Goal: Task Accomplishment & Management: Manage account settings

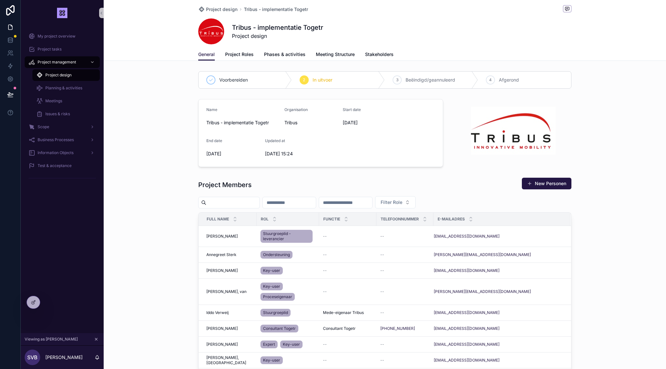
click at [159, 130] on div "Name Tribus - implementatie Togetr Organisation Tribus Start date 8-9-2025 End …" at bounding box center [385, 132] width 562 height 73
click at [50, 32] on div "My project overview" at bounding box center [61, 36] width 67 height 10
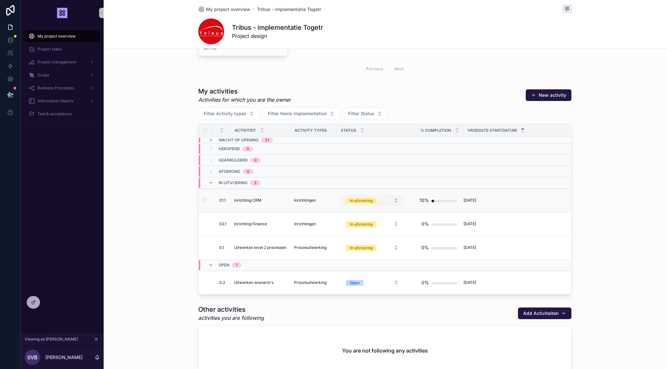
click at [382, 203] on button "In uitvoering" at bounding box center [372, 201] width 63 height 12
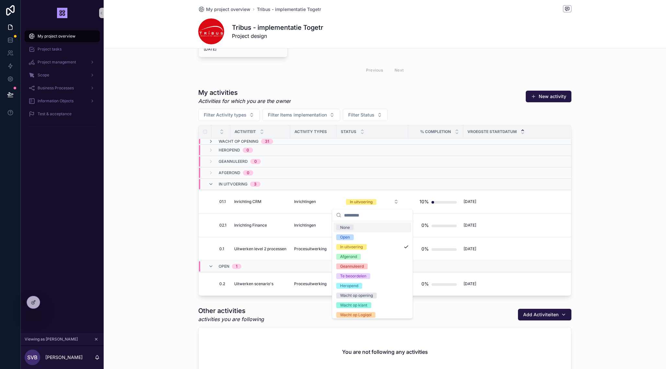
click at [122, 224] on div "My activities Activities for which you are the owner New activity Filter Activi…" at bounding box center [385, 191] width 562 height 213
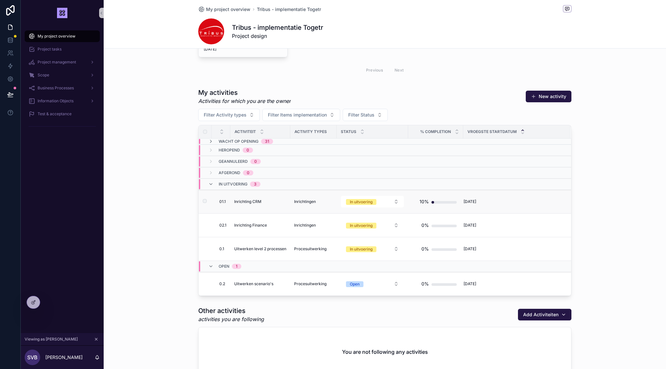
click at [257, 199] on td "Inrichting CRM Inrichting CRM" at bounding box center [260, 202] width 60 height 24
click at [255, 202] on span "Inrichting CRM" at bounding box center [247, 201] width 27 height 5
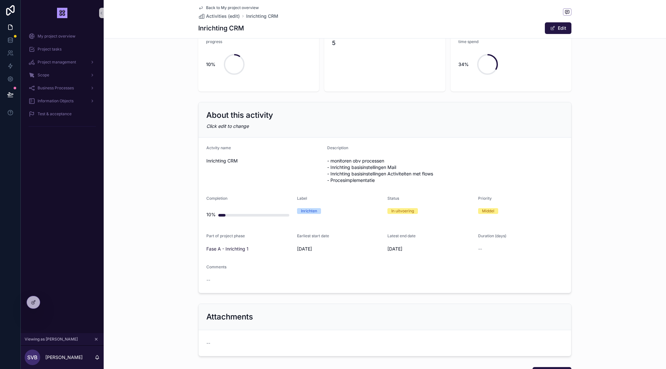
scroll to position [99, 0]
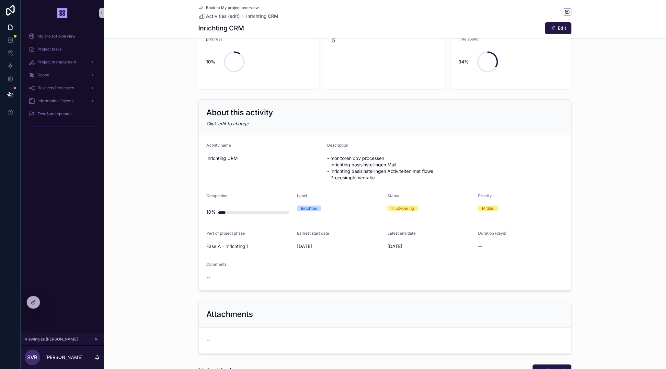
click at [315, 119] on div "About this activity Click edit to change" at bounding box center [384, 117] width 372 height 35
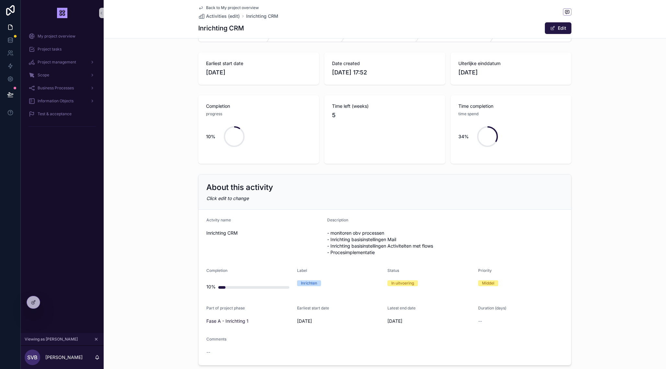
scroll to position [17, 0]
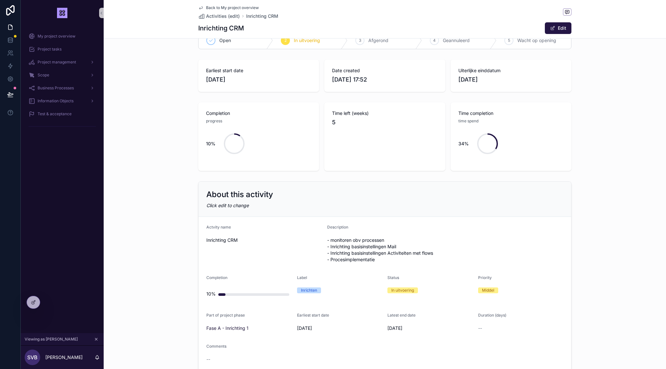
drag, startPoint x: 250, startPoint y: 120, endPoint x: 250, endPoint y: 128, distance: 7.8
click at [250, 120] on div "progress" at bounding box center [258, 121] width 105 height 6
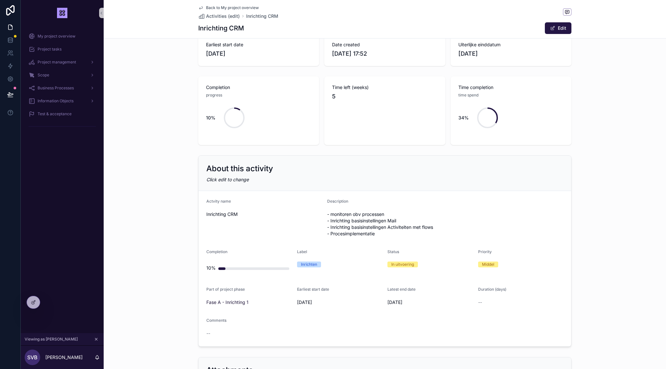
scroll to position [37, 0]
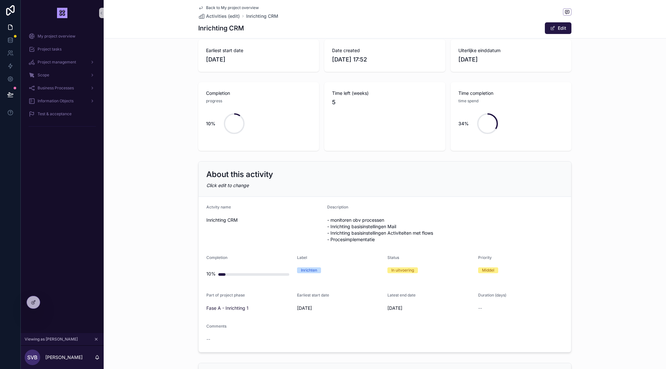
click at [266, 108] on div "10%" at bounding box center [258, 123] width 105 height 39
click at [32, 302] on icon at bounding box center [32, 302] width 3 height 3
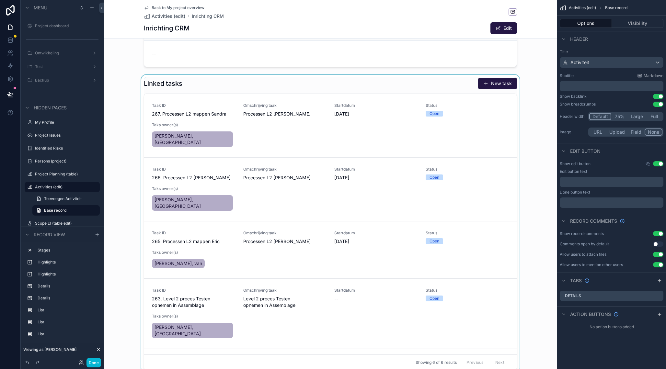
scroll to position [386, 0]
click at [281, 85] on div "scrollable content" at bounding box center [330, 224] width 453 height 298
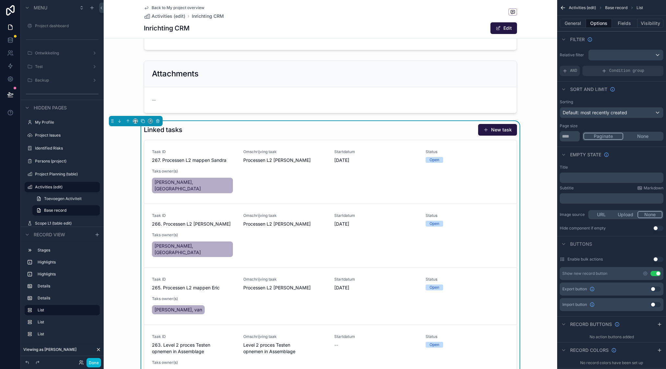
scroll to position [324, 0]
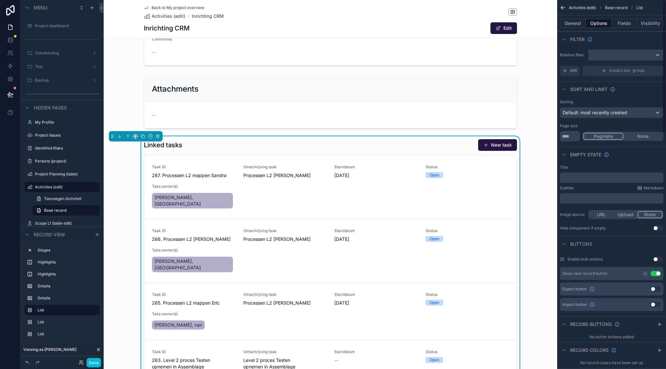
click at [612, 56] on div "scrollable content" at bounding box center [625, 55] width 74 height 10
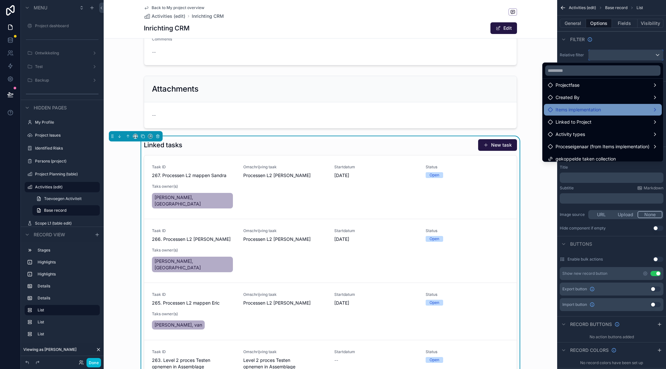
scroll to position [31, 0]
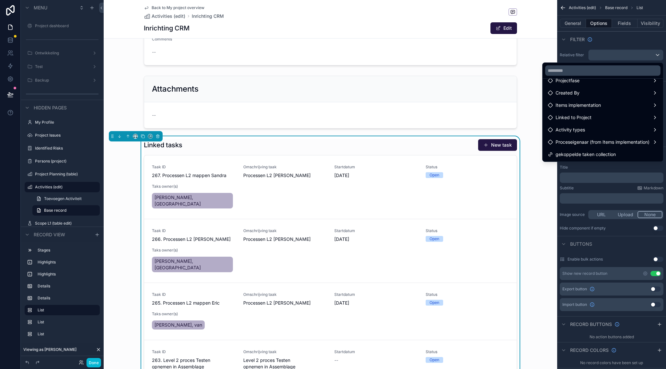
click at [588, 154] on span "gekoppelde taken collection" at bounding box center [585, 155] width 60 height 8
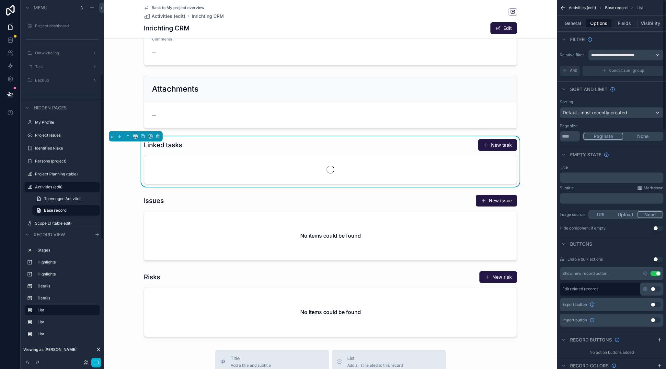
scroll to position [161, 0]
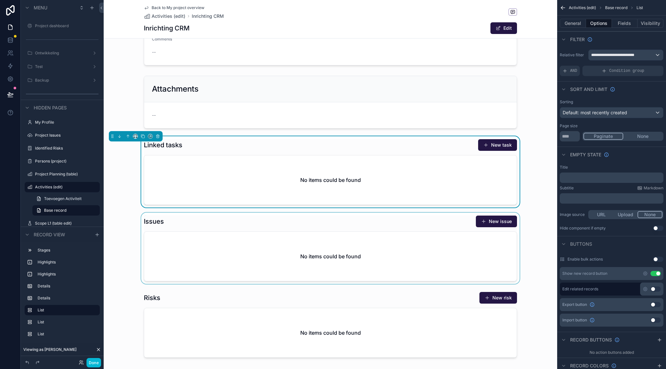
click at [249, 220] on div "scrollable content" at bounding box center [330, 248] width 453 height 71
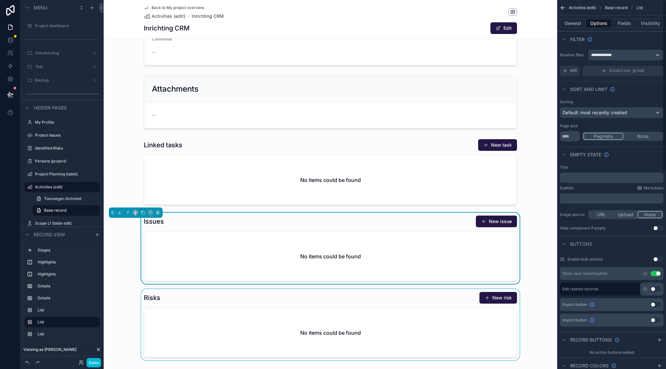
click at [309, 307] on div "scrollable content" at bounding box center [330, 324] width 453 height 71
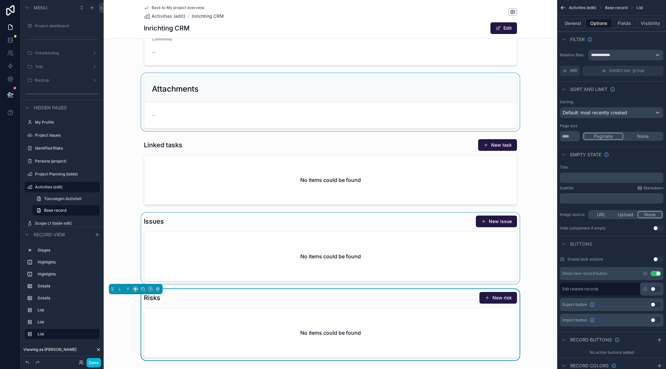
click at [291, 106] on div "scrollable content" at bounding box center [330, 102] width 453 height 58
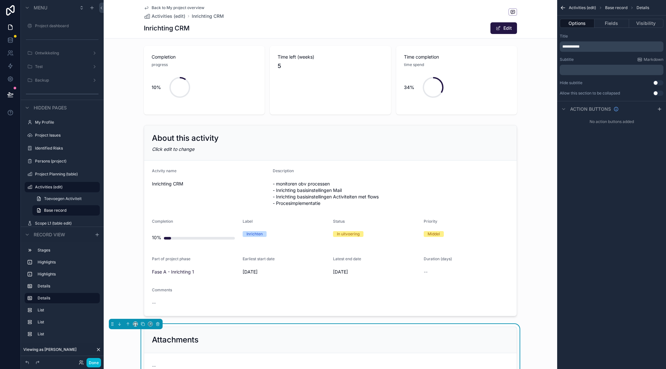
scroll to position [84, 0]
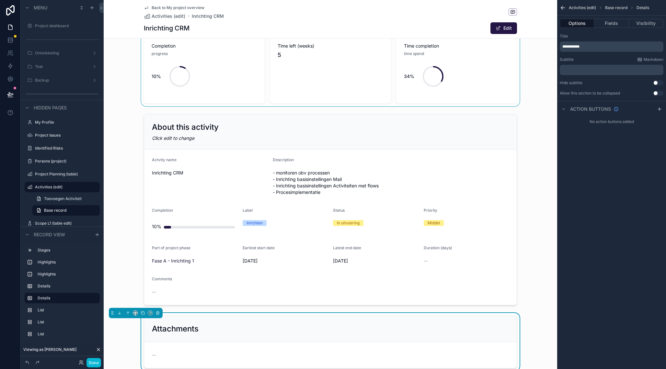
click at [228, 86] on div "scrollable content" at bounding box center [330, 69] width 453 height 74
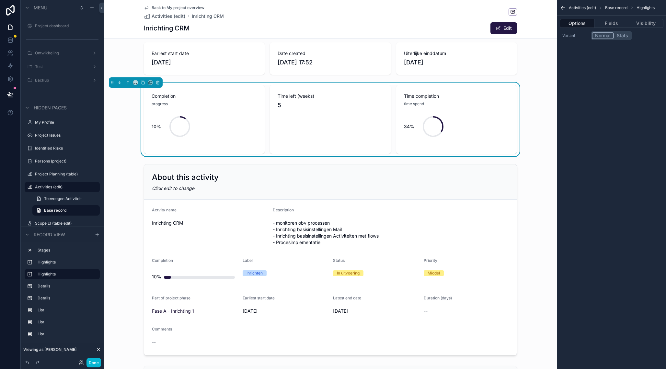
scroll to position [34, 0]
click at [180, 108] on div "10%" at bounding box center [203, 127] width 105 height 39
click at [191, 279] on div "scrollable content" at bounding box center [330, 260] width 453 height 196
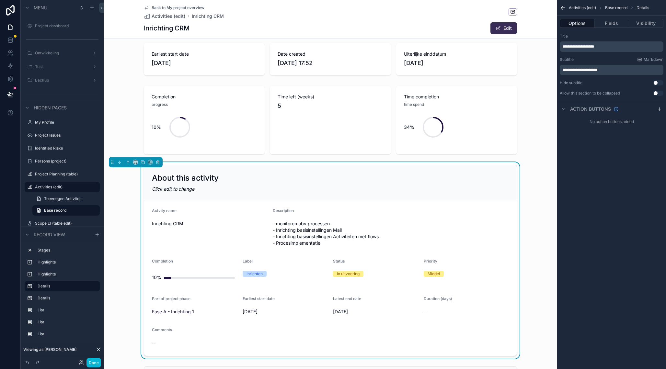
click at [508, 31] on button "Edit" at bounding box center [503, 28] width 27 height 12
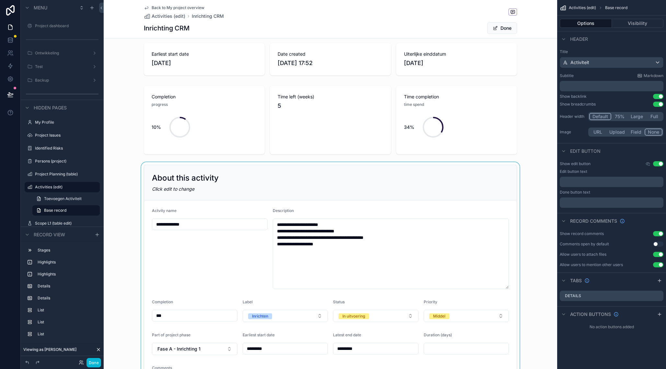
click at [181, 317] on div "scrollable content" at bounding box center [330, 284] width 453 height 244
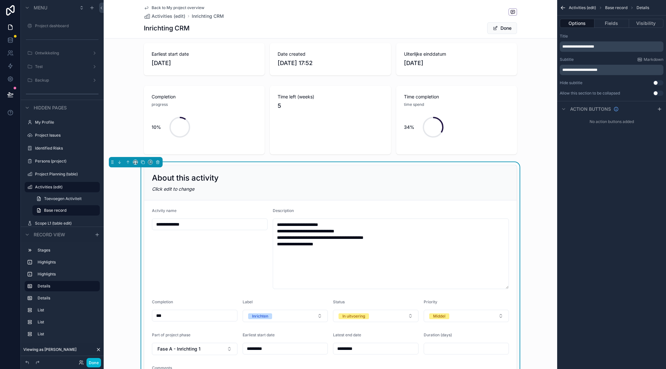
click at [165, 316] on input "***" at bounding box center [194, 315] width 85 height 9
type input "**"
click at [506, 28] on button "Done" at bounding box center [502, 28] width 30 height 12
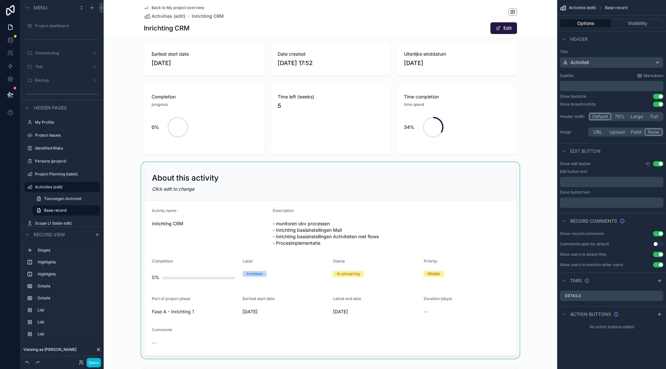
click at [242, 178] on div "scrollable content" at bounding box center [330, 260] width 453 height 196
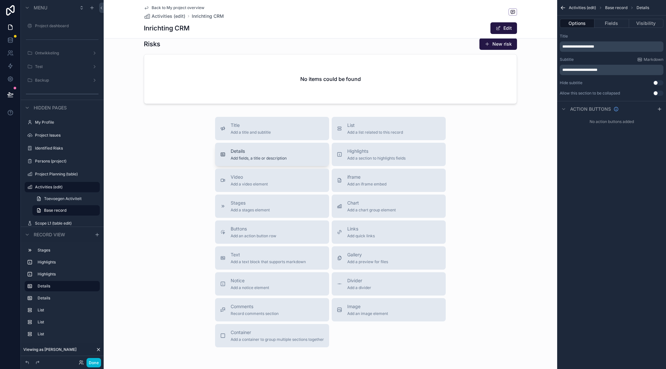
scroll to position [577, 0]
click at [290, 158] on div "Details Add fields, a title or description" at bounding box center [272, 155] width 104 height 13
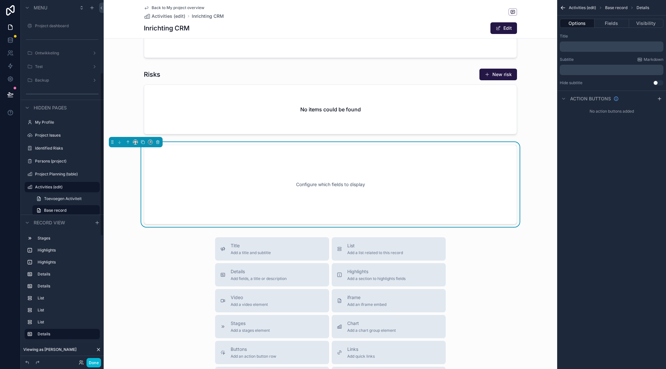
scroll to position [548, 0]
click at [609, 23] on button "Fields" at bounding box center [611, 23] width 34 height 9
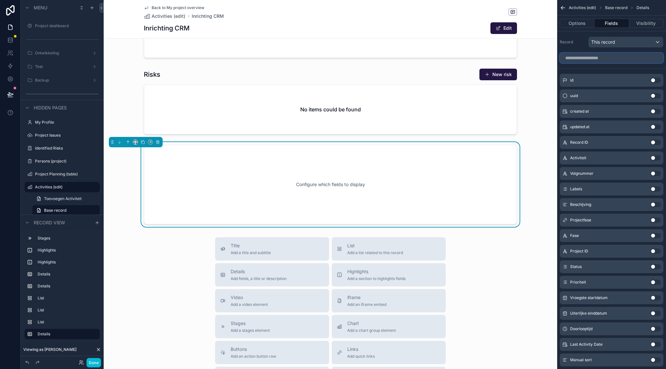
click at [599, 57] on input "scrollable content" at bounding box center [611, 58] width 104 height 10
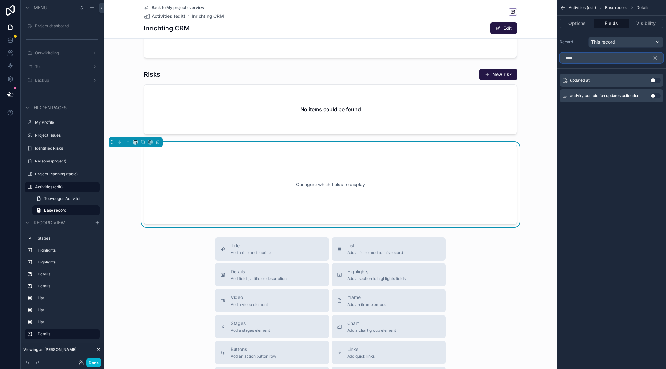
type input "****"
click at [653, 95] on button "Use setting" at bounding box center [655, 95] width 10 height 5
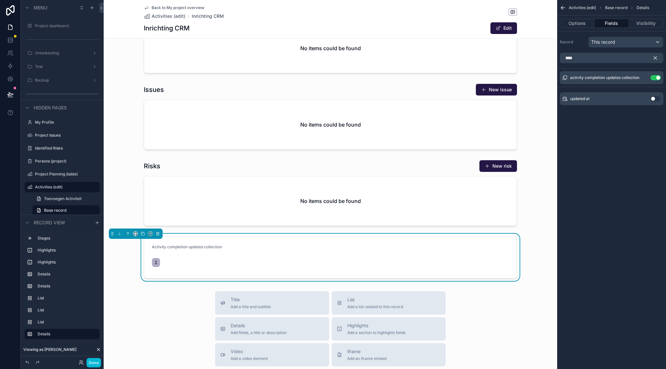
scroll to position [456, 0]
click at [580, 24] on button "Options" at bounding box center [576, 23] width 35 height 9
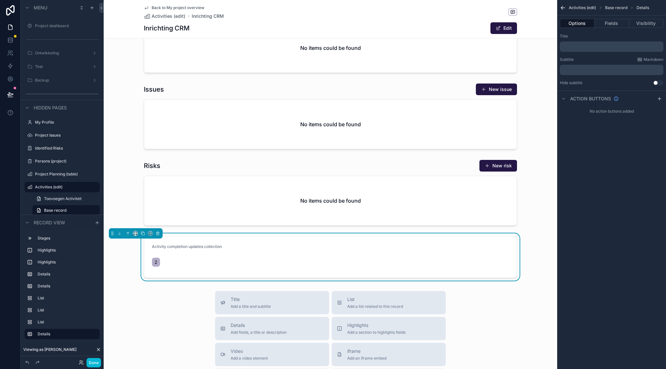
click at [615, 135] on div "Activities (edit) Base record Details Options Fields Visibility Title ﻿ Subtitl…" at bounding box center [611, 184] width 109 height 369
click at [584, 44] on p "﻿" at bounding box center [612, 46] width 100 height 5
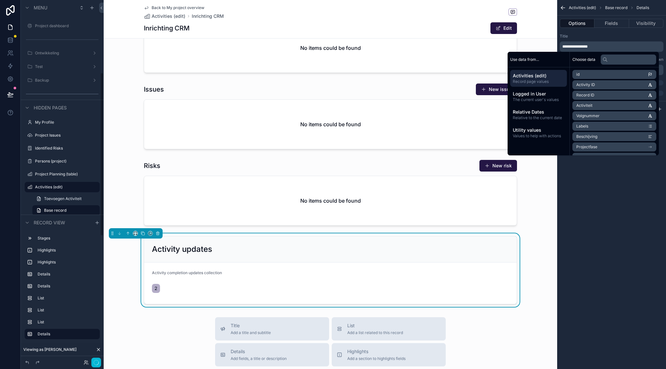
scroll to position [161, 0]
click at [596, 169] on div "**********" at bounding box center [611, 184] width 109 height 369
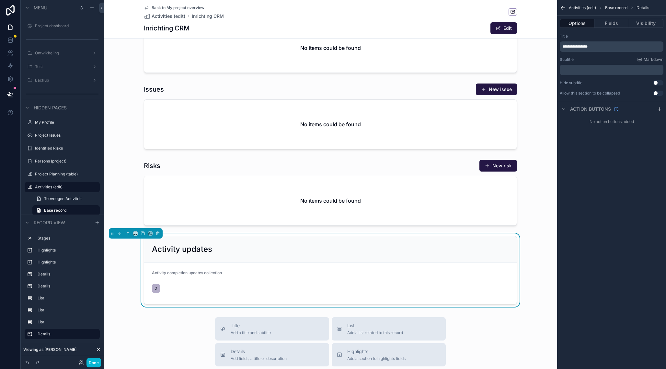
click at [656, 93] on button "Use setting" at bounding box center [658, 93] width 10 height 5
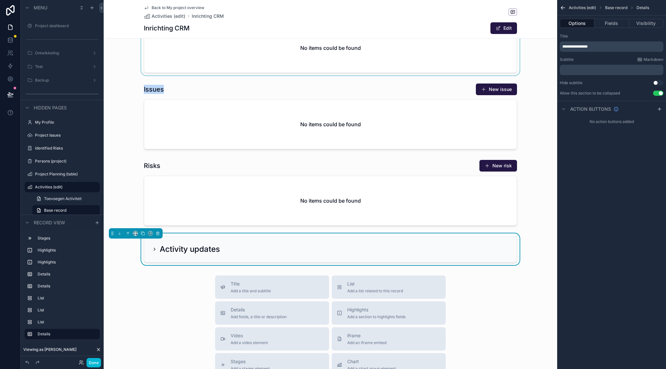
drag, startPoint x: 273, startPoint y: 245, endPoint x: 277, endPoint y: 67, distance: 178.1
click at [129, 233] on icon "scrollable content" at bounding box center [128, 233] width 5 height 5
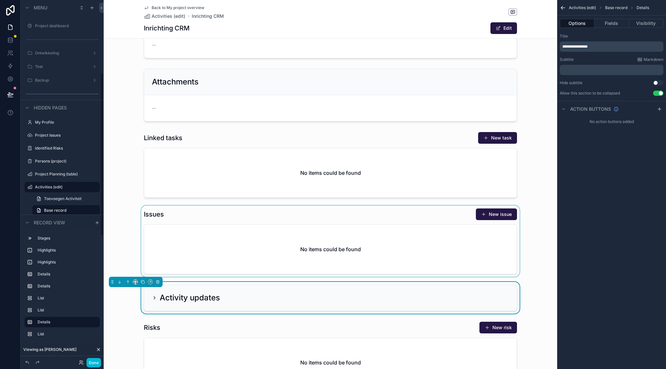
scroll to position [320, 0]
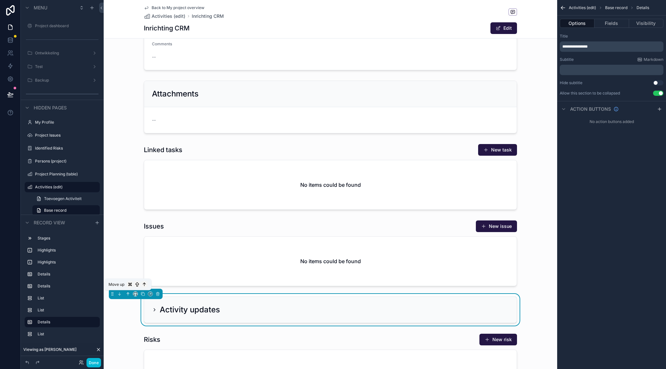
click at [129, 293] on icon "scrollable content" at bounding box center [128, 294] width 5 height 5
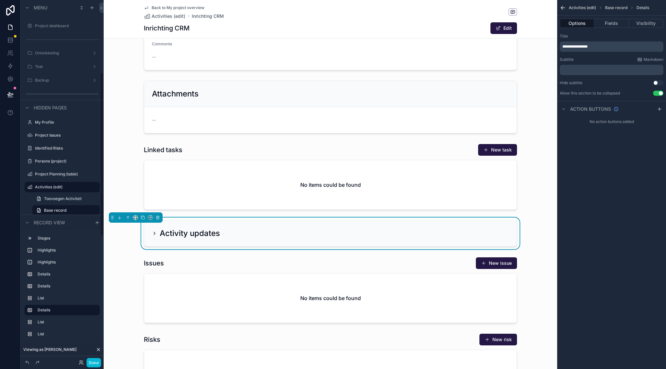
scroll to position [161, 0]
click at [129, 217] on icon "scrollable content" at bounding box center [128, 216] width 1 height 1
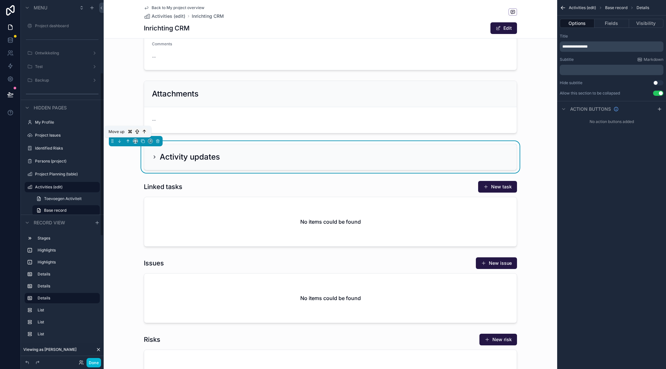
click at [129, 142] on icon "scrollable content" at bounding box center [128, 141] width 5 height 5
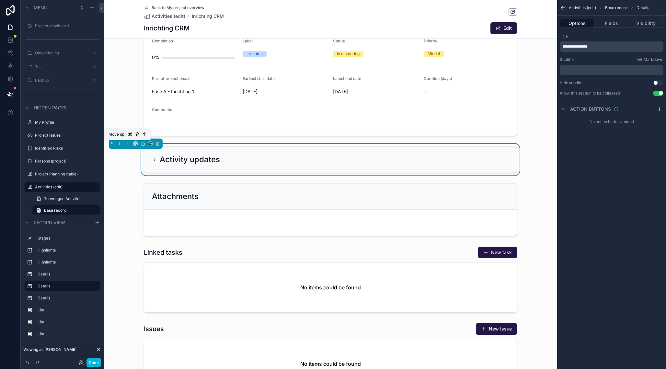
scroll to position [249, 0]
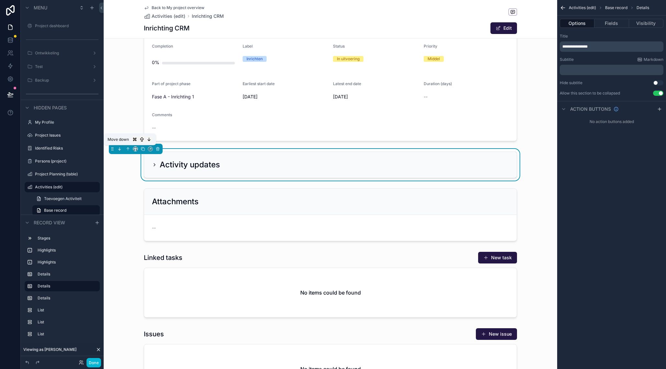
click at [120, 148] on icon "scrollable content" at bounding box center [119, 149] width 5 height 5
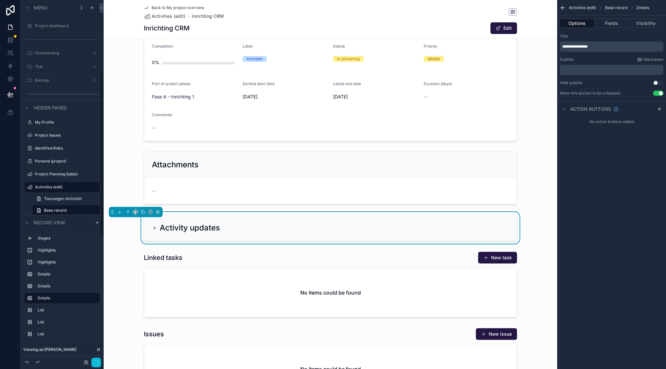
scroll to position [161, 0]
click at [128, 210] on icon "scrollable content" at bounding box center [128, 212] width 5 height 5
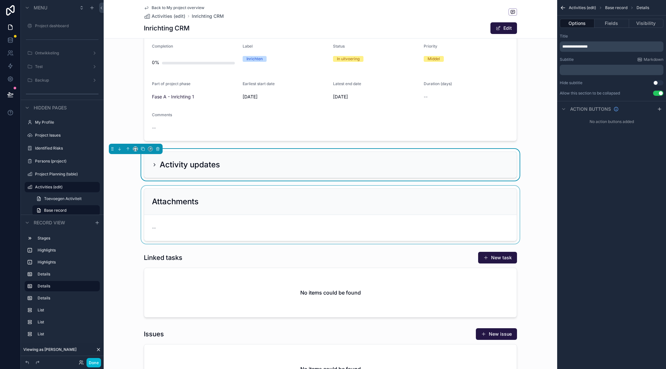
click at [210, 199] on div "scrollable content" at bounding box center [330, 215] width 453 height 58
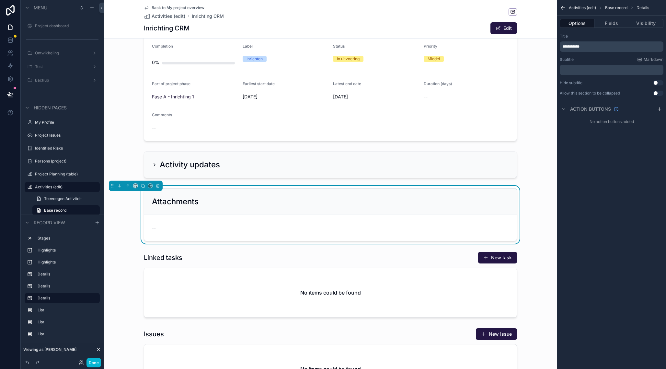
click at [655, 94] on button "Use setting" at bounding box center [658, 93] width 10 height 5
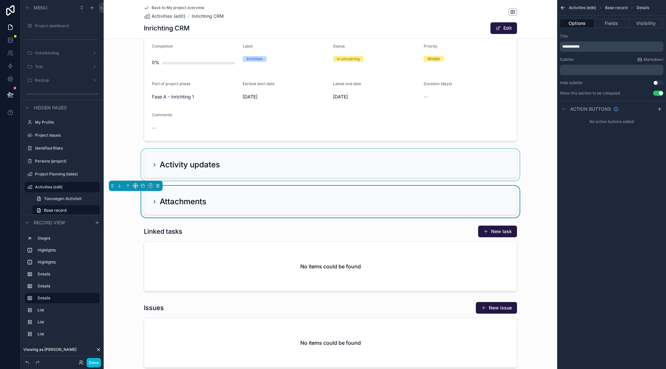
click at [218, 155] on div "scrollable content" at bounding box center [330, 165] width 453 height 32
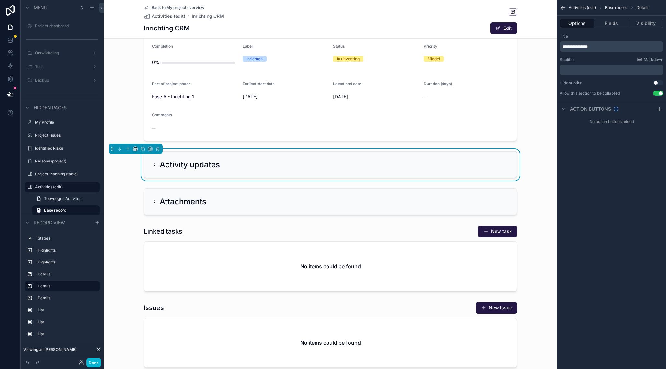
click at [155, 163] on icon "scrollable content" at bounding box center [154, 164] width 5 height 5
click at [152, 163] on icon "scrollable content" at bounding box center [154, 164] width 5 height 5
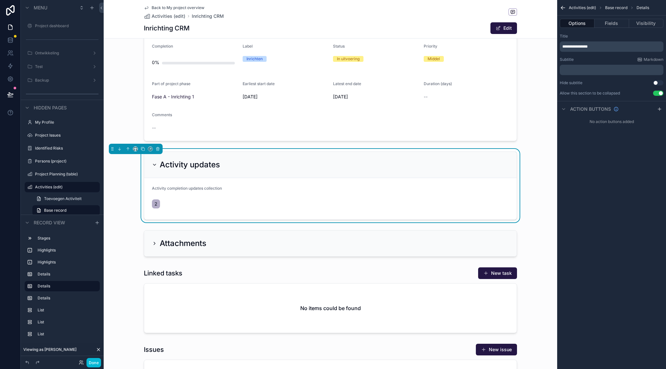
click at [275, 188] on form "Activity completion updates collection 2" at bounding box center [330, 198] width 372 height 41
click at [611, 26] on button "Fields" at bounding box center [611, 23] width 34 height 9
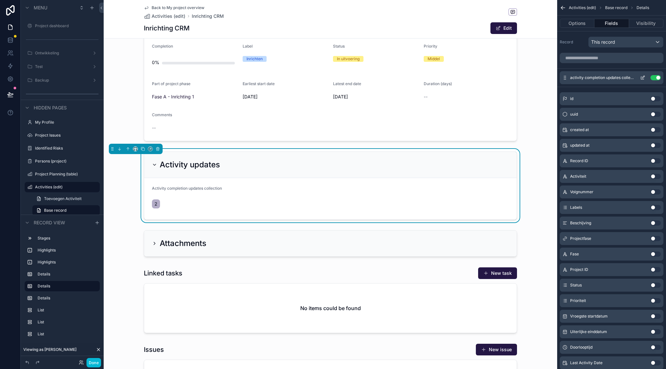
click at [643, 77] on icon "scrollable content" at bounding box center [642, 77] width 5 height 5
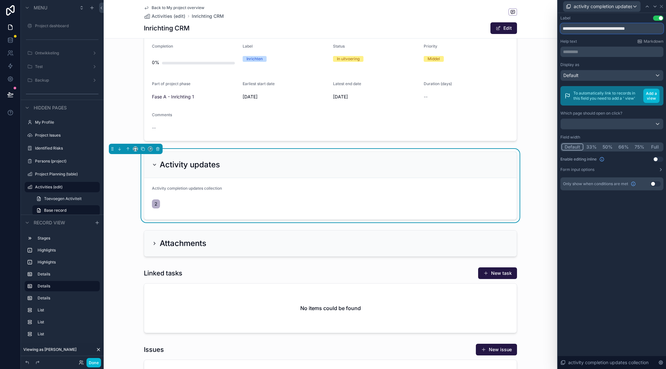
click at [587, 31] on input "**********" at bounding box center [611, 28] width 103 height 10
type input "**********"
click at [614, 228] on div "**********" at bounding box center [611, 191] width 108 height 356
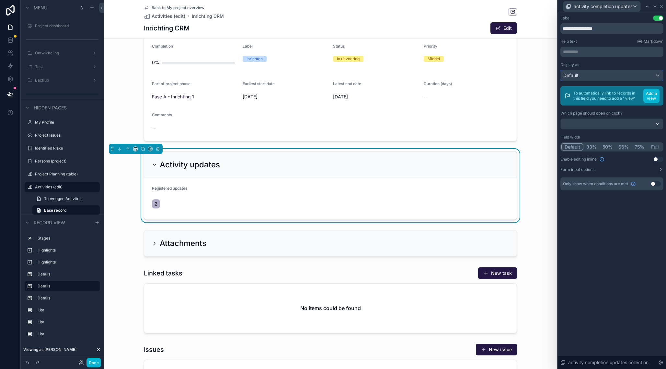
click at [605, 76] on div "Default" at bounding box center [611, 75] width 102 height 10
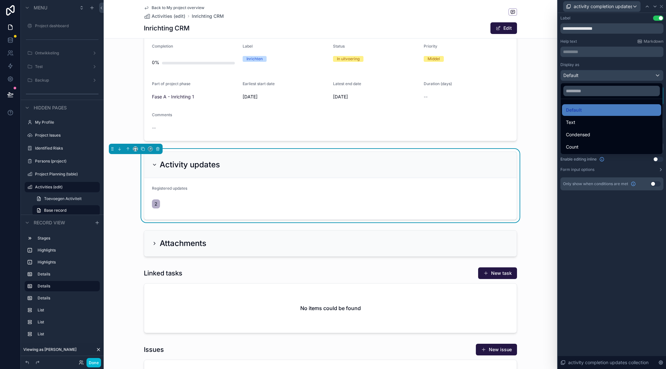
click at [613, 237] on div at bounding box center [611, 184] width 108 height 369
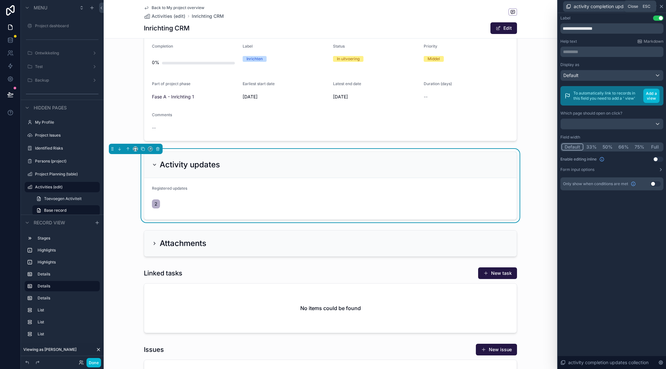
click at [661, 6] on icon at bounding box center [661, 6] width 3 height 3
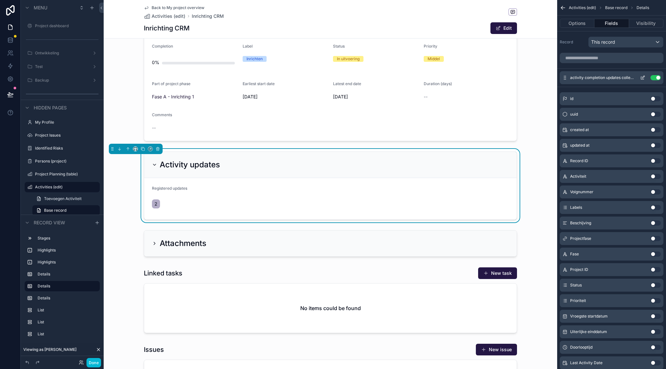
click at [642, 78] on icon "scrollable content" at bounding box center [642, 77] width 5 height 5
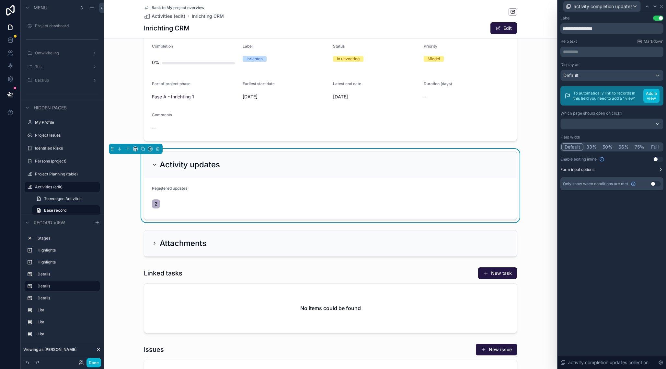
click at [658, 171] on icon at bounding box center [660, 169] width 5 height 5
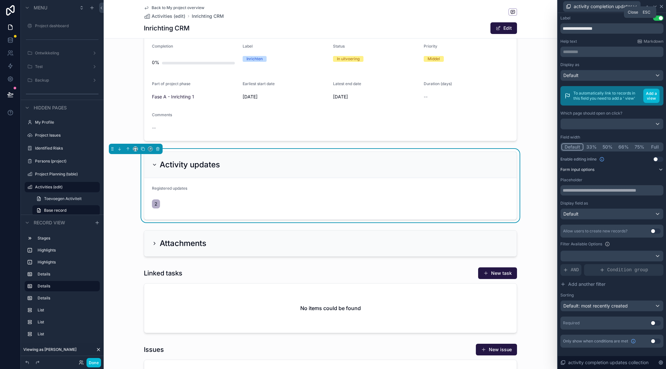
click at [661, 7] on icon at bounding box center [661, 6] width 3 height 3
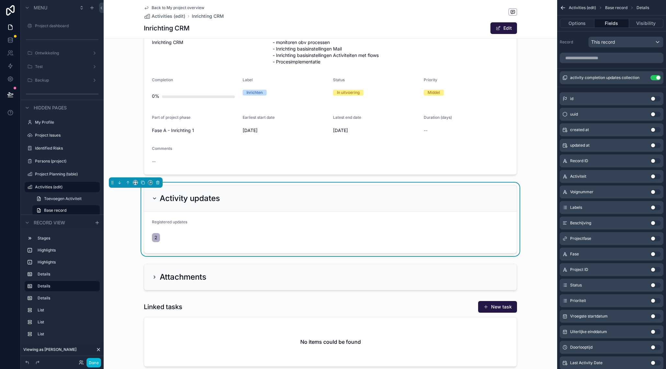
scroll to position [211, 0]
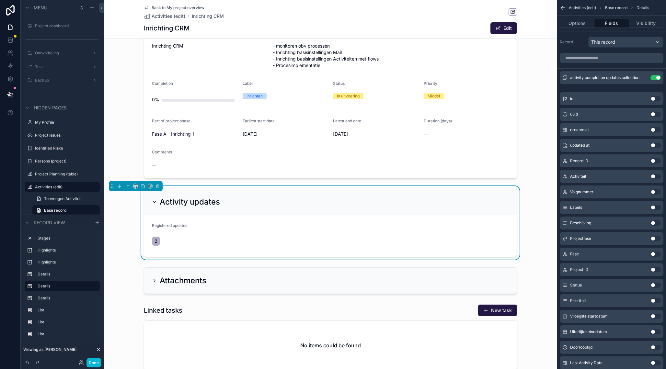
click at [156, 241] on span "2" at bounding box center [155, 241] width 3 height 6
click at [155, 241] on span "2" at bounding box center [155, 241] width 3 height 6
click at [254, 200] on div "Activity updates" at bounding box center [330, 202] width 357 height 10
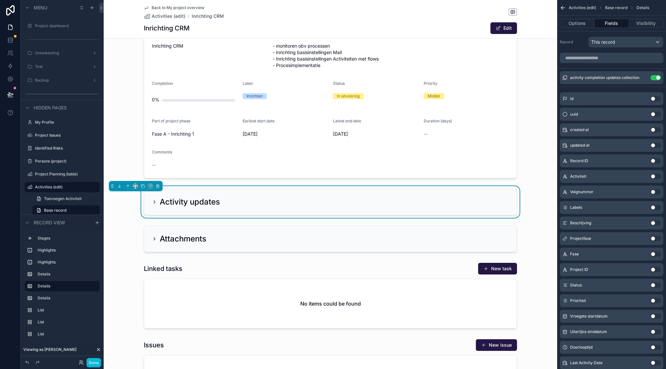
click at [295, 198] on div "Activity updates" at bounding box center [330, 202] width 357 height 10
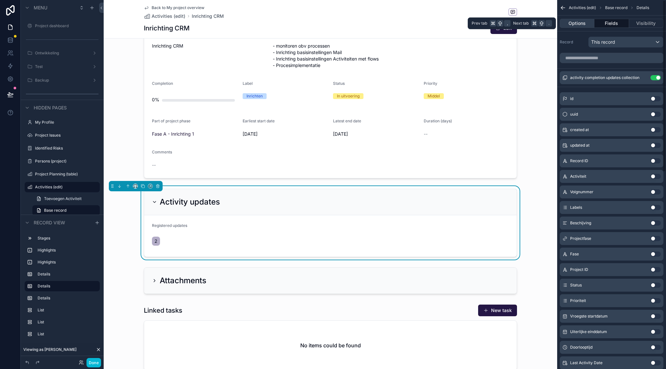
click at [584, 21] on button "Options" at bounding box center [576, 23] width 35 height 9
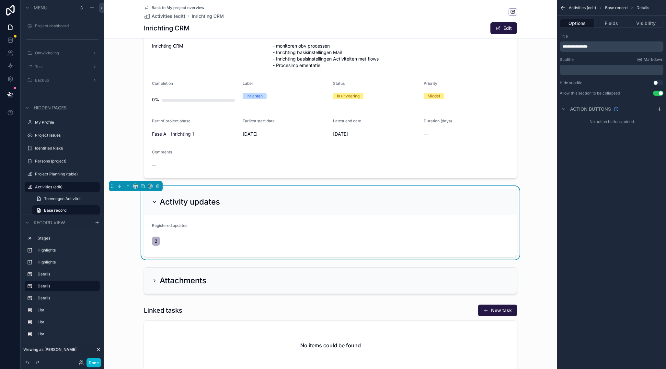
click at [404, 222] on form "Registered updates 2" at bounding box center [330, 235] width 372 height 41
click at [616, 24] on button "Fields" at bounding box center [611, 23] width 34 height 9
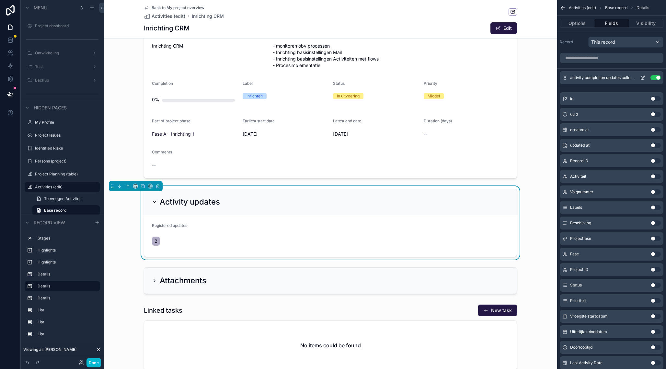
click at [644, 78] on icon "scrollable content" at bounding box center [642, 77] width 5 height 5
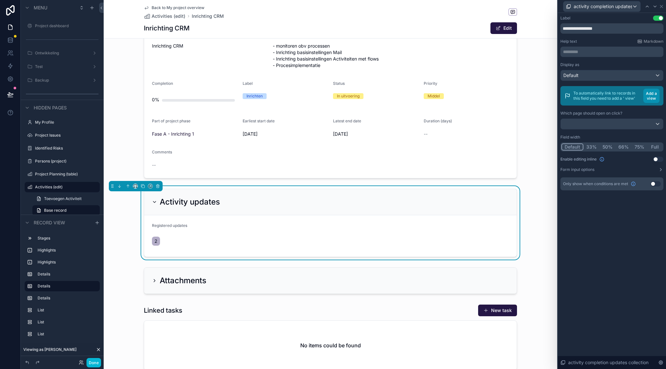
click at [655, 95] on button "Add a view" at bounding box center [651, 96] width 16 height 14
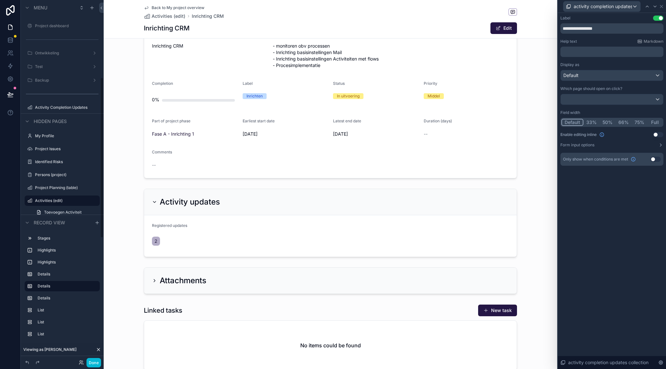
scroll to position [174, 0]
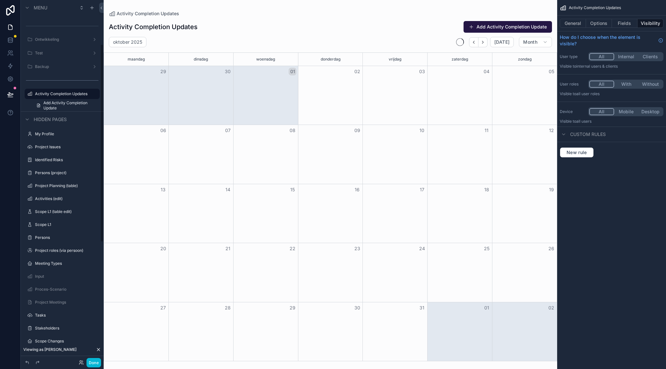
scroll to position [80, 0]
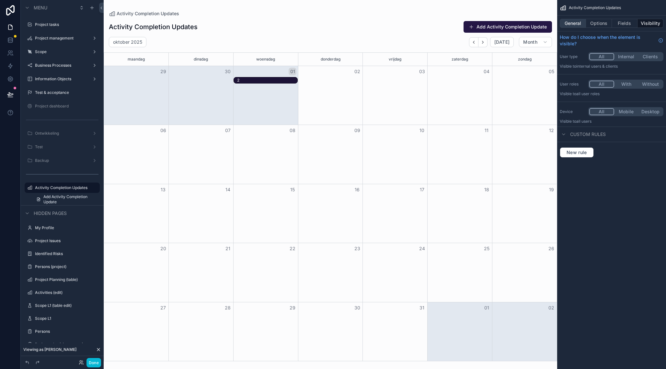
click at [580, 23] on button "General" at bounding box center [572, 23] width 26 height 9
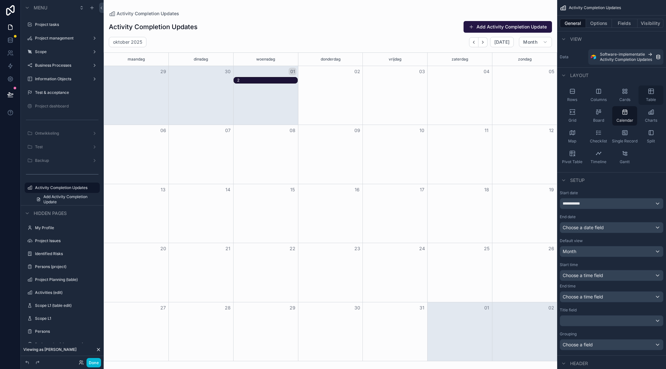
click at [645, 93] on div "Table" at bounding box center [650, 94] width 25 height 19
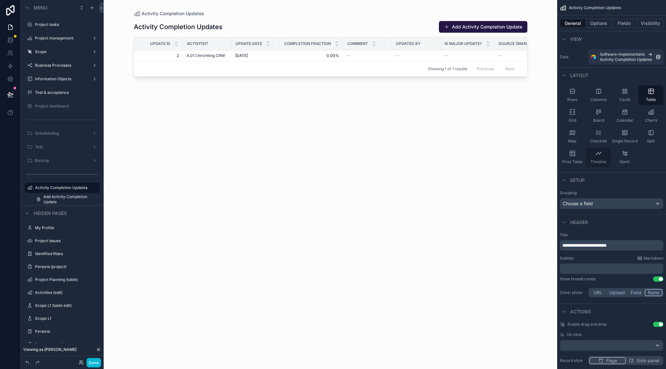
click at [600, 156] on icon "scrollable content" at bounding box center [598, 153] width 6 height 6
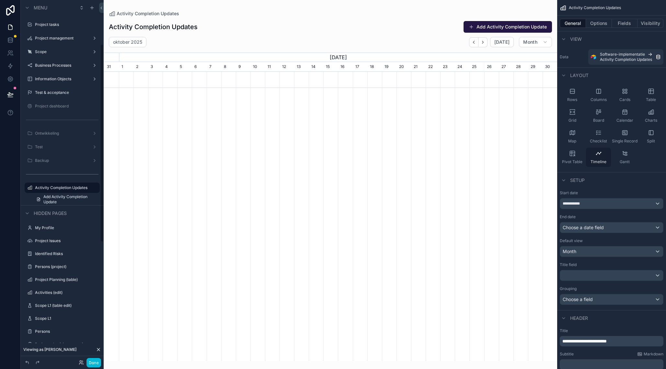
scroll to position [0, 453]
click at [649, 114] on icon "scrollable content" at bounding box center [650, 114] width 4 height 0
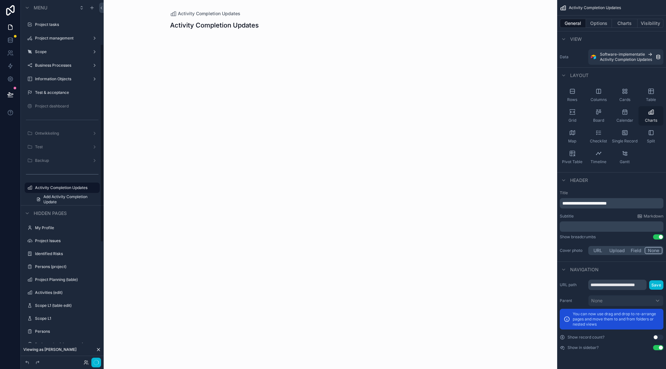
scroll to position [80, 0]
click at [622, 24] on button "Charts" at bounding box center [624, 23] width 26 height 9
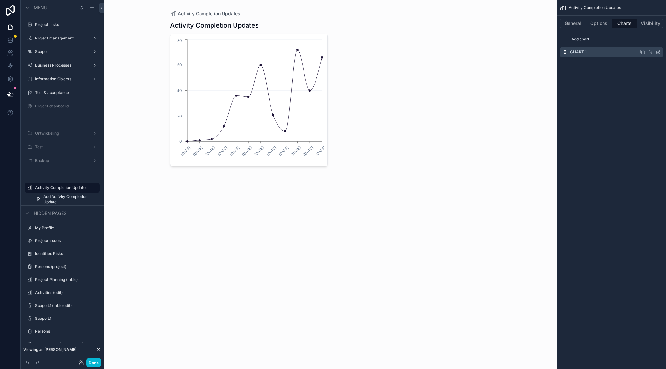
click at [659, 52] on icon "scrollable content" at bounding box center [657, 52] width 5 height 5
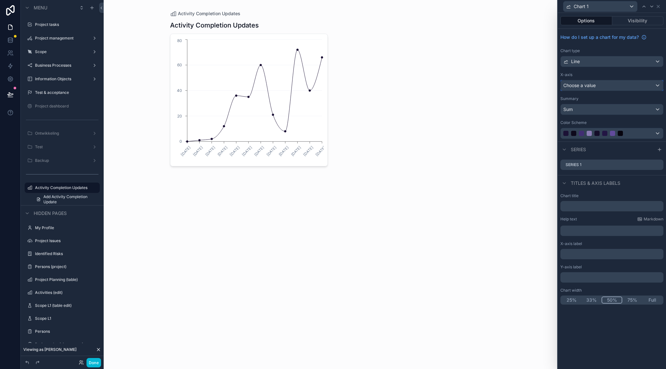
click at [586, 85] on span "Choose a value" at bounding box center [579, 86] width 32 height 6
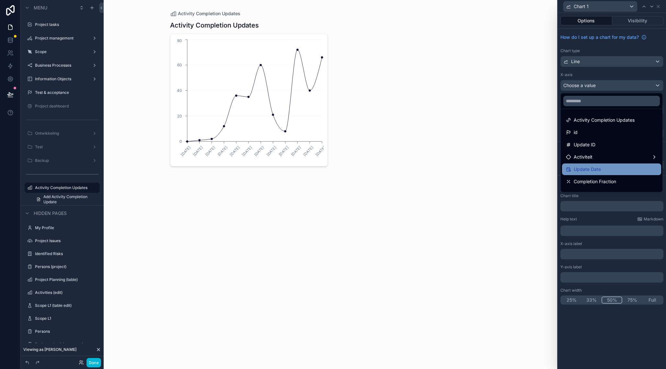
click at [594, 172] on span "Update Date" at bounding box center [586, 169] width 27 height 8
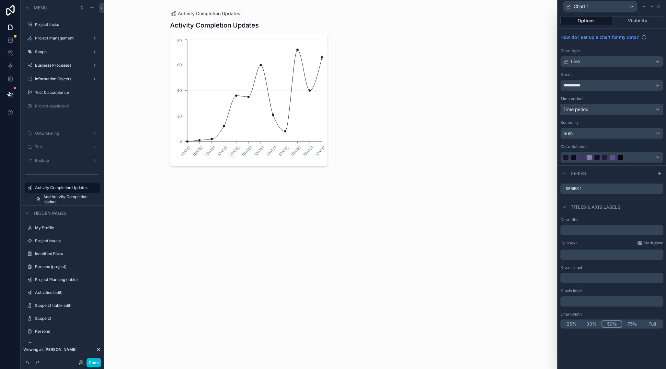
click at [584, 110] on span "Time period" at bounding box center [575, 110] width 25 height 6
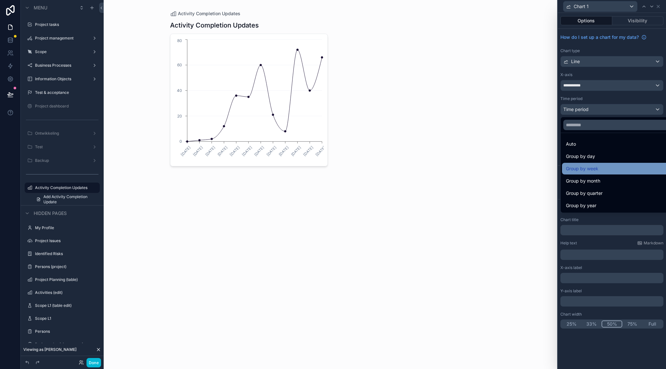
click at [578, 168] on span "Group by week" at bounding box center [582, 169] width 32 height 8
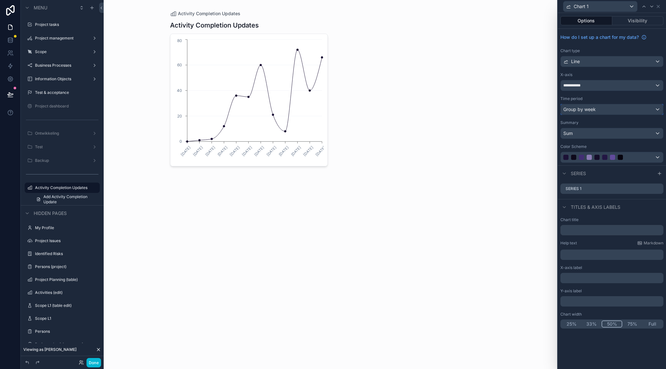
click at [583, 110] on span "Group by week" at bounding box center [579, 109] width 32 height 6
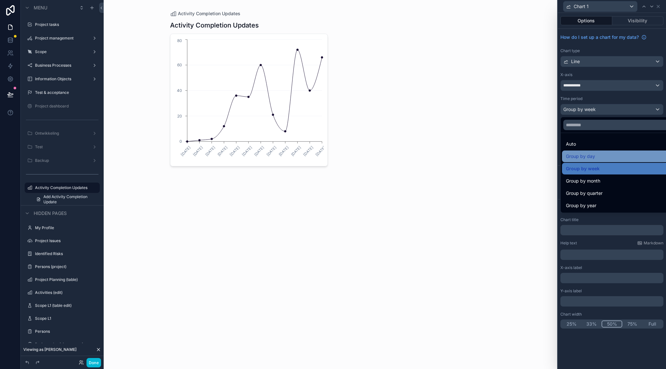
click at [591, 155] on span "Group by day" at bounding box center [580, 156] width 29 height 8
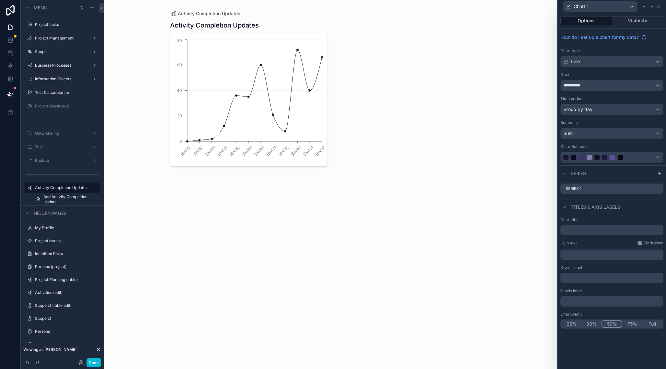
click at [275, 114] on div "scrollable content" at bounding box center [330, 93] width 331 height 187
click at [658, 188] on icon at bounding box center [657, 188] width 5 height 5
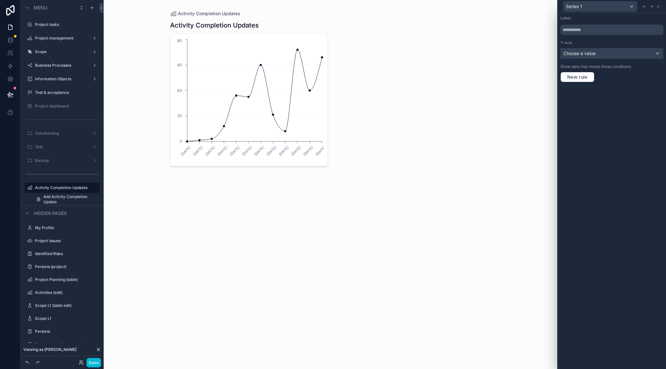
click at [607, 53] on div "Choose a value" at bounding box center [611, 53] width 102 height 10
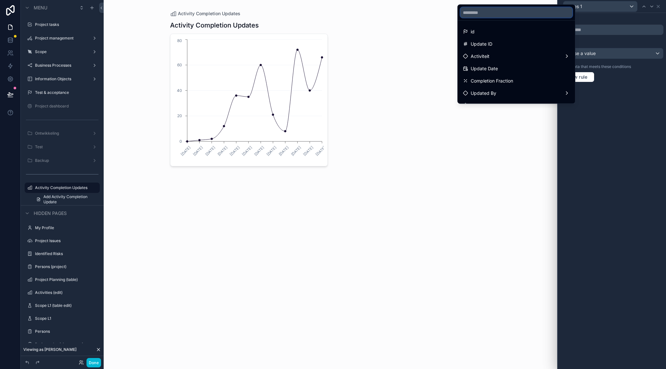
click at [486, 13] on input "text" at bounding box center [516, 12] width 112 height 10
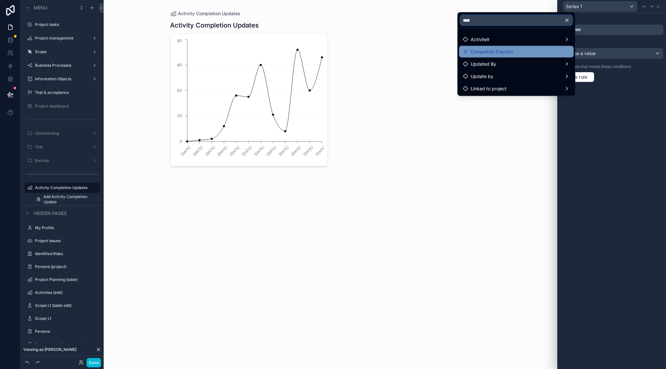
type input "****"
click at [486, 52] on span "Completion Fraction" at bounding box center [491, 52] width 42 height 8
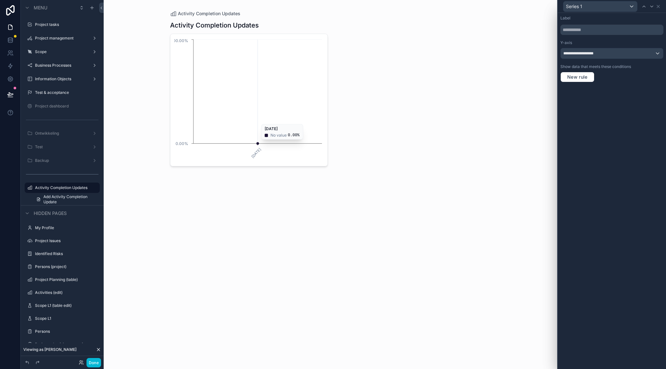
click at [257, 143] on circle "chart" at bounding box center [257, 143] width 3 height 3
click at [659, 7] on icon at bounding box center [657, 6] width 5 height 5
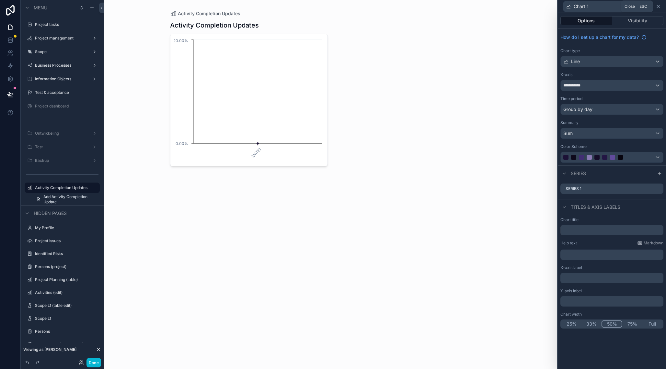
click at [658, 6] on icon at bounding box center [657, 6] width 5 height 5
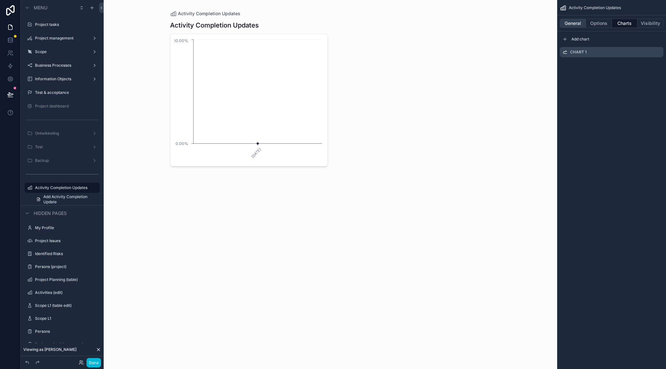
click at [576, 23] on button "General" at bounding box center [572, 23] width 26 height 9
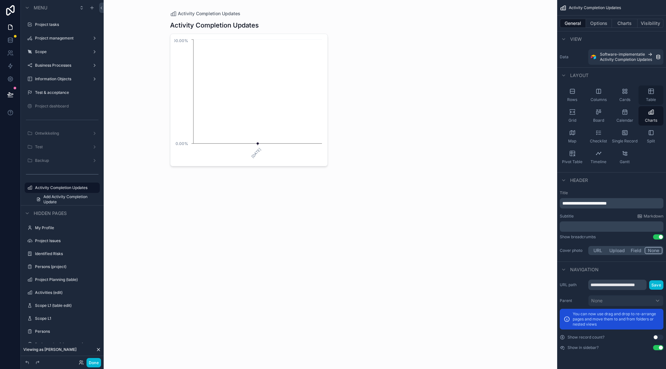
click at [645, 95] on div "Table" at bounding box center [650, 94] width 25 height 19
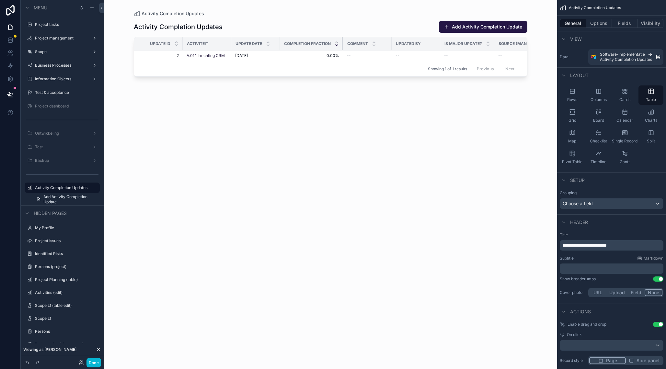
drag, startPoint x: 343, startPoint y: 44, endPoint x: 335, endPoint y: 44, distance: 7.5
click at [333, 44] on th "Completion Fraction" at bounding box center [311, 43] width 63 height 13
click at [622, 25] on button "Fields" at bounding box center [624, 23] width 26 height 9
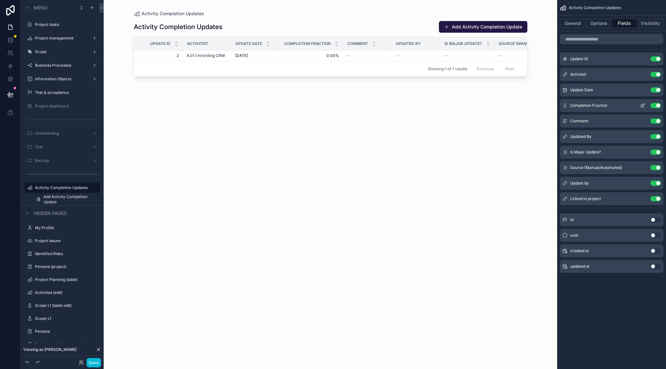
click at [643, 106] on icon "scrollable content" at bounding box center [643, 105] width 3 height 3
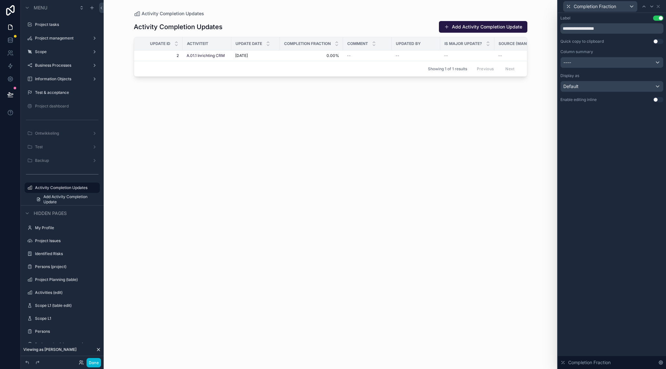
drag, startPoint x: 658, startPoint y: 99, endPoint x: 657, endPoint y: 91, distance: 8.4
click at [658, 99] on button "Use setting" at bounding box center [658, 99] width 10 height 5
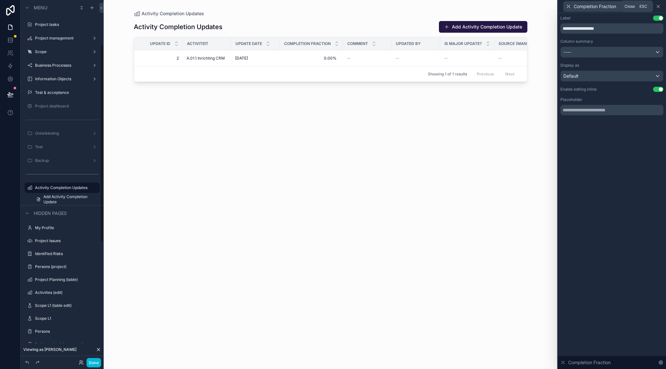
click at [660, 6] on icon at bounding box center [657, 6] width 5 height 5
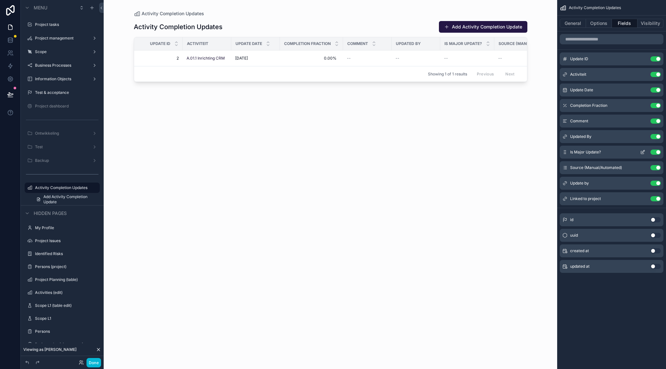
click at [641, 152] on icon "scrollable content" at bounding box center [642, 152] width 5 height 5
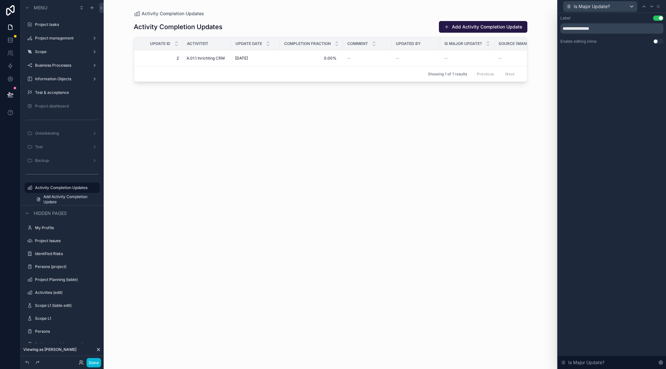
click at [657, 40] on button "Use setting" at bounding box center [658, 41] width 10 height 5
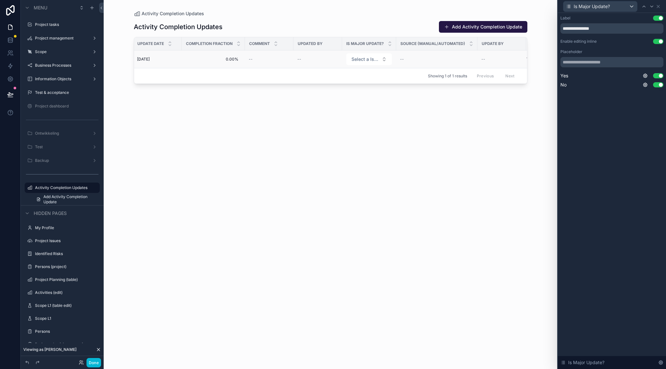
scroll to position [0, 0]
click at [659, 6] on icon at bounding box center [657, 6] width 5 height 5
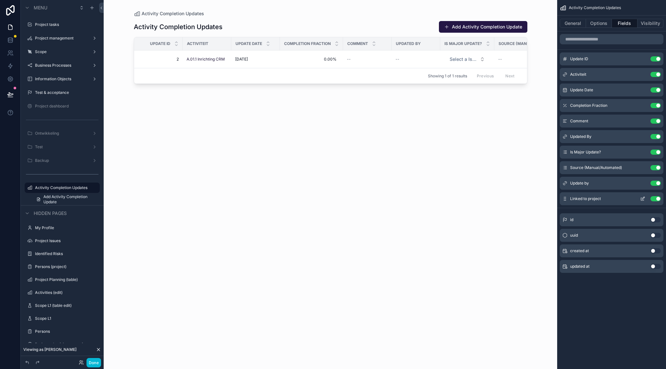
click at [652, 199] on button "Use setting" at bounding box center [655, 198] width 10 height 5
drag, startPoint x: 182, startPoint y: 42, endPoint x: 159, endPoint y: 42, distance: 23.6
click at [159, 42] on th "Update ID" at bounding box center [154, 43] width 41 height 13
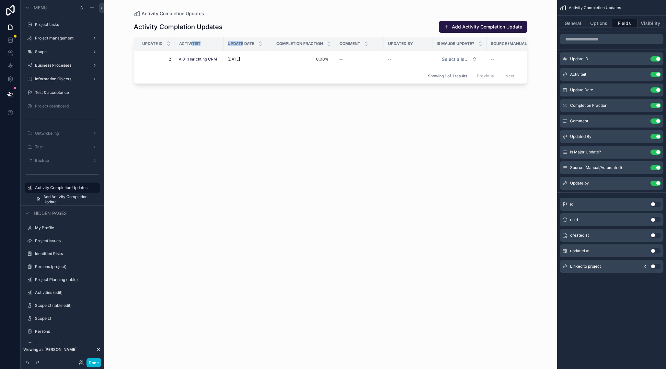
drag, startPoint x: 242, startPoint y: 44, endPoint x: 194, endPoint y: 46, distance: 48.9
click at [228, 46] on span "Update Date" at bounding box center [241, 43] width 27 height 5
click at [380, 163] on div "Activity Completion Updates Add Activity Completion Update Update ID Activiteit…" at bounding box center [330, 189] width 393 height 344
drag, startPoint x: 228, startPoint y: 40, endPoint x: 206, endPoint y: 42, distance: 22.4
click at [206, 42] on th "Update ID" at bounding box center [199, 43] width 37 height 13
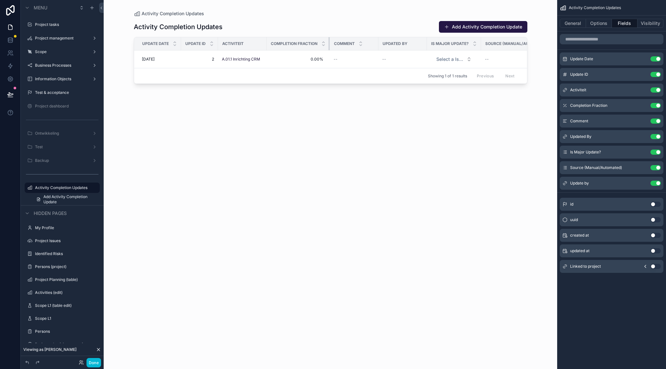
drag, startPoint x: 325, startPoint y: 43, endPoint x: 309, endPoint y: 43, distance: 15.5
click at [309, 43] on th "Completion Fraction" at bounding box center [297, 43] width 63 height 13
drag, startPoint x: 378, startPoint y: 41, endPoint x: 373, endPoint y: 41, distance: 5.5
click at [369, 42] on div "scrollable content" at bounding box center [370, 43] width 3 height 13
drag, startPoint x: 418, startPoint y: 41, endPoint x: 401, endPoint y: 41, distance: 16.8
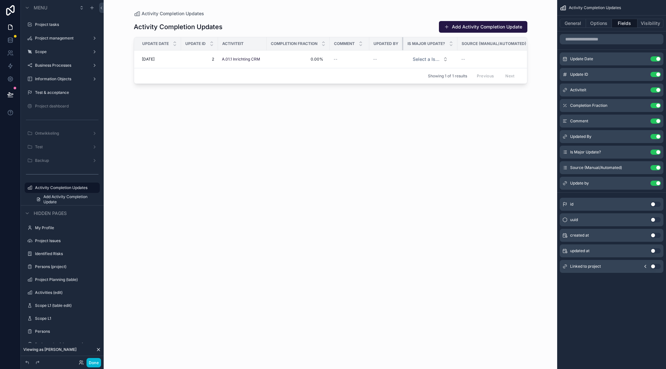
click at [402, 42] on div "scrollable content" at bounding box center [403, 43] width 3 height 13
drag, startPoint x: 440, startPoint y: 113, endPoint x: 489, endPoint y: 91, distance: 54.2
click at [440, 113] on div "Activity Completion Updates Add Activity Completion Update Update Date Update I…" at bounding box center [330, 189] width 393 height 344
click at [571, 24] on button "General" at bounding box center [572, 23] width 26 height 9
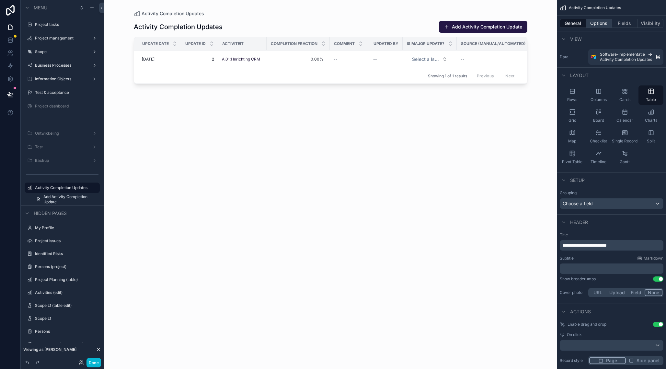
click at [593, 24] on button "Options" at bounding box center [599, 23] width 26 height 9
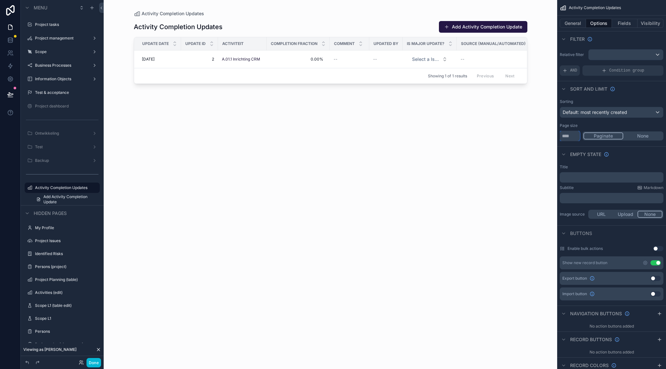
click at [569, 139] on input "**" at bounding box center [569, 136] width 20 height 10
click at [470, 24] on button "Add Activity Completion Update" at bounding box center [483, 27] width 88 height 12
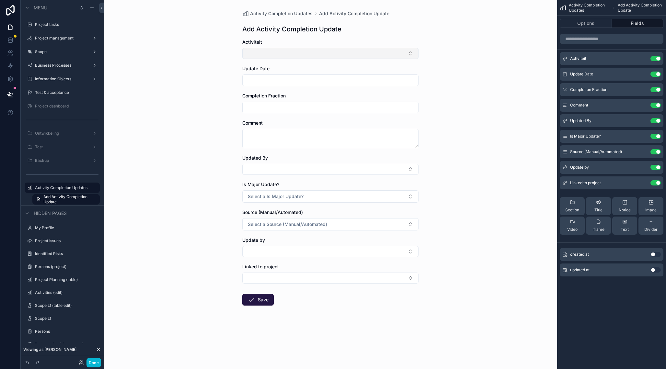
click at [275, 54] on button "Select Button" at bounding box center [330, 53] width 176 height 11
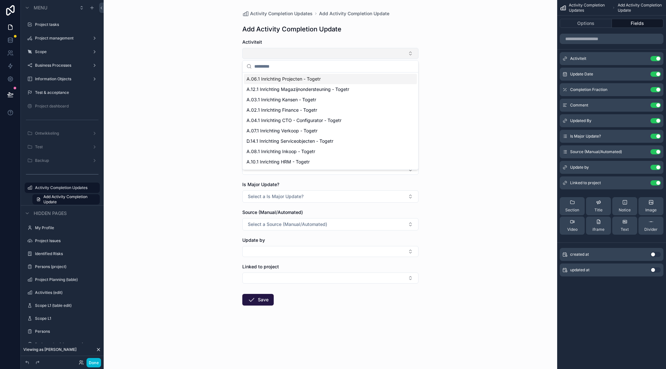
click at [275, 54] on button "Select Button" at bounding box center [330, 53] width 176 height 11
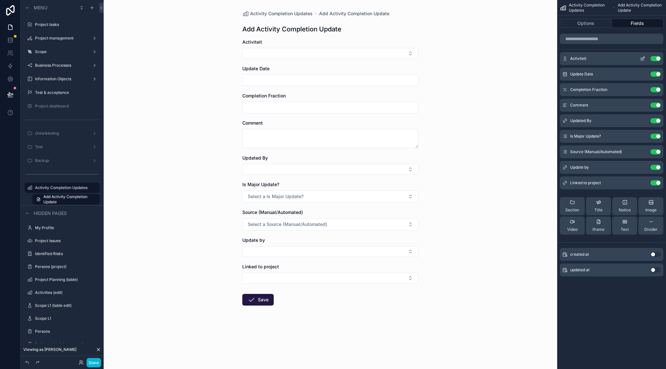
click at [641, 59] on icon "scrollable content" at bounding box center [642, 58] width 5 height 5
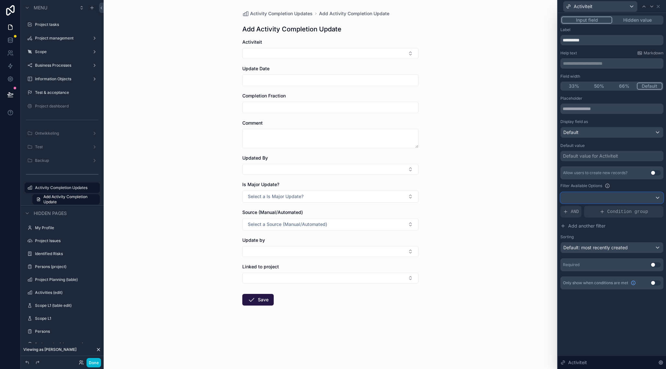
click at [584, 197] on div at bounding box center [611, 198] width 102 height 10
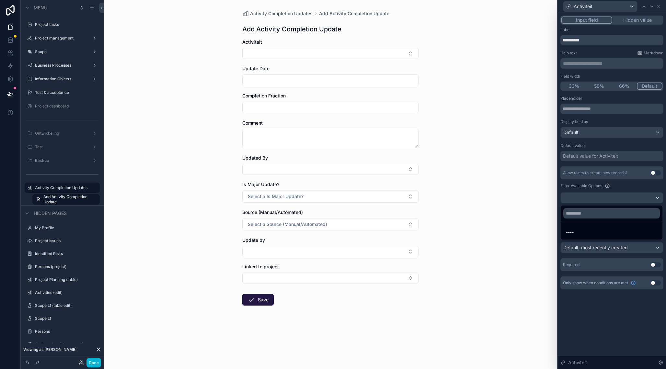
click at [584, 197] on div at bounding box center [611, 184] width 108 height 369
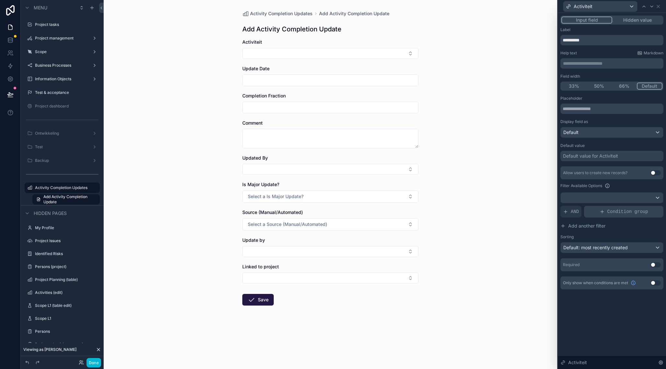
click at [600, 211] on icon at bounding box center [601, 211] width 5 height 5
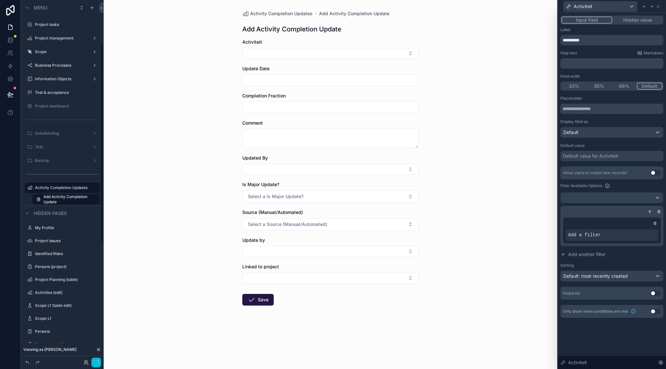
scroll to position [80, 0]
click at [644, 230] on div at bounding box center [641, 229] width 9 height 9
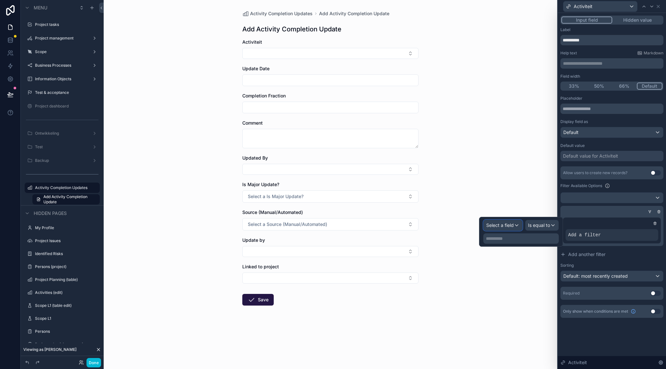
click at [511, 229] on span "Select a field" at bounding box center [500, 225] width 28 height 6
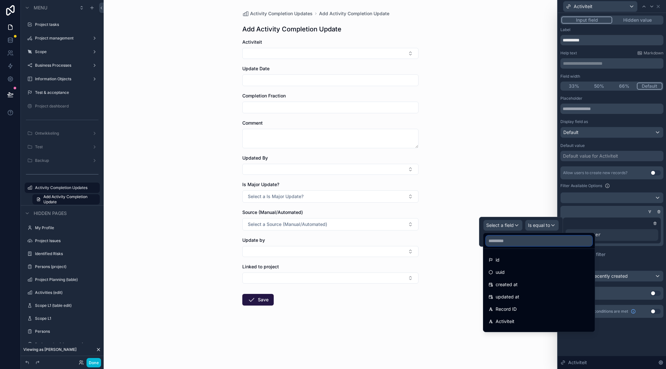
click at [509, 242] on input "text" at bounding box center [539, 241] width 106 height 10
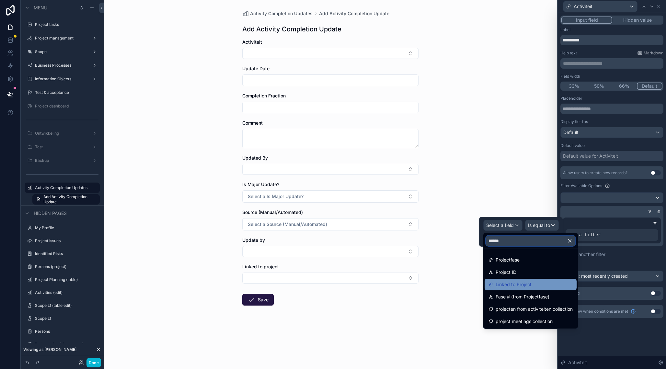
type input "******"
click at [521, 280] on div "Linked to Project" at bounding box center [530, 285] width 92 height 12
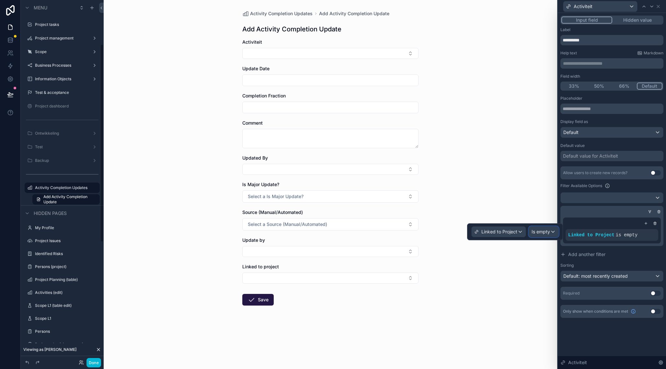
click at [536, 230] on span "Is empty" at bounding box center [540, 232] width 18 height 6
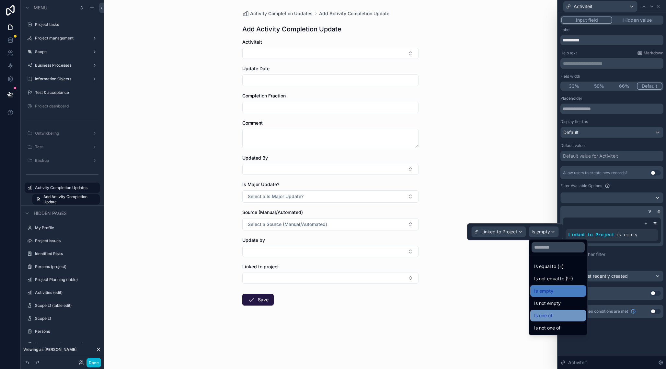
click at [551, 316] on span "Is one of" at bounding box center [543, 316] width 18 height 8
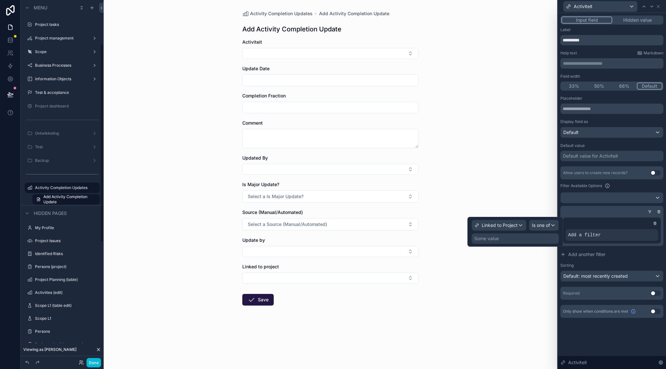
click at [490, 238] on div "Some value" at bounding box center [486, 238] width 25 height 6
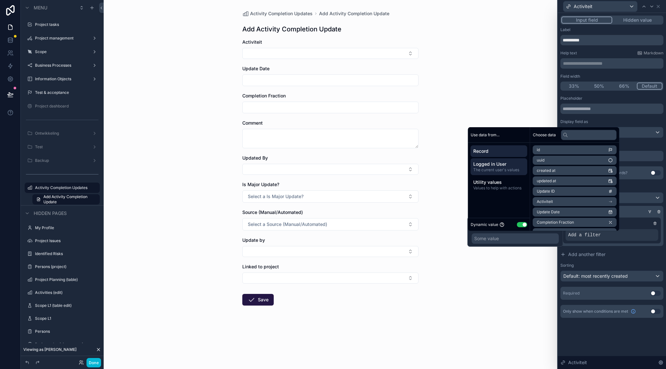
click at [494, 171] on span "The current user's values" at bounding box center [498, 169] width 51 height 5
click at [559, 181] on li "User" at bounding box center [575, 180] width 84 height 9
click at [565, 202] on span "Gekozen project voor hoofdmenu" at bounding box center [567, 202] width 62 height 5
click at [567, 171] on span "Gekozen project voor hoofdmenu" at bounding box center [567, 171] width 62 height 5
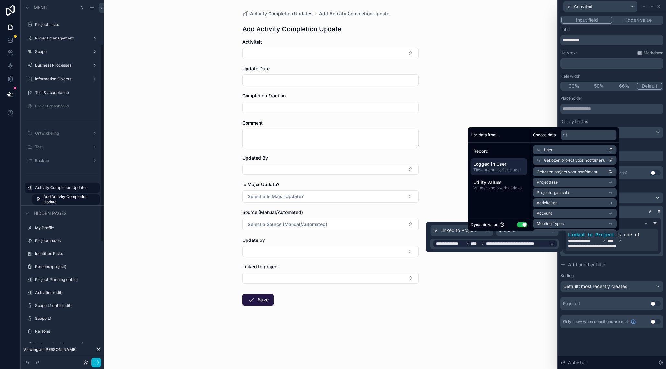
scroll to position [80, 0]
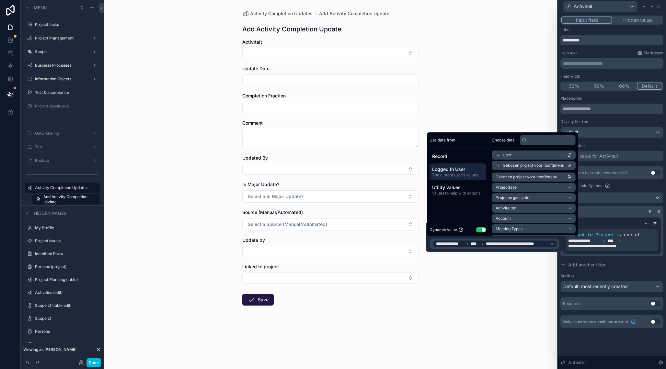
click at [478, 290] on div "Activity Completion Updates Add Activity Completion Update Add Activity Complet…" at bounding box center [330, 184] width 453 height 369
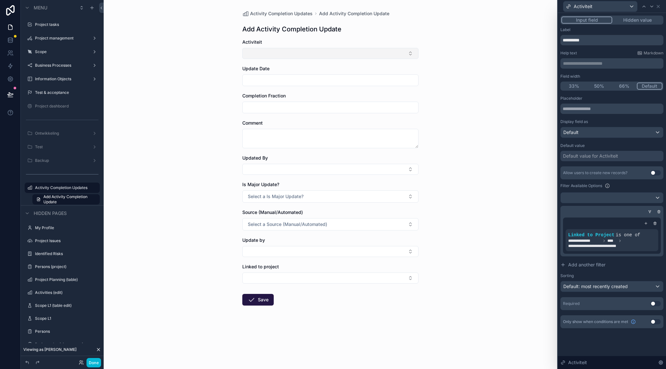
click at [404, 52] on button "Select Button" at bounding box center [330, 53] width 176 height 11
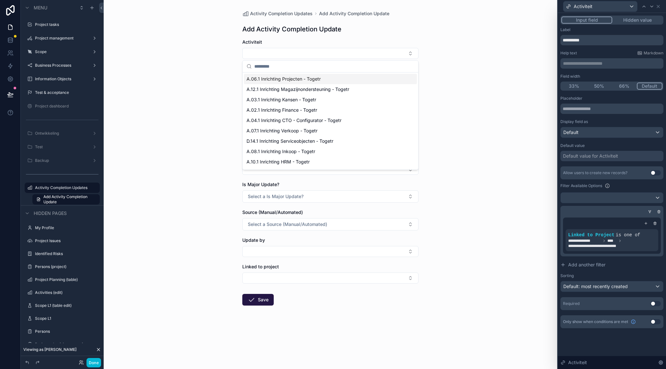
click at [458, 49] on div "Activity Completion Updates Add Activity Completion Update Add Activity Complet…" at bounding box center [330, 184] width 453 height 369
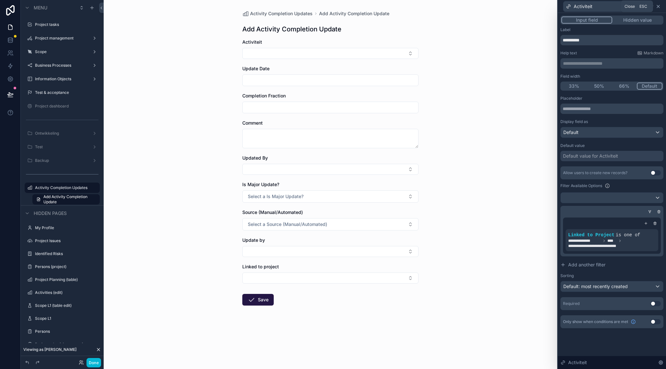
click at [659, 6] on icon at bounding box center [657, 6] width 3 height 3
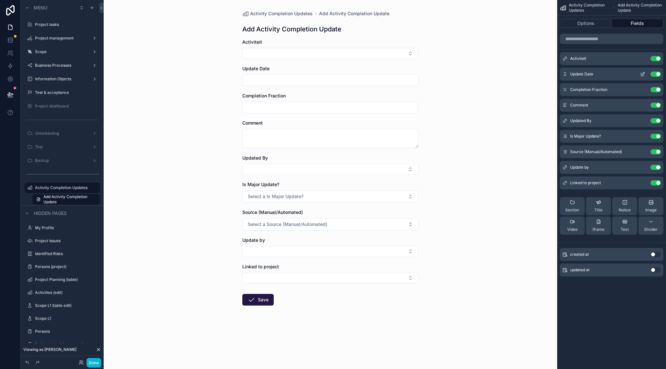
click at [645, 74] on button "scrollable content" at bounding box center [642, 74] width 10 height 5
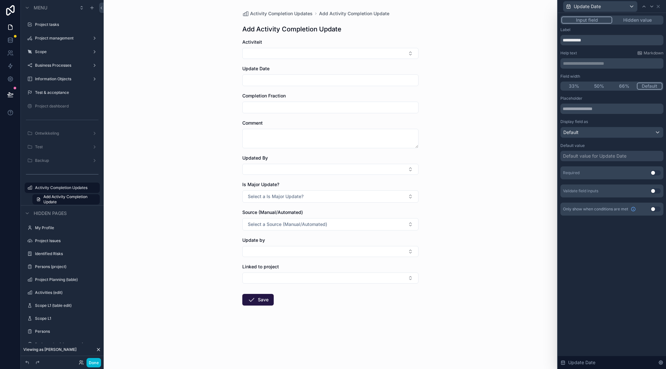
click at [600, 85] on button "50%" at bounding box center [598, 86] width 25 height 7
click at [659, 5] on icon at bounding box center [657, 6] width 5 height 5
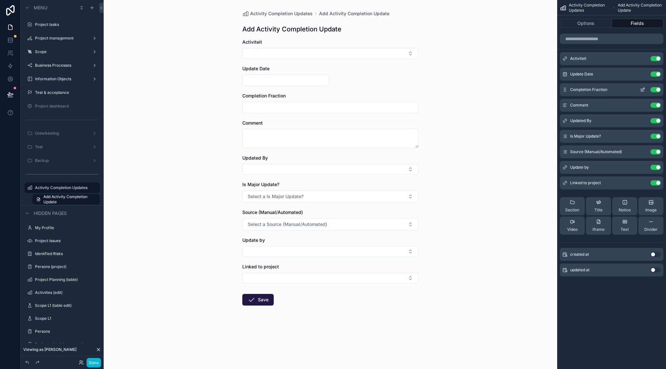
click at [643, 89] on icon "scrollable content" at bounding box center [643, 89] width 3 height 3
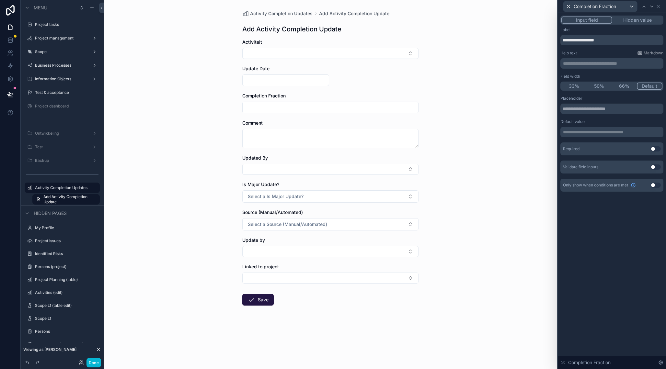
click at [600, 84] on button "50%" at bounding box center [598, 86] width 25 height 7
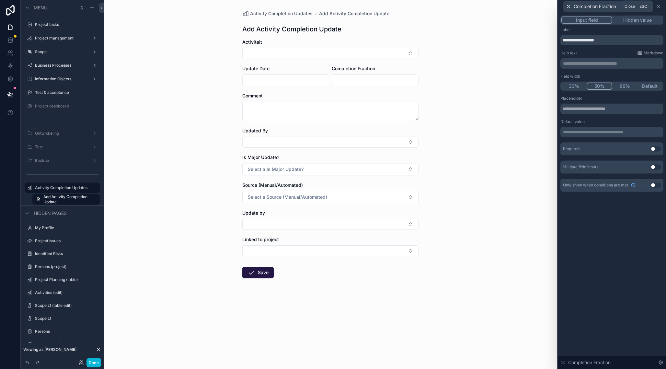
click at [658, 7] on icon at bounding box center [657, 6] width 5 height 5
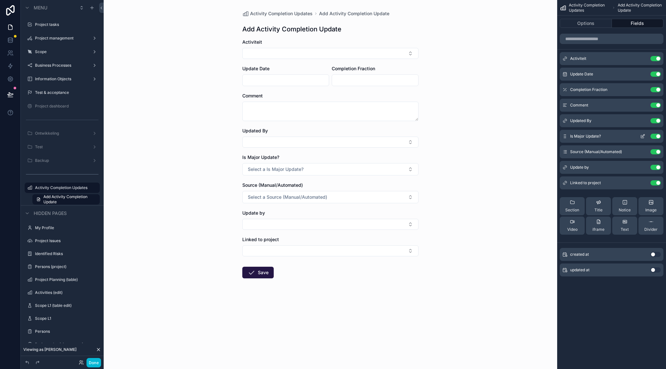
click at [643, 136] on icon "scrollable content" at bounding box center [642, 136] width 5 height 5
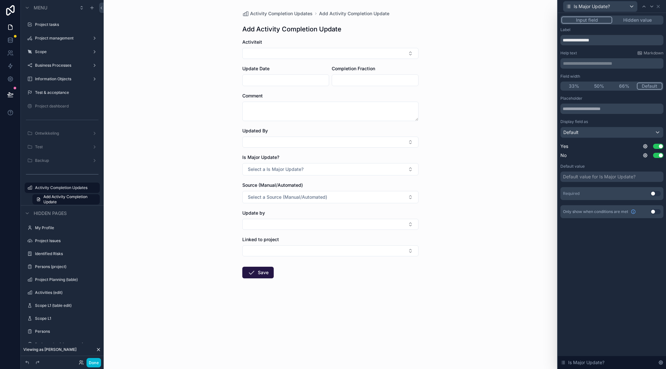
click at [591, 88] on button "50%" at bounding box center [598, 86] width 25 height 7
click at [659, 6] on icon at bounding box center [657, 6] width 5 height 5
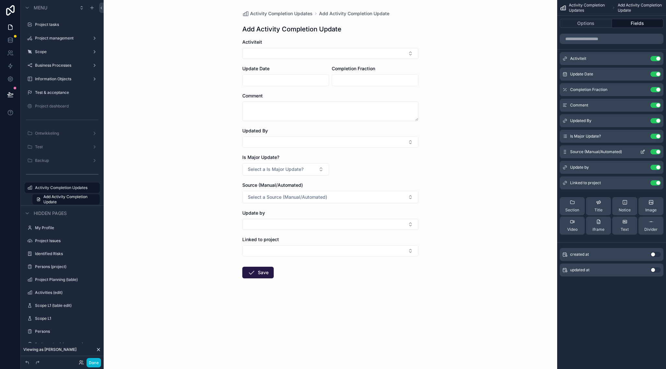
click at [642, 151] on icon "scrollable content" at bounding box center [642, 151] width 5 height 5
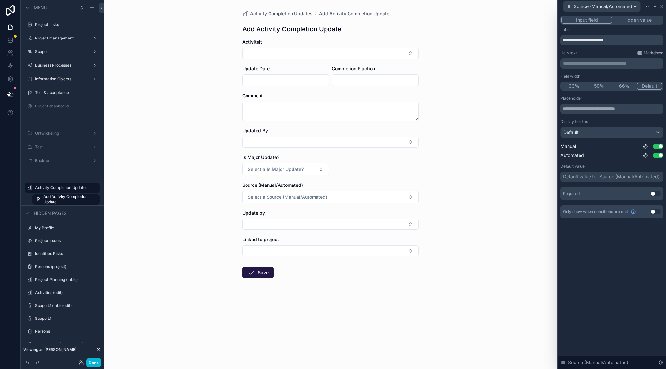
click at [580, 86] on button "33%" at bounding box center [573, 86] width 25 height 7
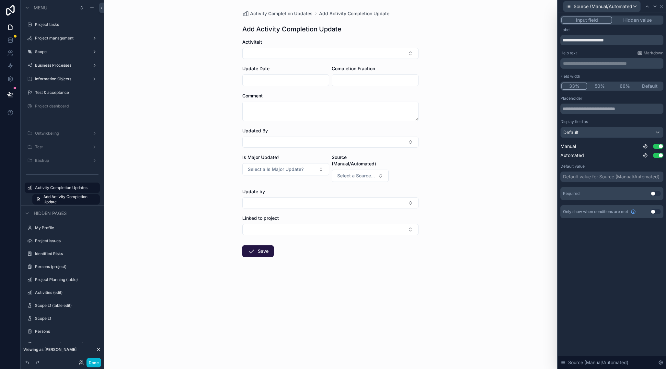
click at [595, 84] on button "50%" at bounding box center [599, 86] width 25 height 7
click at [373, 170] on span "Select a Source (Manual/Automated)" at bounding box center [371, 169] width 68 height 6
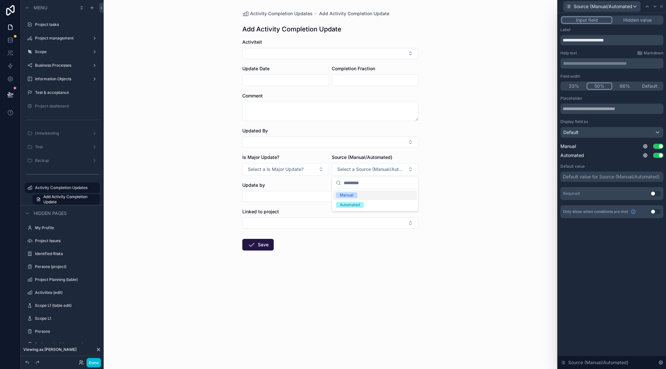
click at [463, 169] on div "Activity Completion Updates Add Activity Completion Update Add Activity Complet…" at bounding box center [330, 184] width 453 height 369
click at [572, 135] on span "Default" at bounding box center [570, 132] width 15 height 6
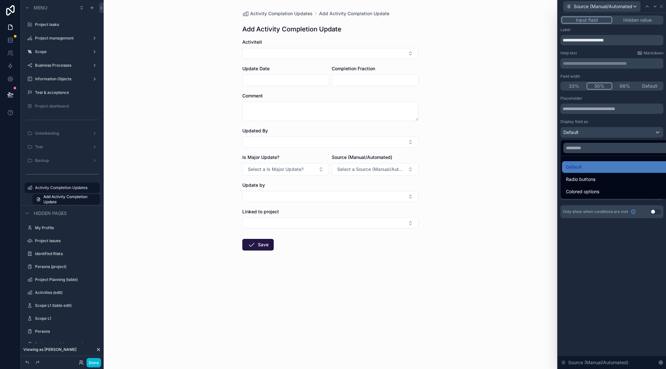
drag, startPoint x: 618, startPoint y: 272, endPoint x: 601, endPoint y: 163, distance: 110.4
click at [617, 270] on div at bounding box center [611, 184] width 108 height 369
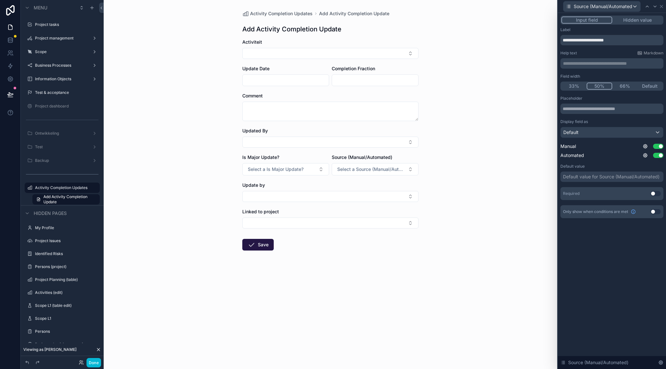
click at [595, 178] on div "Default value for Source (Manual/Automated)" at bounding box center [611, 177] width 96 height 6
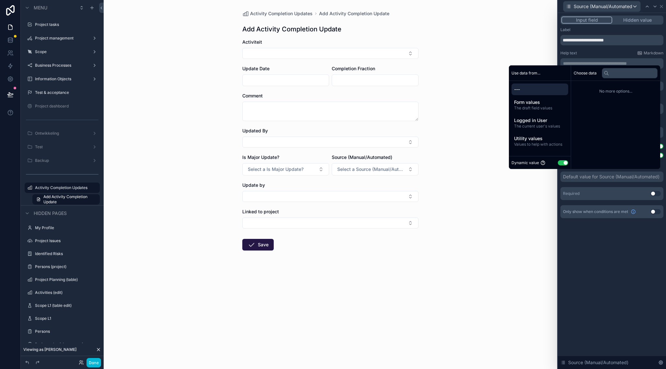
click at [560, 163] on button "Use setting" at bounding box center [562, 162] width 10 height 5
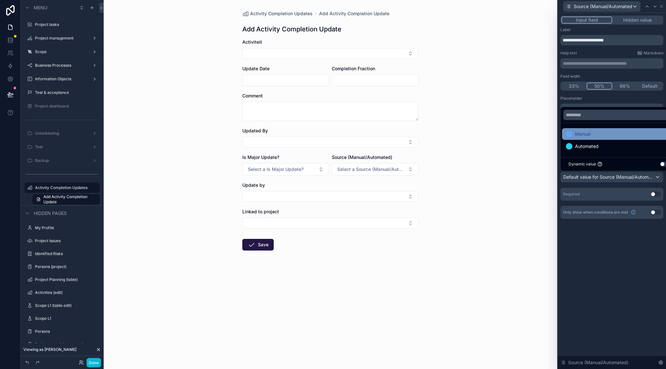
click at [593, 134] on div "Manual" at bounding box center [619, 134] width 107 height 8
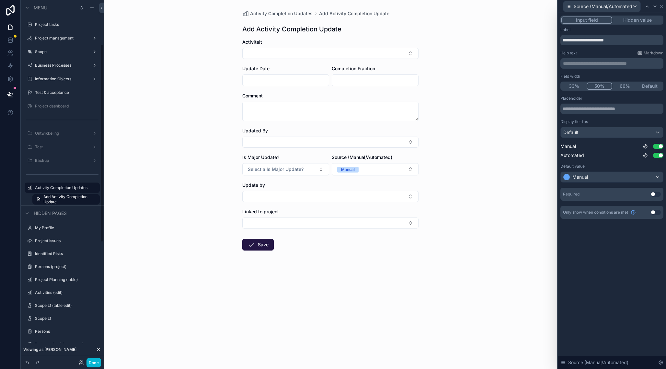
click at [600, 241] on div "**********" at bounding box center [611, 191] width 108 height 356
click at [662, 5] on icon at bounding box center [661, 6] width 3 height 3
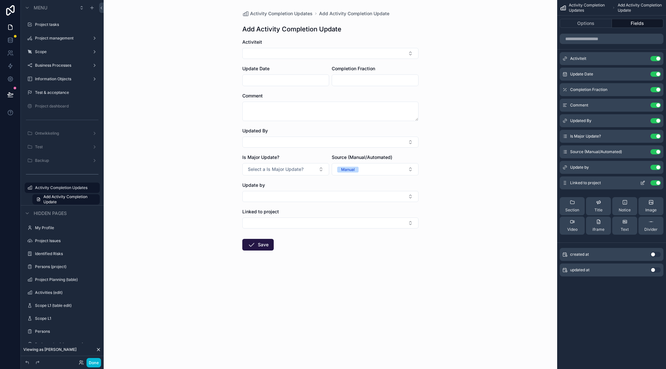
click at [643, 183] on icon "scrollable content" at bounding box center [643, 182] width 3 height 3
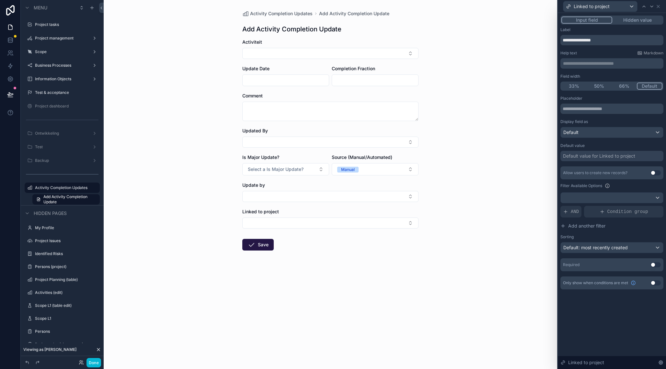
click at [631, 20] on button "Hidden value" at bounding box center [637, 20] width 50 height 7
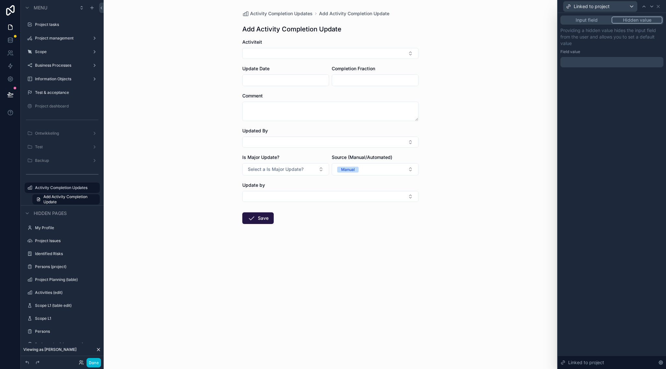
click at [592, 65] on div at bounding box center [611, 62] width 103 height 10
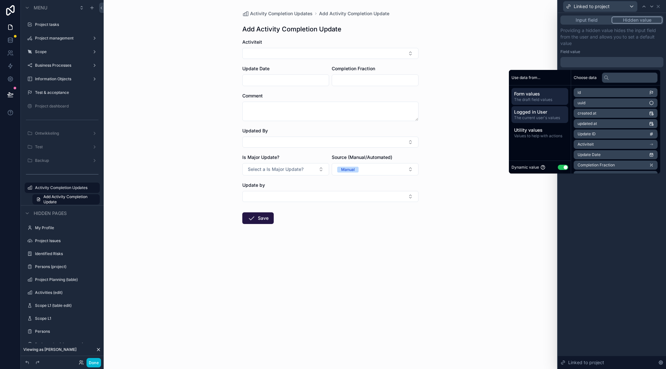
click at [543, 121] on div "Logged in User The current user's values" at bounding box center [539, 114] width 57 height 17
click at [592, 124] on li "User" at bounding box center [615, 123] width 84 height 9
click at [589, 147] on span "Gekozen project voor hoofdmenu" at bounding box center [608, 145] width 62 height 5
drag, startPoint x: 651, startPoint y: 115, endPoint x: 649, endPoint y: 119, distance: 4.1
click at [651, 115] on icon "scrollable content" at bounding box center [651, 114] width 5 height 5
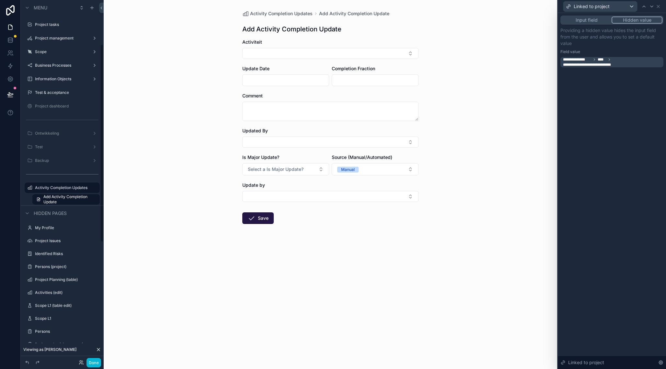
click at [633, 192] on div "**********" at bounding box center [611, 191] width 108 height 356
click at [660, 6] on icon at bounding box center [657, 6] width 5 height 5
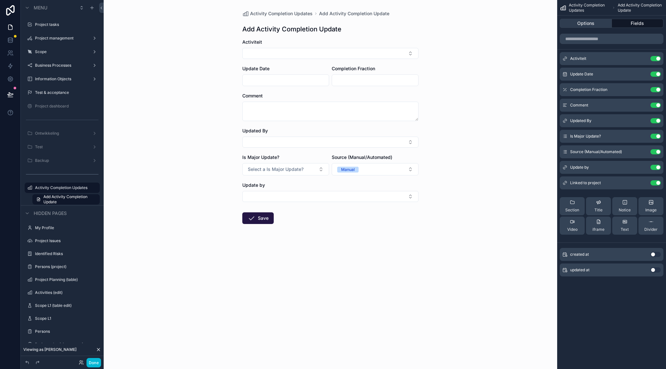
click at [578, 24] on button "Options" at bounding box center [585, 23] width 52 height 9
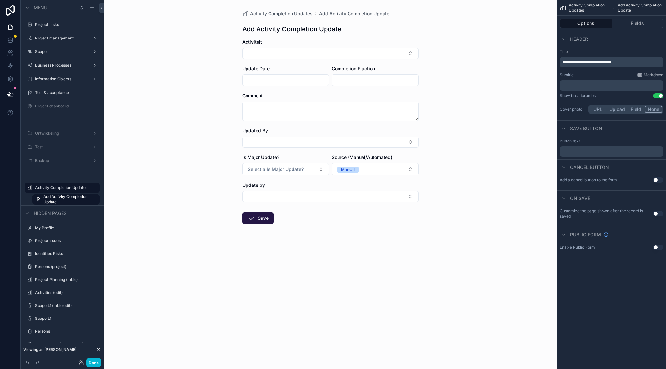
click at [657, 179] on button "Use setting" at bounding box center [658, 179] width 10 height 5
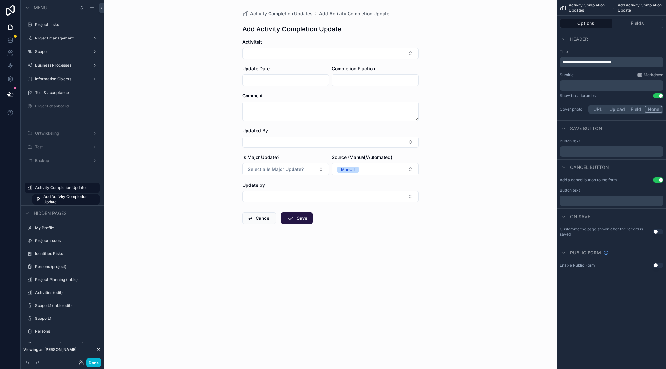
click at [127, 214] on div "Activity Completion Updates Add Activity Completion Update Add Activity Complet…" at bounding box center [330, 184] width 453 height 369
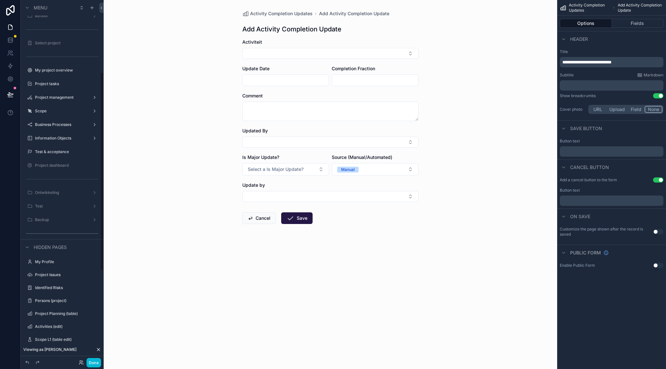
scroll to position [0, 0]
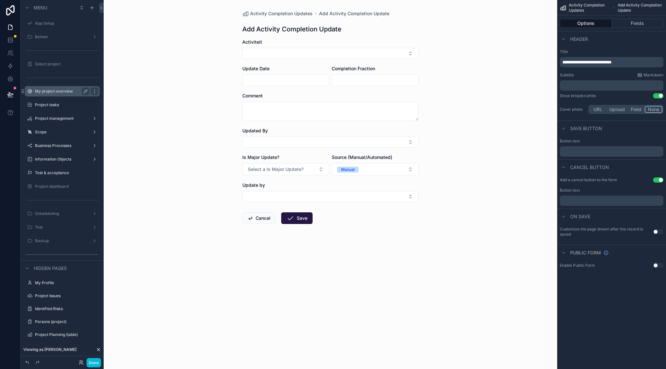
click at [64, 92] on label "My project overview" at bounding box center [61, 91] width 52 height 5
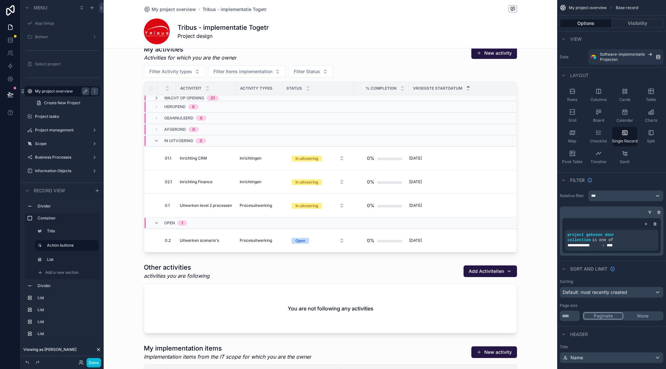
scroll to position [355, 0]
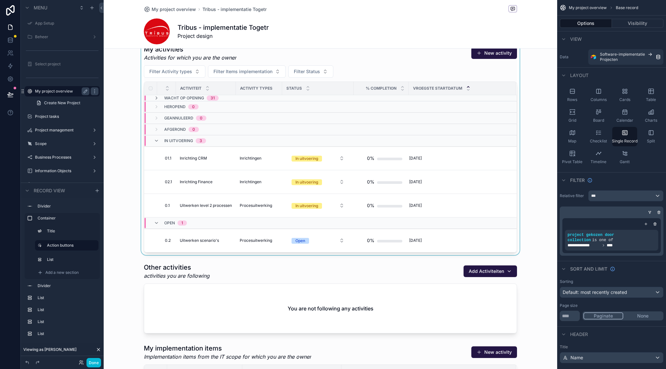
scroll to position [353, 0]
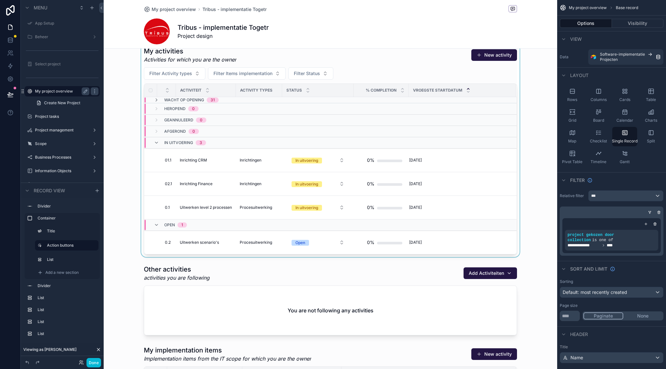
click at [258, 161] on div "scrollable content" at bounding box center [330, 150] width 453 height 213
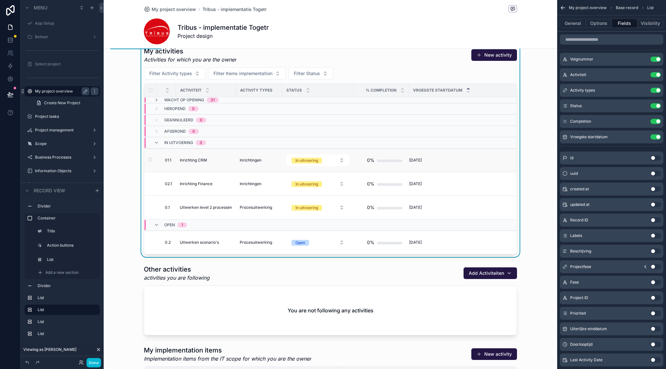
click at [245, 161] on span "Inrichtingen" at bounding box center [251, 160] width 22 height 5
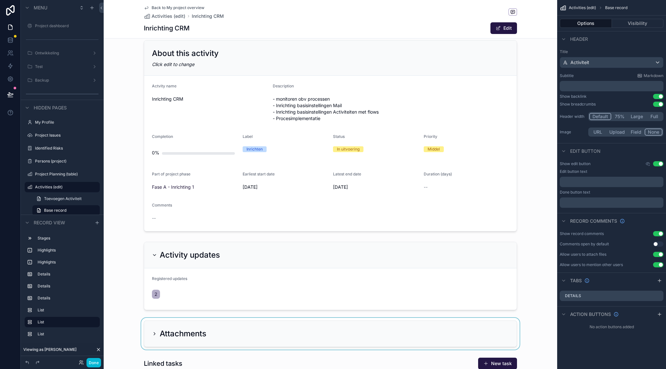
scroll to position [160, 0]
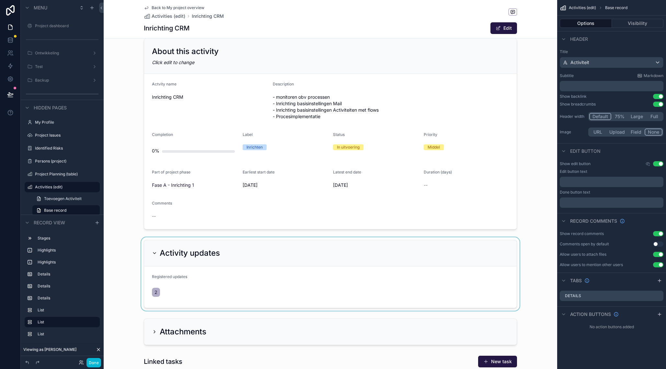
click at [264, 254] on div "scrollable content" at bounding box center [330, 273] width 453 height 73
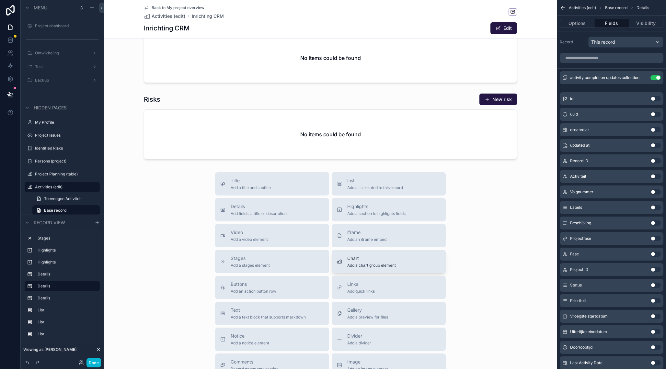
scroll to position [576, 0]
click at [362, 261] on span "Chart" at bounding box center [371, 258] width 49 height 6
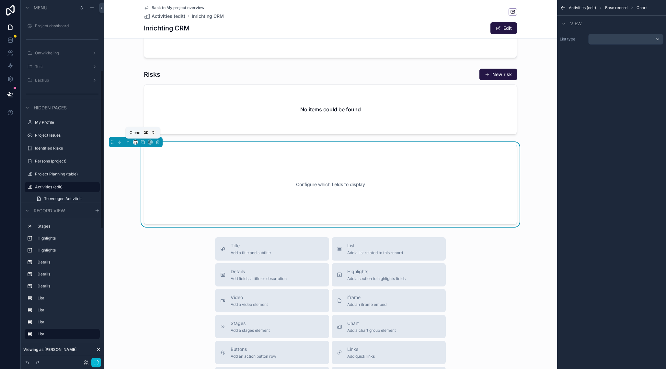
scroll to position [600, 0]
click at [127, 142] on icon "scrollable content" at bounding box center [128, 142] width 5 height 5
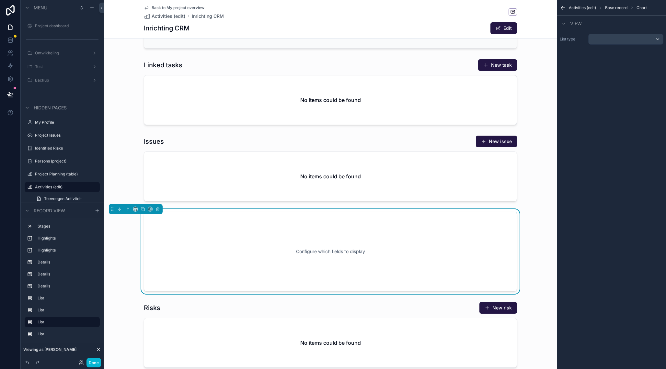
scroll to position [442, 0]
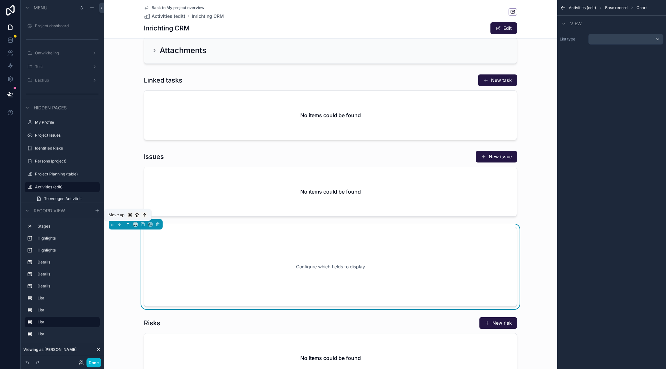
click at [128, 223] on icon "scrollable content" at bounding box center [127, 223] width 1 height 1
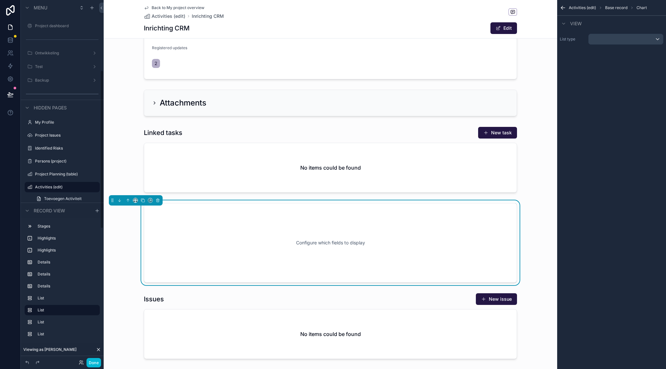
scroll to position [387, 0]
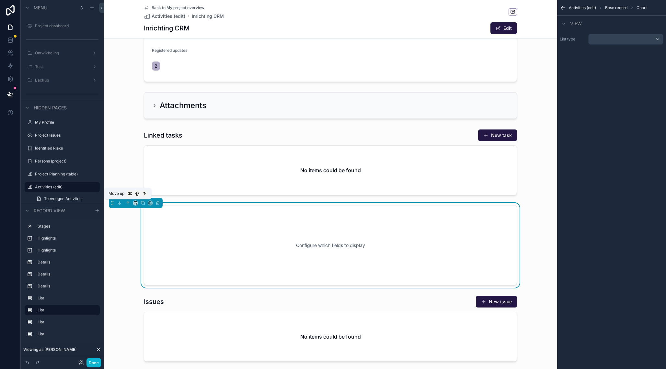
click at [130, 205] on icon "scrollable content" at bounding box center [128, 203] width 5 height 5
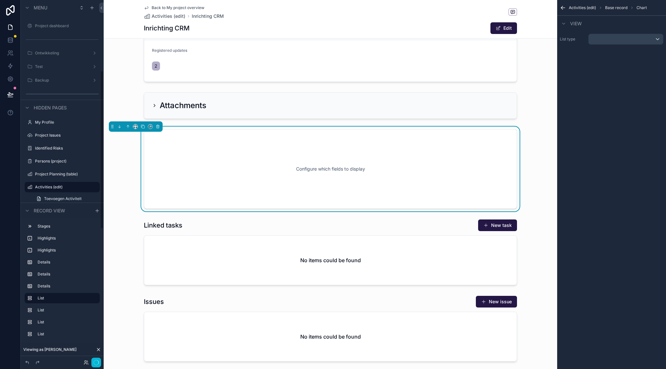
scroll to position [161, 0]
click at [128, 126] on icon "scrollable content" at bounding box center [128, 126] width 5 height 5
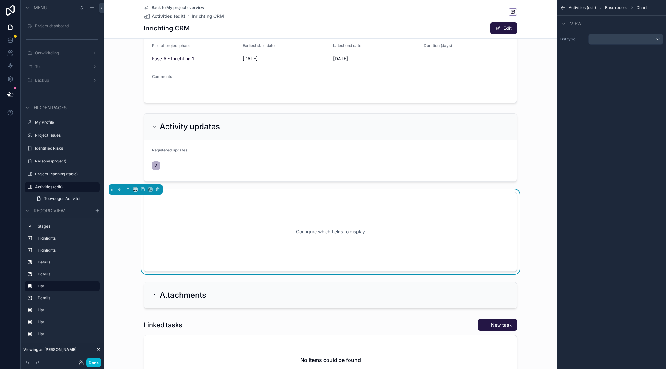
scroll to position [286, 0]
click at [126, 193] on button "scrollable content" at bounding box center [127, 189] width 7 height 7
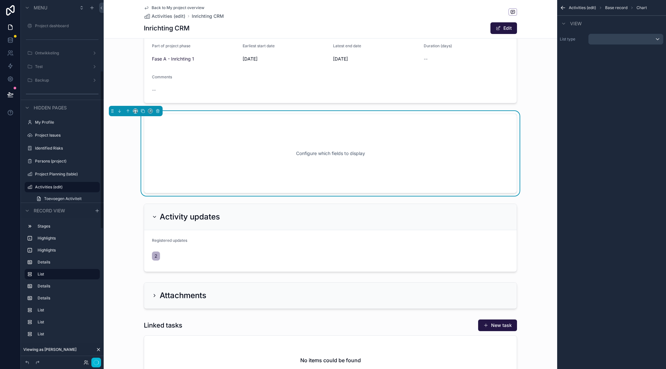
scroll to position [161, 0]
click at [279, 219] on div "scrollable content" at bounding box center [330, 237] width 453 height 73
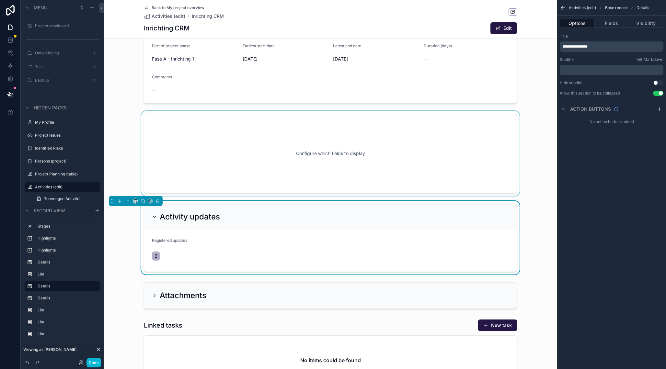
click at [320, 176] on div "scrollable content" at bounding box center [330, 153] width 453 height 85
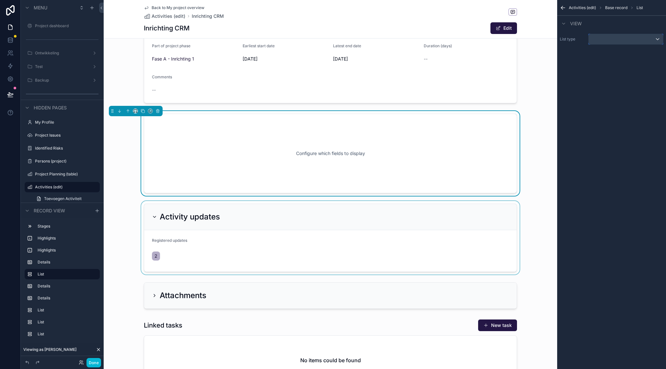
click at [614, 39] on div "scrollable content" at bounding box center [625, 39] width 74 height 10
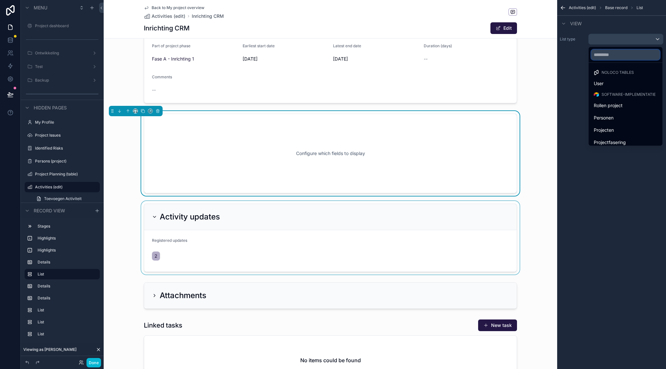
click at [606, 55] on input "text" at bounding box center [625, 55] width 69 height 10
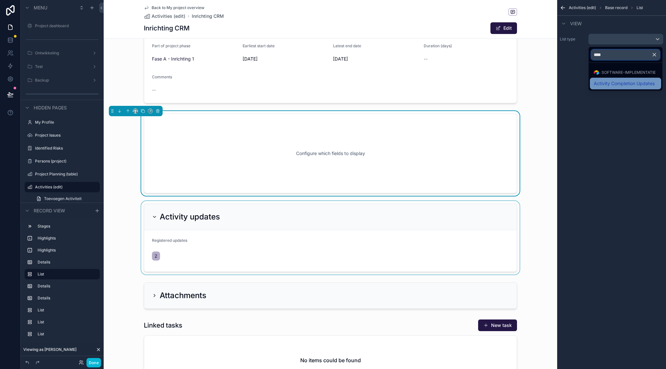
type input "****"
click at [605, 80] on span "Activity Completion Updates" at bounding box center [623, 84] width 61 height 8
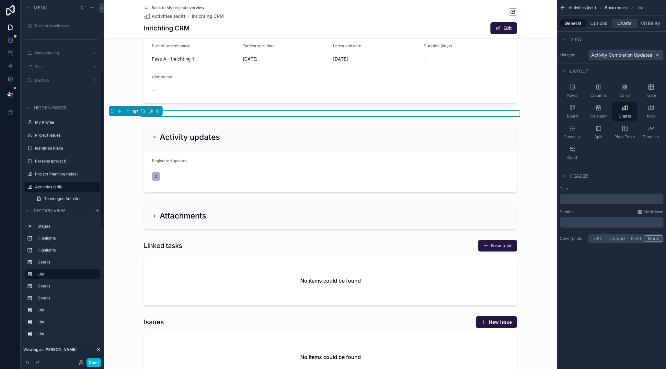
scroll to position [286, 0]
click at [624, 21] on button "Charts" at bounding box center [624, 23] width 26 height 9
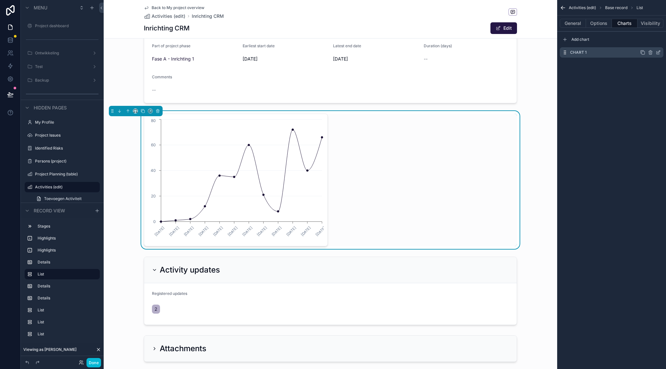
click at [657, 52] on icon "scrollable content" at bounding box center [657, 52] width 5 height 5
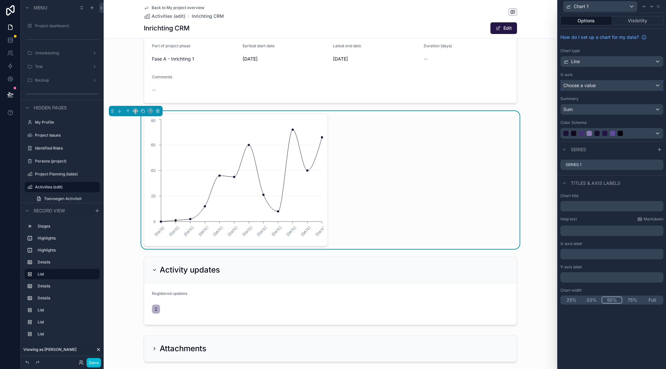
click at [603, 87] on div "Choose a value" at bounding box center [611, 85] width 102 height 10
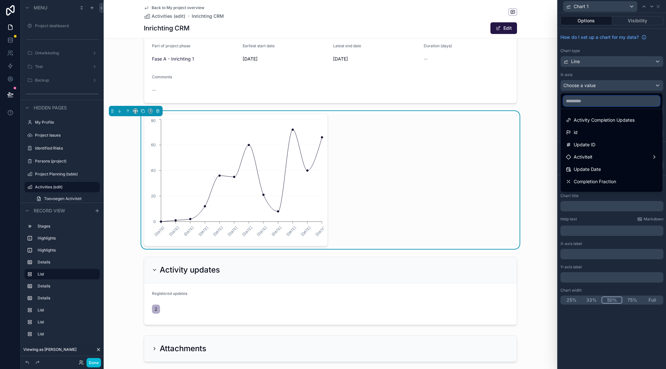
click at [586, 100] on input "text" at bounding box center [611, 101] width 96 height 10
type input "***"
click at [596, 144] on span "Update Date" at bounding box center [586, 145] width 27 height 8
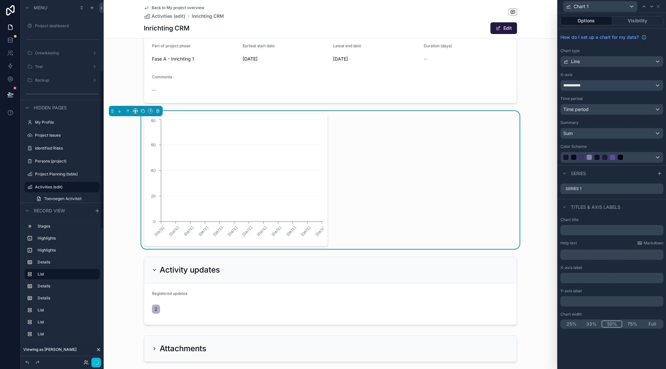
scroll to position [161, 0]
click at [599, 109] on div "Time period" at bounding box center [611, 109] width 102 height 10
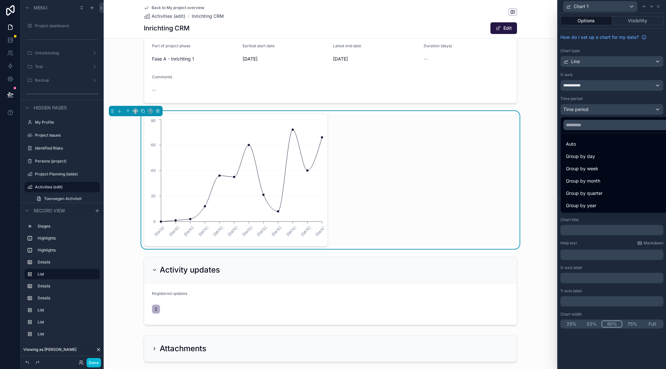
click at [599, 109] on div at bounding box center [611, 184] width 108 height 369
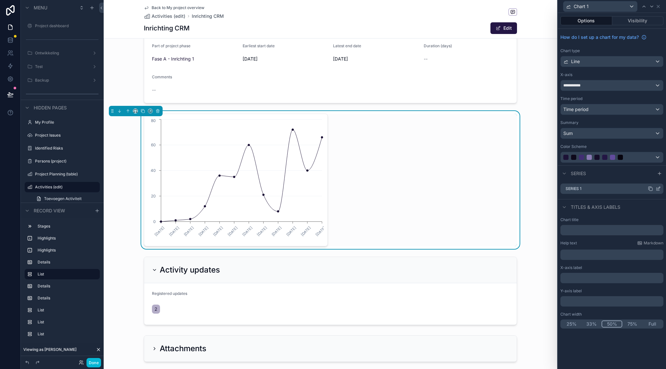
click at [649, 189] on icon at bounding box center [649, 188] width 5 height 5
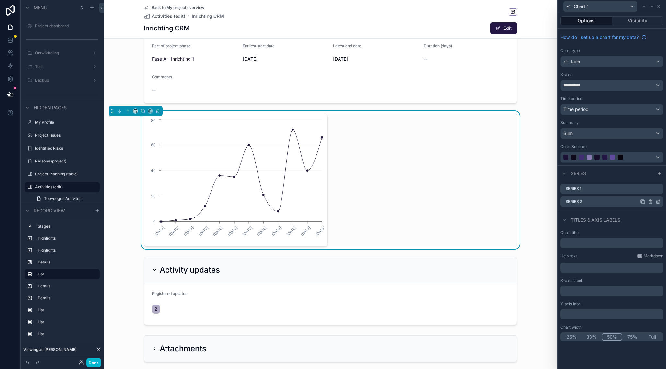
click at [650, 202] on icon at bounding box center [650, 201] width 0 height 1
click at [648, 191] on icon at bounding box center [647, 191] width 5 height 5
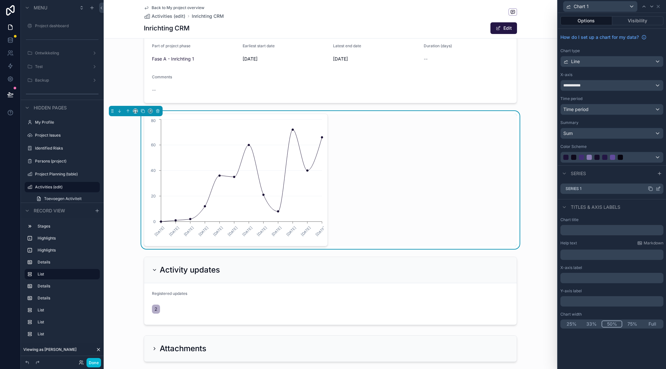
click at [658, 188] on icon at bounding box center [657, 188] width 5 height 5
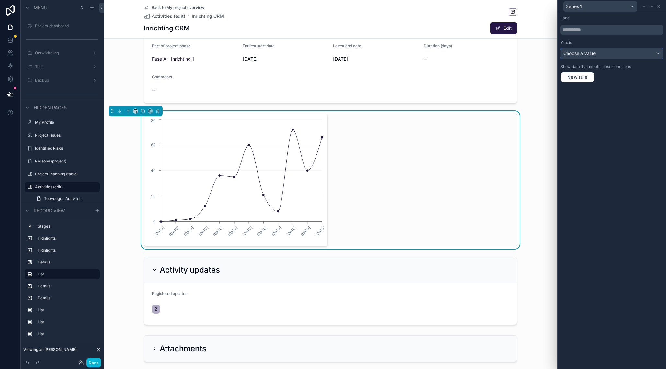
click at [607, 52] on div "Choose a value" at bounding box center [611, 53] width 102 height 10
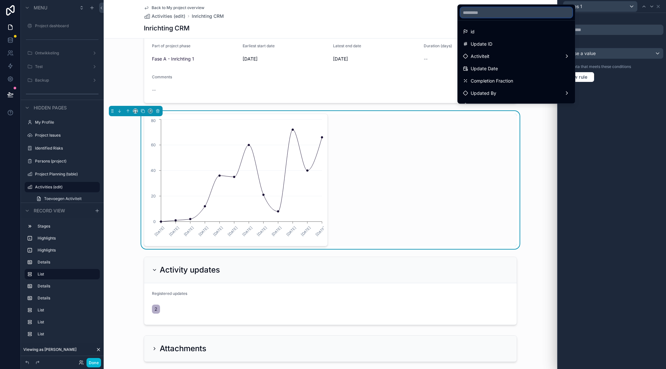
click at [491, 13] on input "text" at bounding box center [516, 12] width 112 height 10
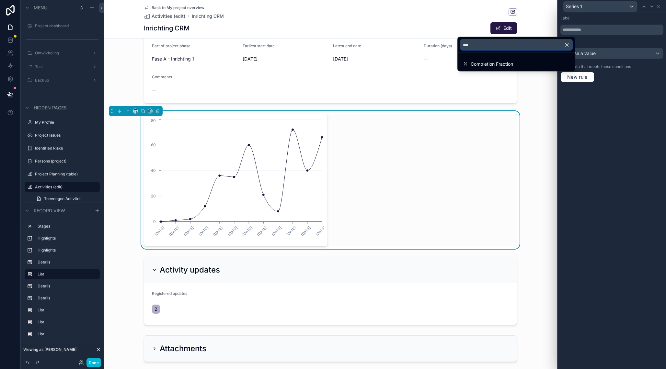
scroll to position [272, 0]
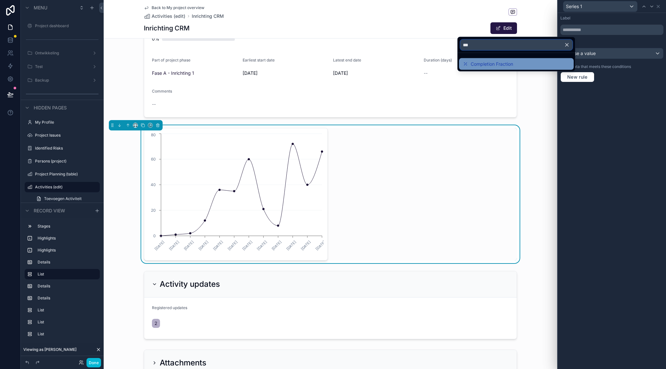
type input "***"
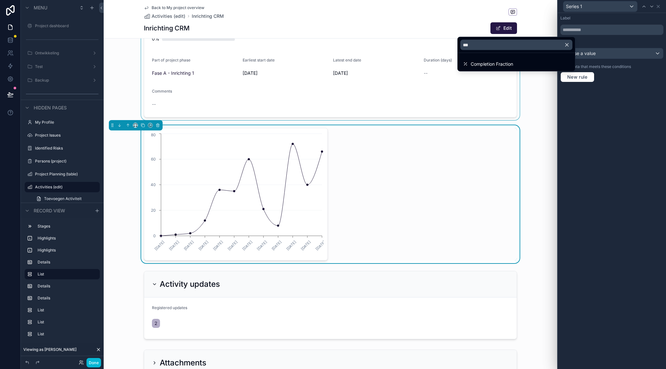
click at [486, 63] on span "Completion Fraction" at bounding box center [491, 64] width 42 height 8
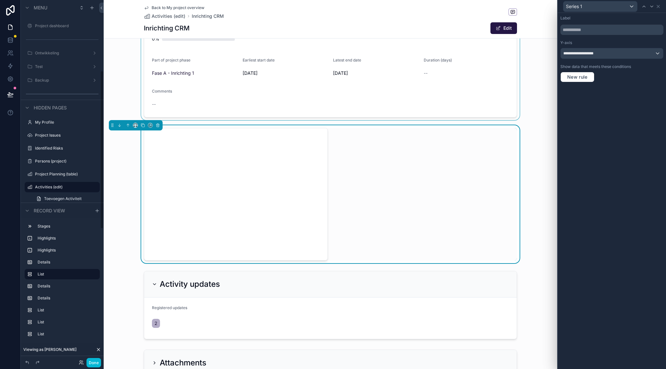
scroll to position [161, 0]
click at [597, 29] on input "text" at bounding box center [611, 30] width 103 height 10
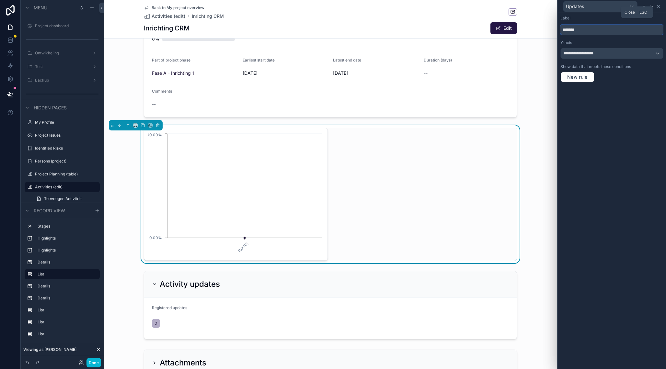
type input "*******"
click at [659, 6] on icon at bounding box center [657, 6] width 5 height 5
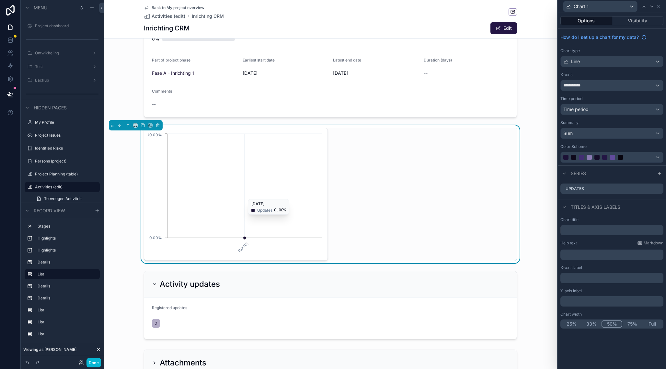
click at [244, 237] on circle "chart" at bounding box center [244, 238] width 3 height 3
click at [659, 6] on icon at bounding box center [657, 6] width 5 height 5
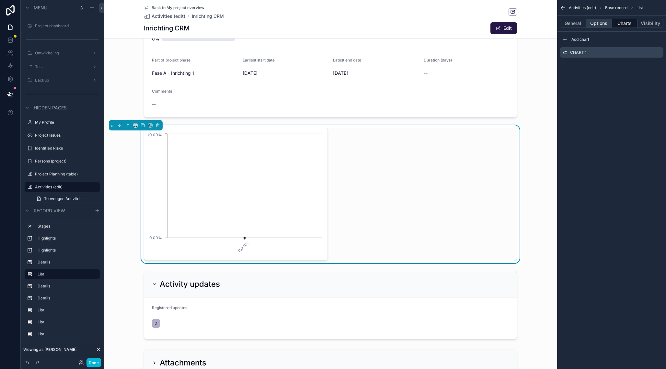
click at [598, 22] on button "Options" at bounding box center [599, 23] width 26 height 9
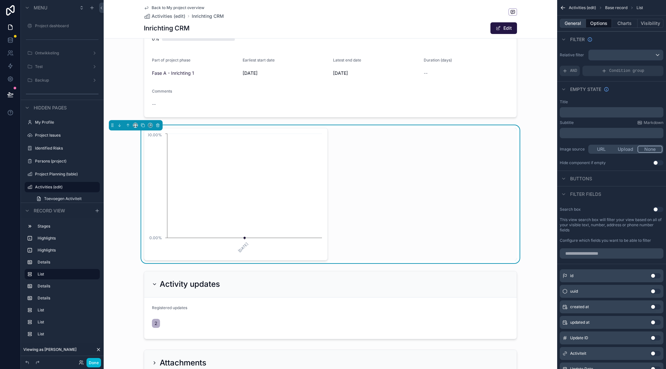
click at [573, 21] on button "General" at bounding box center [572, 23] width 26 height 9
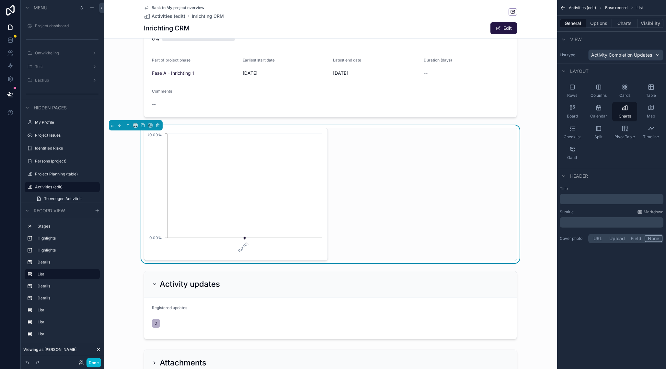
click at [596, 197] on p "﻿" at bounding box center [612, 199] width 100 height 6
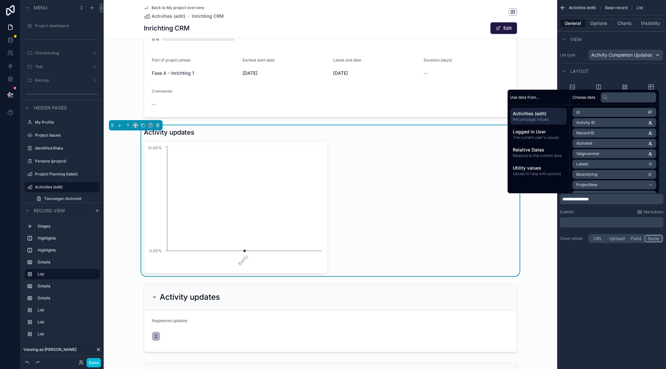
click at [600, 297] on div "**********" at bounding box center [611, 184] width 109 height 369
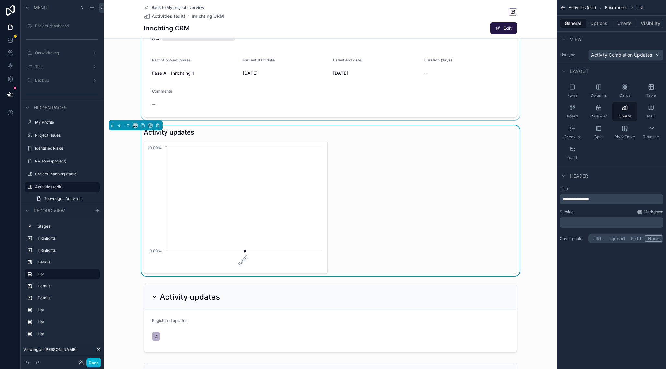
click at [269, 69] on div "scrollable content" at bounding box center [330, 22] width 453 height 196
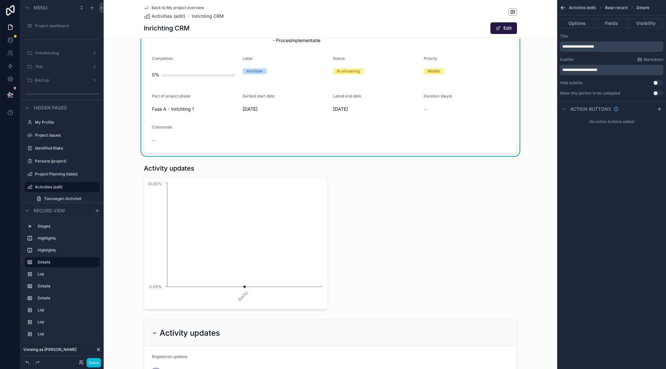
scroll to position [235, 0]
click at [179, 75] on div "0%" at bounding box center [194, 76] width 85 height 13
click at [497, 29] on span "scrollable content" at bounding box center [497, 28] width 5 height 5
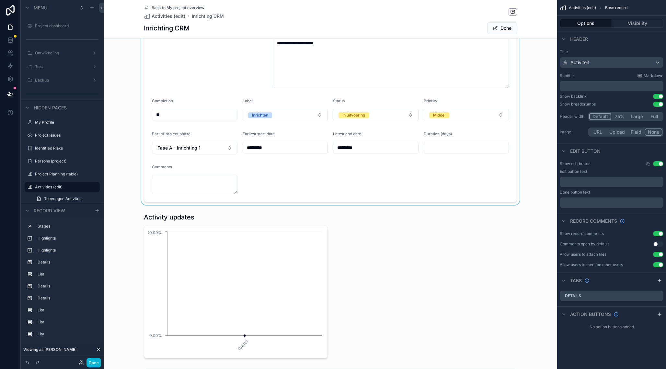
click at [198, 117] on div "scrollable content" at bounding box center [330, 83] width 453 height 244
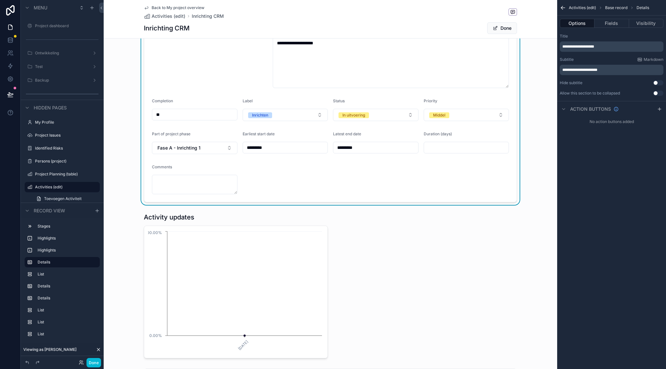
click at [198, 117] on input "**" at bounding box center [194, 114] width 85 height 9
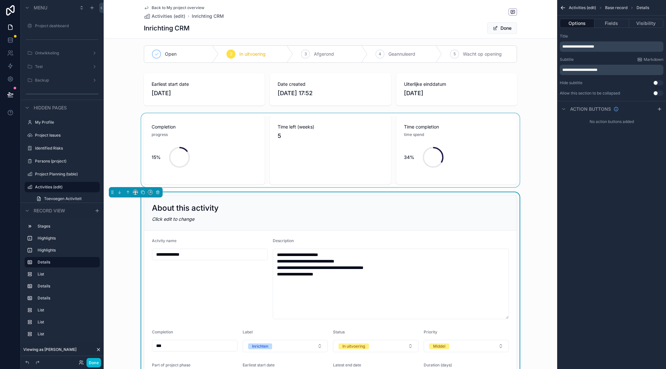
scroll to position [3, 0]
type input "***"
click at [494, 30] on span "scrollable content" at bounding box center [494, 28] width 5 height 5
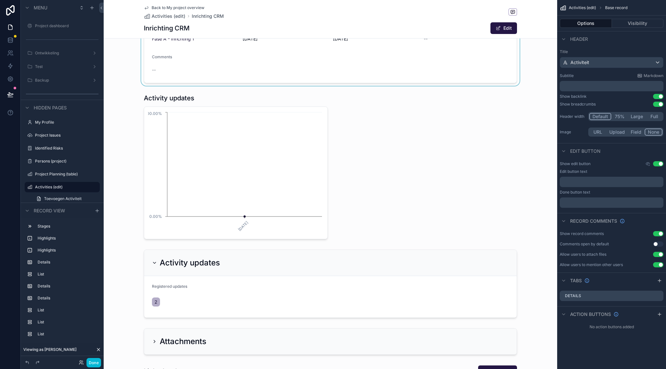
scroll to position [301, 0]
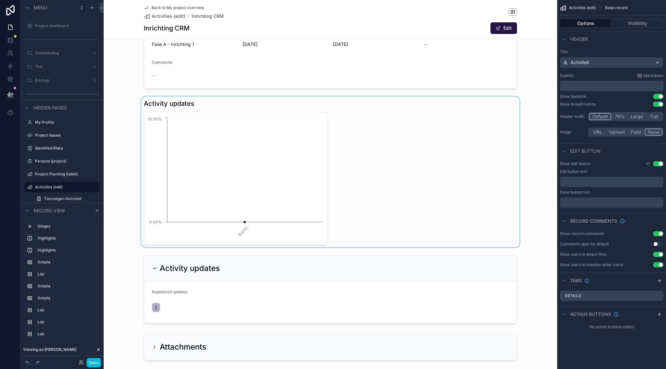
click at [404, 149] on div "scrollable content" at bounding box center [330, 171] width 453 height 151
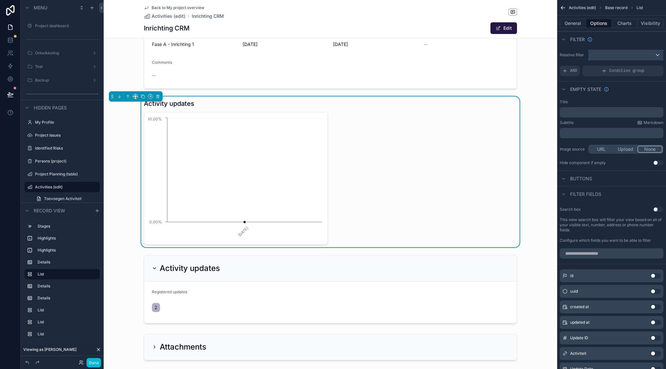
click at [605, 54] on div "scrollable content" at bounding box center [625, 55] width 74 height 10
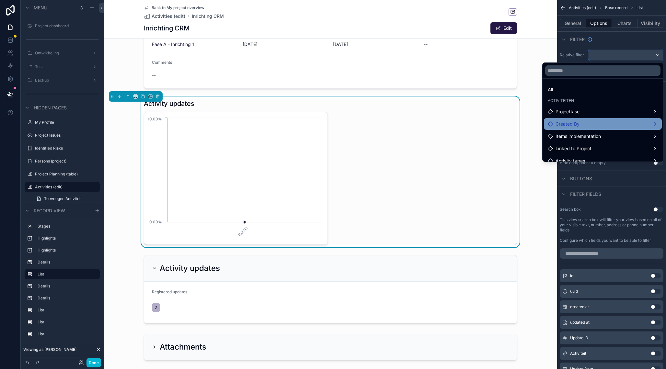
scroll to position [31, 0]
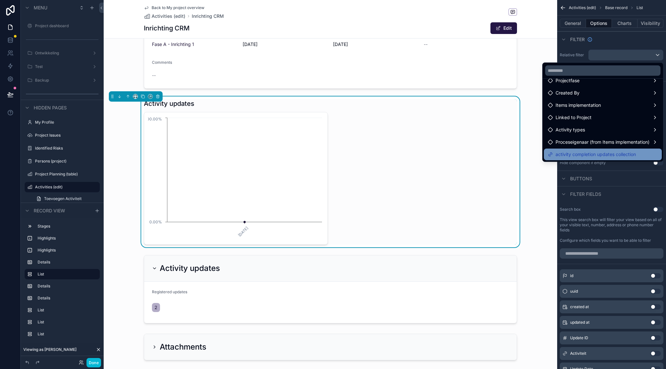
click at [584, 156] on span "activity completion updates collection" at bounding box center [595, 155] width 80 height 8
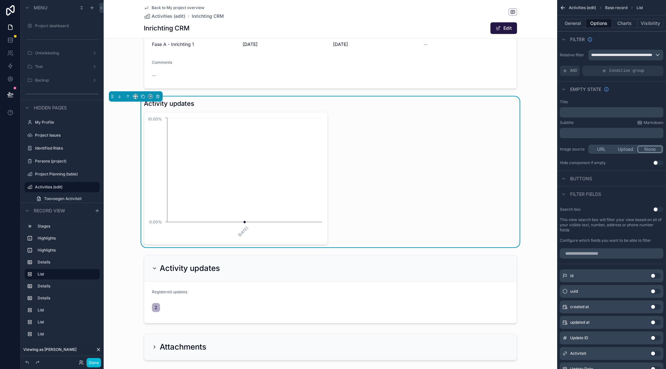
scroll to position [301, 0]
click at [118, 137] on div "Activity updates 1-10-2025 0.00% 100.00%" at bounding box center [330, 171] width 453 height 151
click at [408, 119] on div "1-10-2025 0.00% 100.00%" at bounding box center [330, 178] width 373 height 133
click at [344, 269] on div "scrollable content" at bounding box center [330, 288] width 453 height 73
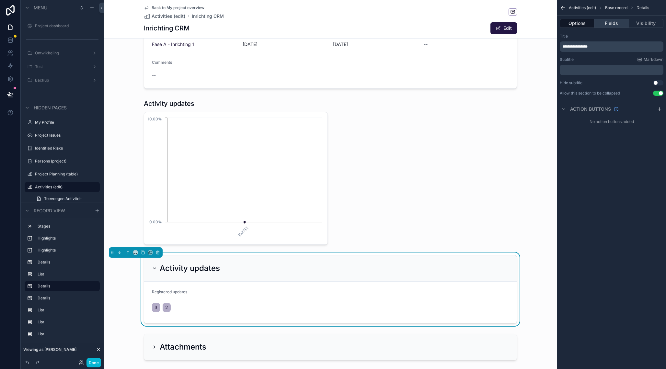
click at [619, 24] on button "Fields" at bounding box center [611, 23] width 34 height 9
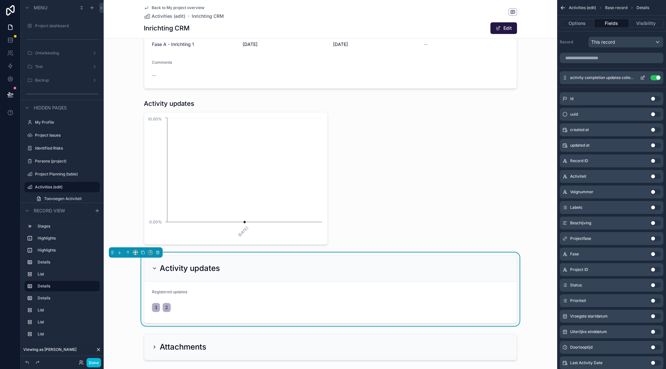
click at [651, 78] on button "Use setting" at bounding box center [655, 77] width 10 height 5
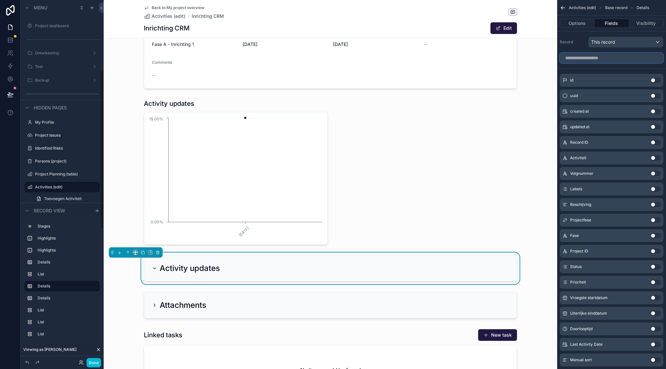
click at [622, 58] on input "scrollable content" at bounding box center [611, 58] width 104 height 10
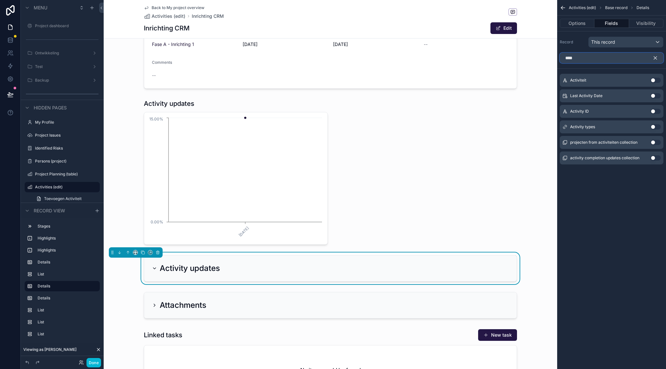
type input "****"
click at [656, 80] on button "Use setting" at bounding box center [655, 80] width 10 height 5
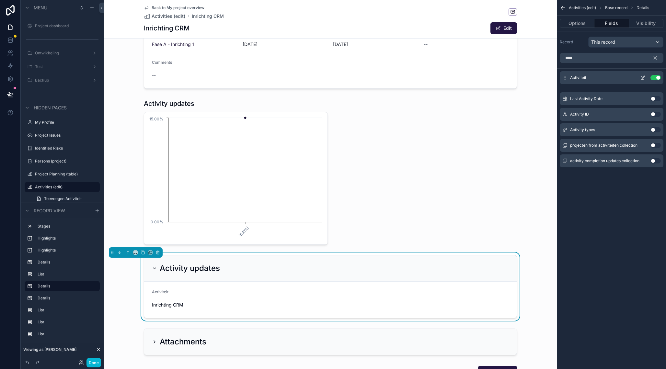
click at [655, 78] on button "Use setting" at bounding box center [655, 77] width 10 height 5
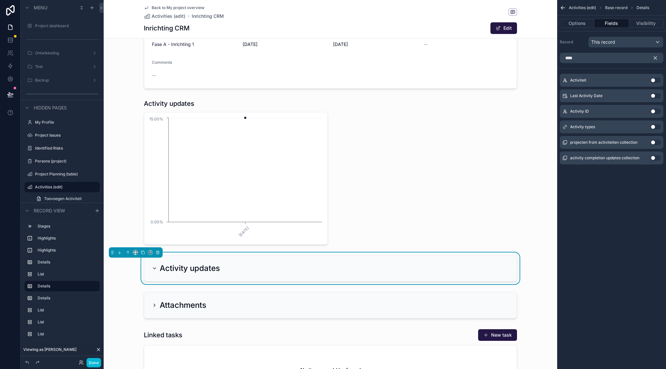
click at [653, 157] on button "Use setting" at bounding box center [655, 157] width 10 height 5
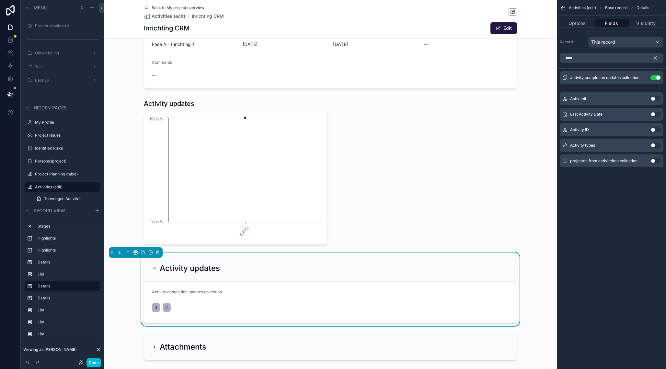
drag, startPoint x: 619, startPoint y: 199, endPoint x: 628, endPoint y: 183, distance: 18.8
click at [620, 198] on div "Activities (edit) Base record Details Options Fields Visibility Record This rec…" at bounding box center [611, 184] width 109 height 369
click at [643, 77] on icon "scrollable content" at bounding box center [643, 77] width 3 height 3
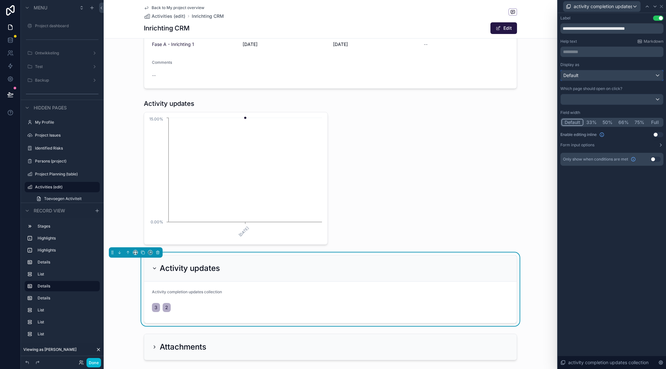
click at [624, 77] on div "Default" at bounding box center [611, 75] width 102 height 10
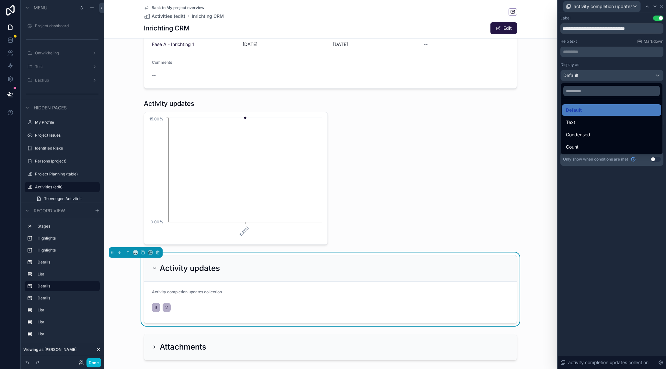
click at [624, 76] on div at bounding box center [611, 184] width 108 height 369
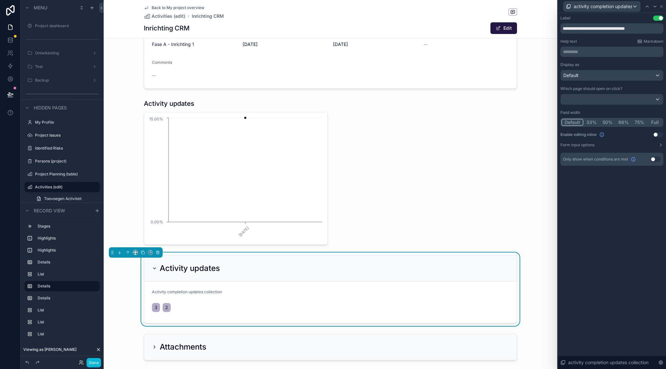
click at [503, 265] on div "Activity updates" at bounding box center [330, 268] width 357 height 10
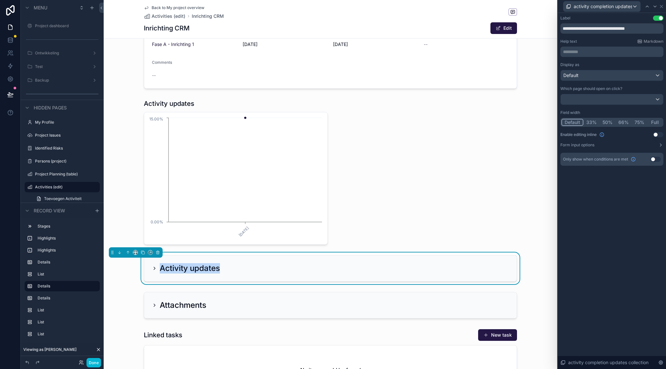
click at [455, 263] on div "Activity updates" at bounding box center [330, 268] width 372 height 26
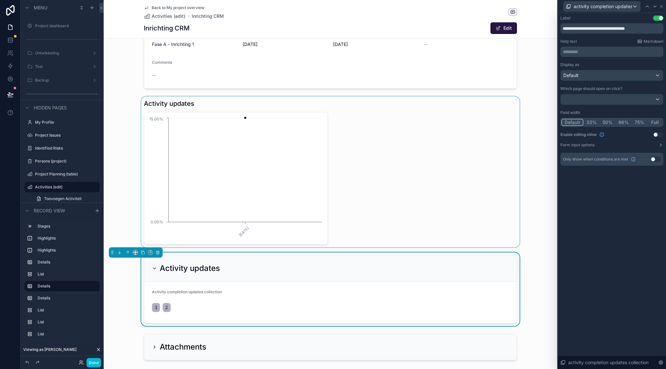
click at [377, 180] on div "scrollable content" at bounding box center [330, 171] width 453 height 151
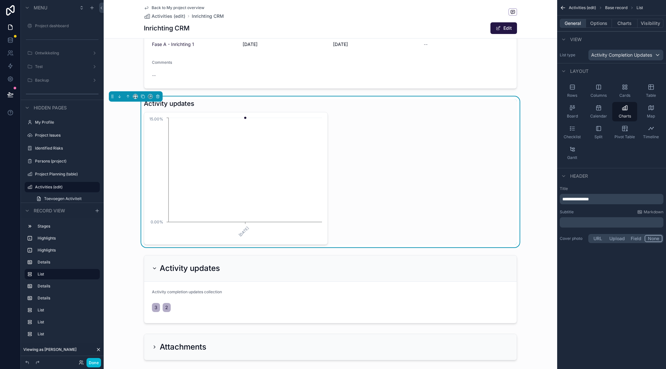
click at [575, 23] on button "General" at bounding box center [572, 23] width 26 height 9
click at [621, 21] on button "Charts" at bounding box center [624, 23] width 26 height 9
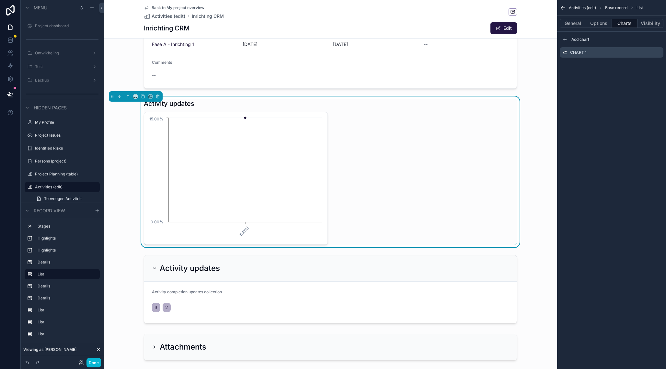
click at [517, 141] on div "Activity updates 1-10-2025 0.00% 15.00%" at bounding box center [330, 171] width 453 height 151
click at [245, 118] on circle "chart" at bounding box center [245, 118] width 3 height 3
click at [320, 276] on div "scrollable content" at bounding box center [330, 288] width 453 height 73
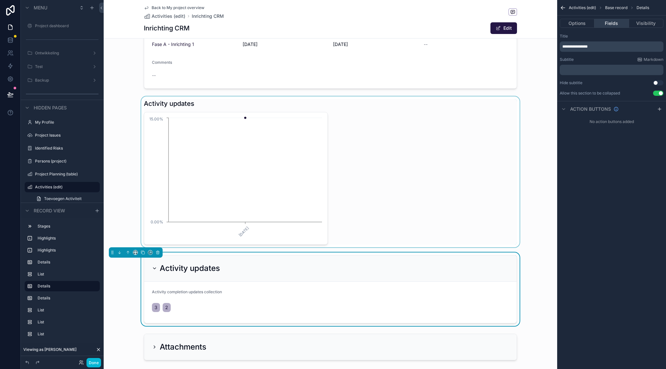
click at [612, 19] on button "Fields" at bounding box center [611, 23] width 34 height 9
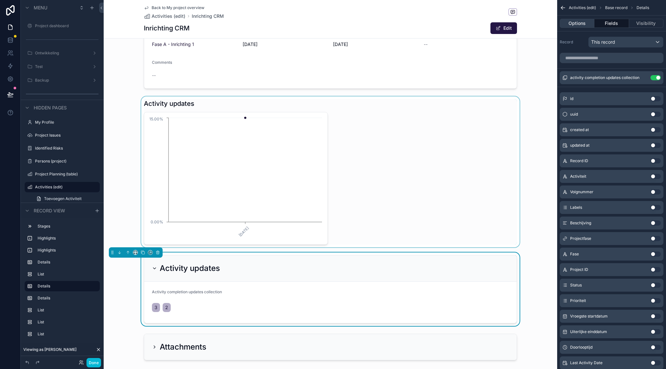
click at [573, 27] on button "Options" at bounding box center [576, 23] width 35 height 9
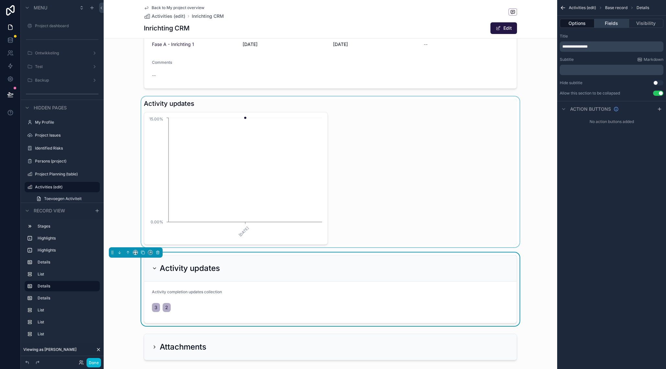
click at [615, 23] on button "Fields" at bounding box center [611, 23] width 34 height 9
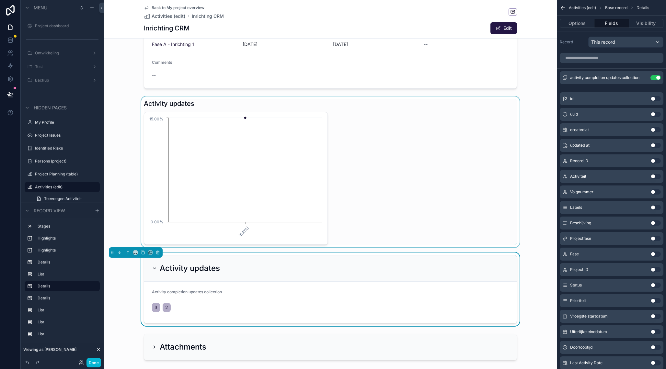
click at [397, 266] on div "Activity updates" at bounding box center [330, 268] width 357 height 10
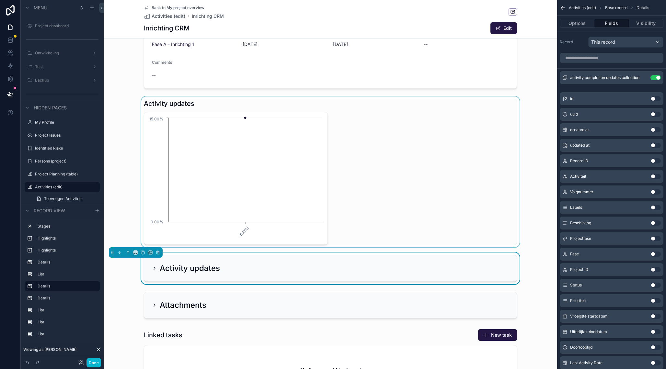
click at [397, 267] on div "Activity updates" at bounding box center [330, 268] width 357 height 10
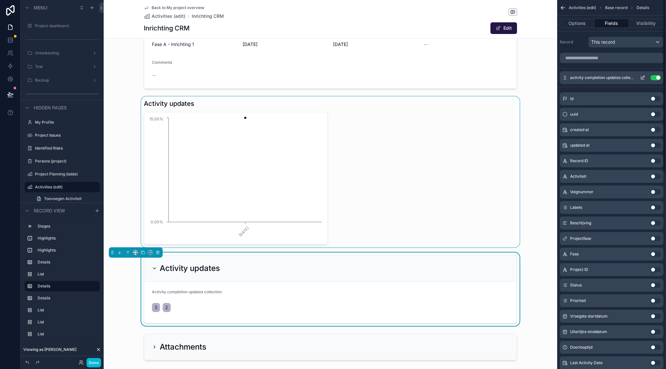
click at [642, 78] on icon "scrollable content" at bounding box center [642, 77] width 5 height 5
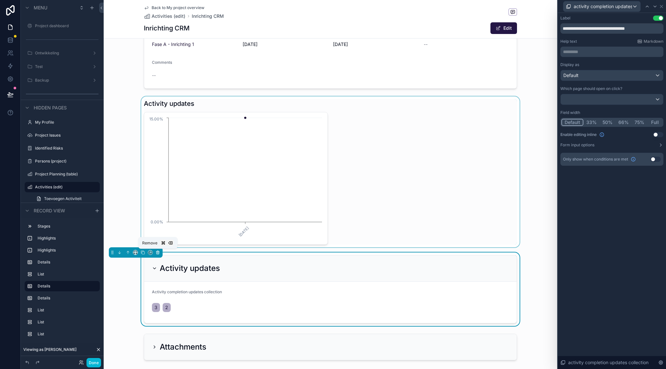
click at [159, 253] on icon "scrollable content" at bounding box center [157, 253] width 3 height 3
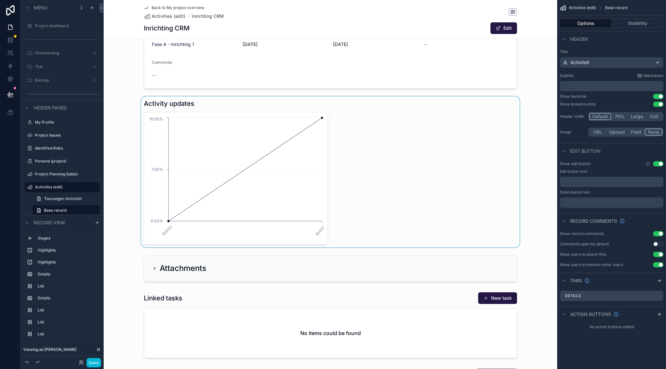
click at [306, 158] on div "scrollable content" at bounding box center [330, 171] width 453 height 151
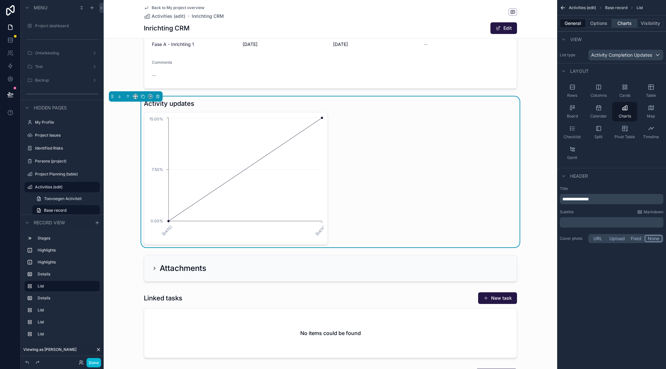
click at [630, 24] on button "Charts" at bounding box center [624, 23] width 26 height 9
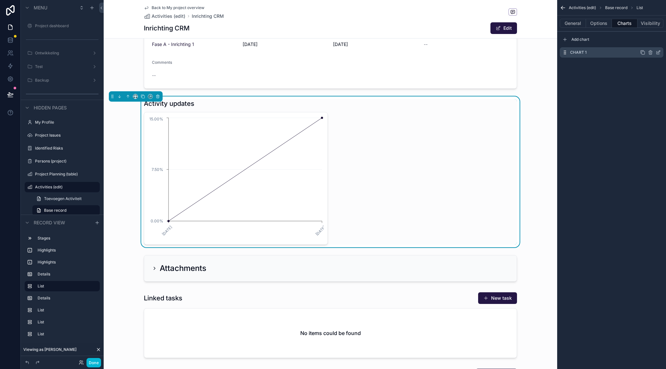
click at [644, 53] on icon "scrollable content" at bounding box center [642, 52] width 3 height 3
click at [651, 66] on icon "scrollable content" at bounding box center [649, 65] width 5 height 5
click at [646, 55] on icon at bounding box center [647, 54] width 5 height 5
click at [657, 53] on icon "scrollable content" at bounding box center [657, 52] width 5 height 5
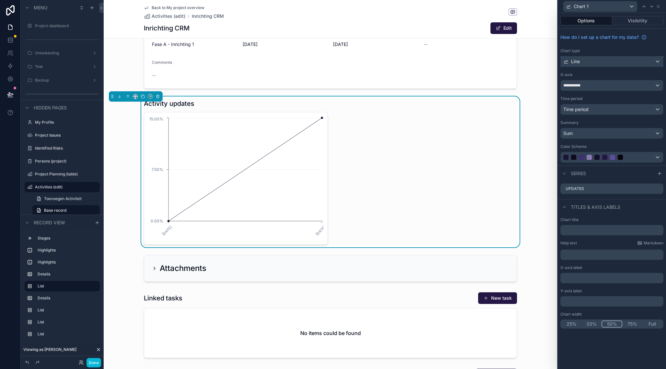
click at [586, 63] on div "Line" at bounding box center [611, 61] width 102 height 10
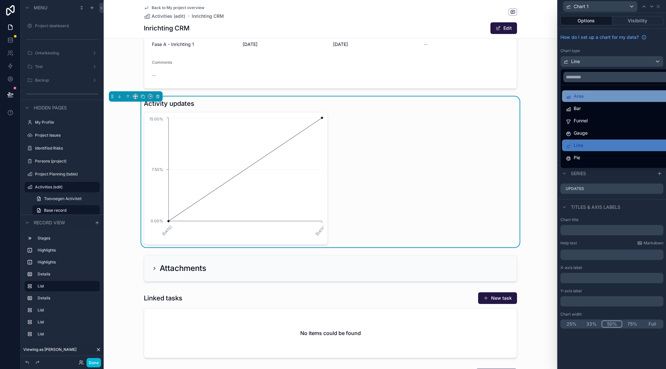
click at [584, 96] on div "Area" at bounding box center [619, 96] width 107 height 8
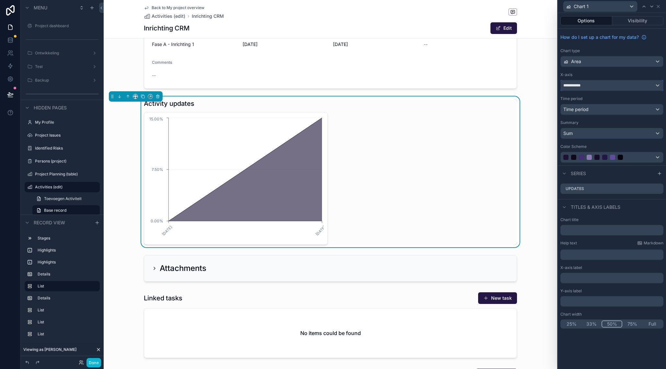
click at [610, 85] on div "**********" at bounding box center [611, 85] width 102 height 10
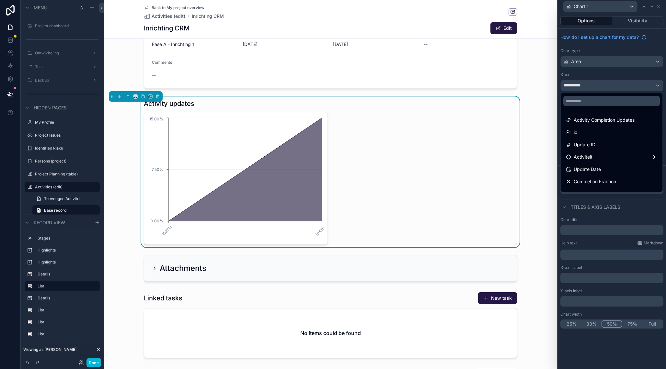
click at [610, 85] on div at bounding box center [611, 184] width 108 height 369
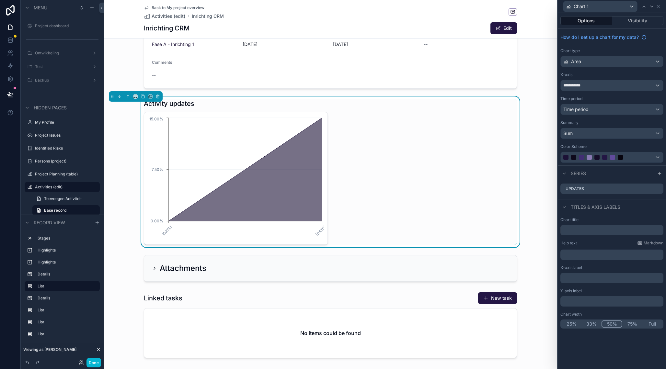
click at [584, 281] on div "﻿" at bounding box center [611, 278] width 103 height 10
click at [586, 278] on p "﻿" at bounding box center [612, 278] width 99 height 6
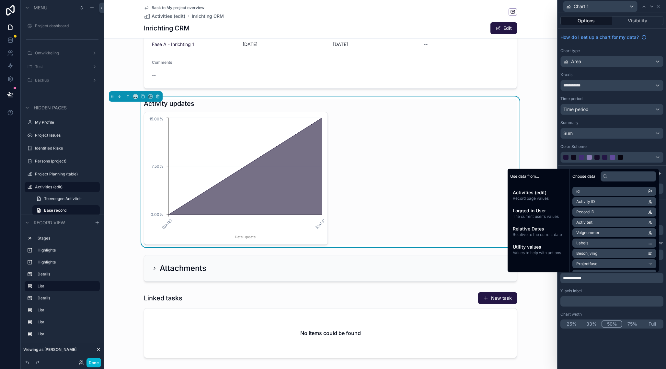
click at [583, 302] on p "﻿" at bounding box center [612, 301] width 99 height 6
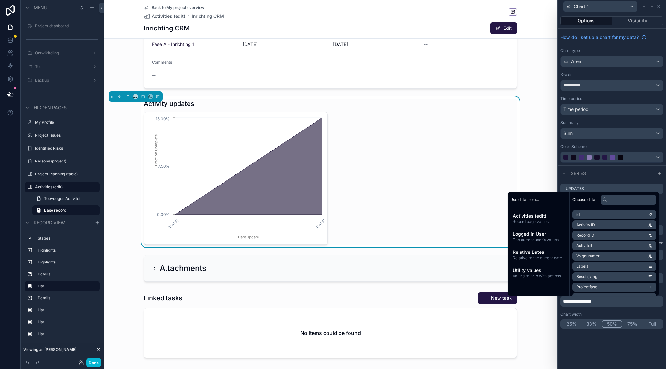
click at [623, 303] on p "**********" at bounding box center [612, 301] width 99 height 6
click at [663, 280] on div "**********" at bounding box center [611, 278] width 103 height 10
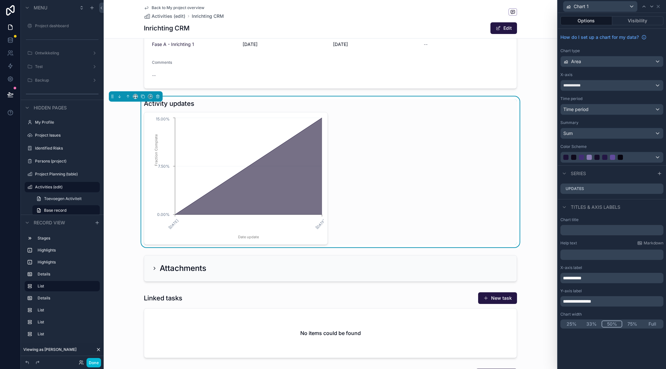
click at [657, 278] on p "**********" at bounding box center [612, 278] width 99 height 6
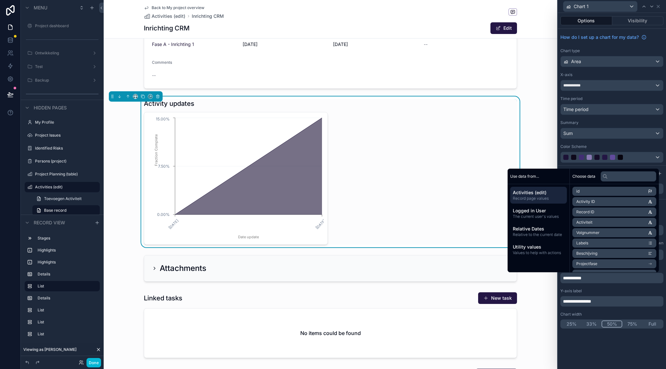
click at [577, 278] on span "**********" at bounding box center [572, 278] width 18 height 5
click at [611, 349] on div "**********" at bounding box center [611, 191] width 108 height 356
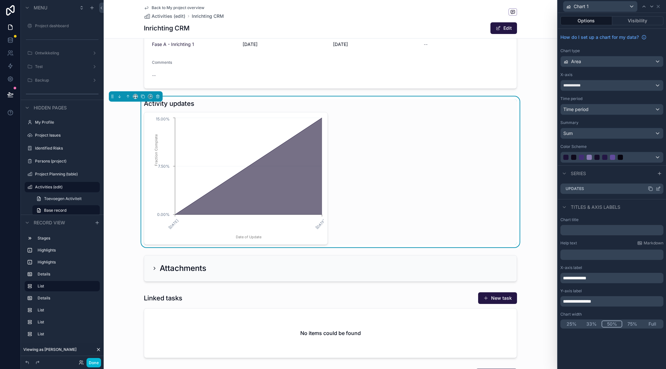
click at [650, 190] on icon at bounding box center [649, 188] width 5 height 5
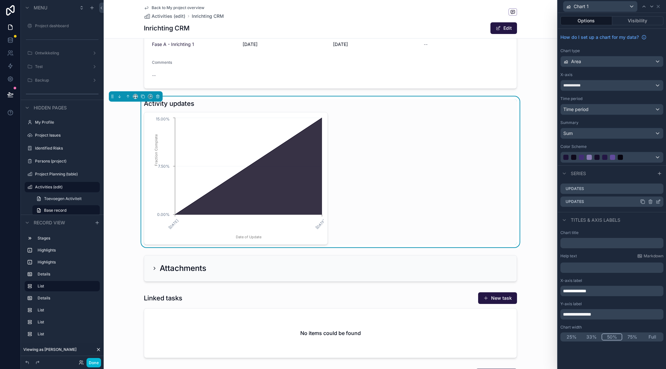
click at [651, 202] on icon at bounding box center [649, 202] width 3 height 3
click at [649, 192] on icon at bounding box center [647, 191] width 5 height 5
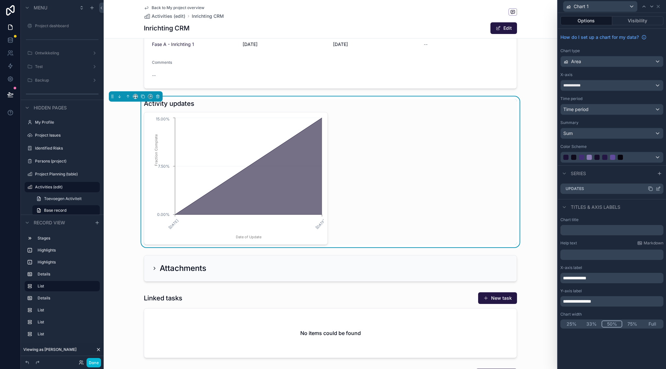
click at [659, 189] on icon at bounding box center [657, 188] width 5 height 5
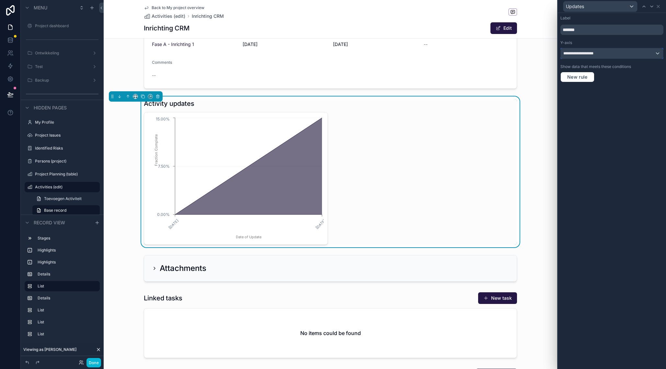
click at [594, 55] on span "**********" at bounding box center [581, 53] width 37 height 5
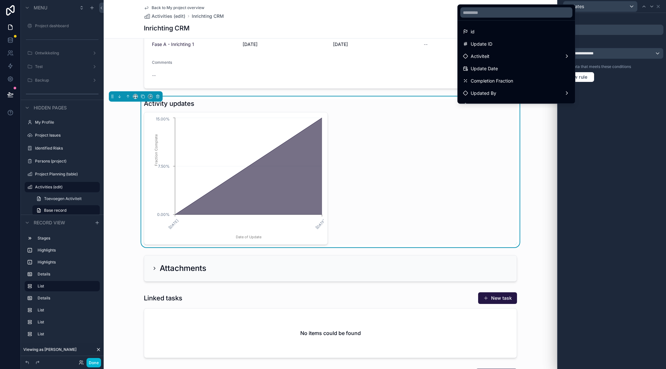
click at [606, 81] on div at bounding box center [611, 184] width 108 height 369
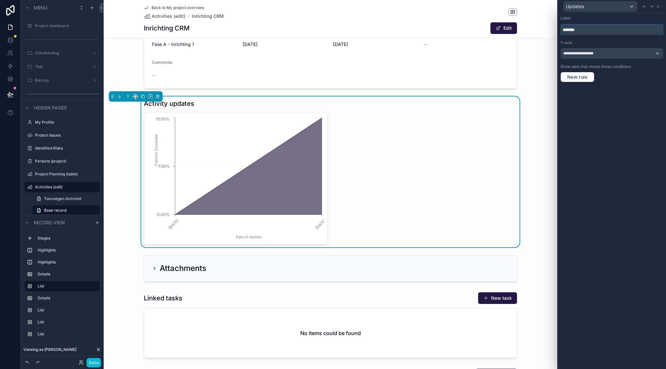
click at [591, 28] on input "*******" at bounding box center [611, 30] width 103 height 10
click at [627, 150] on div "**********" at bounding box center [611, 191] width 108 height 356
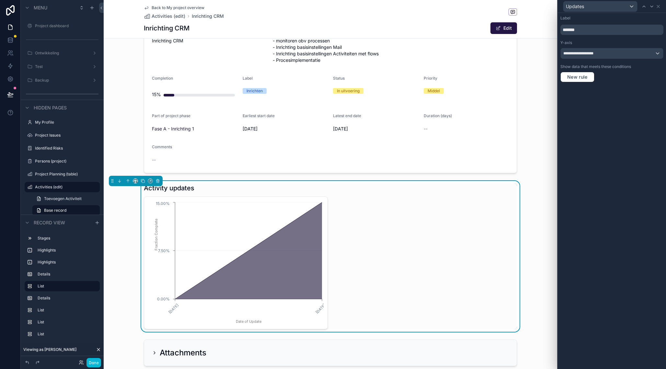
scroll to position [218, 0]
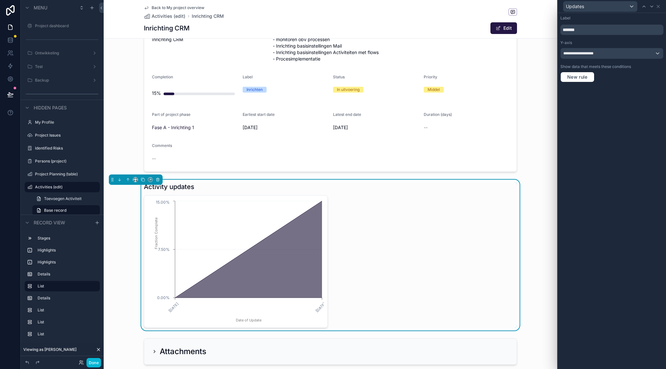
click at [372, 247] on div "25-9-2025 1-10-2025 Date of Update 0.00% 7.50% 15.00% Fraction Complete" at bounding box center [330, 261] width 373 height 133
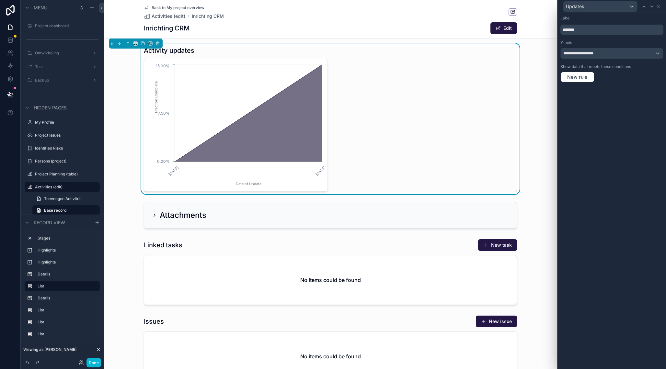
scroll to position [356, 0]
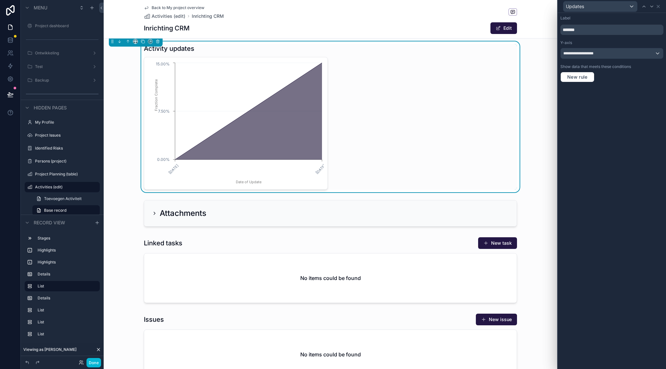
click at [353, 49] on div "Activity updates" at bounding box center [330, 48] width 373 height 9
click at [660, 6] on icon at bounding box center [657, 6] width 5 height 5
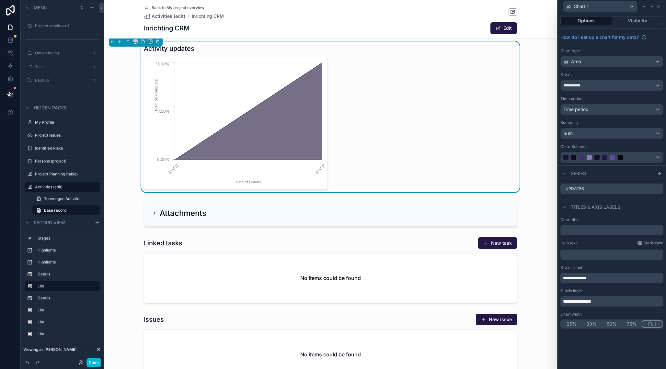
click at [649, 325] on button "Full" at bounding box center [651, 323] width 21 height 7
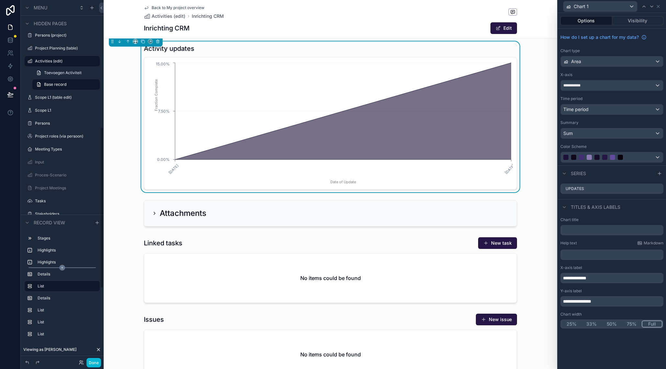
scroll to position [287, 0]
click at [63, 290] on icon "scrollable content" at bounding box center [62, 292] width 6 height 6
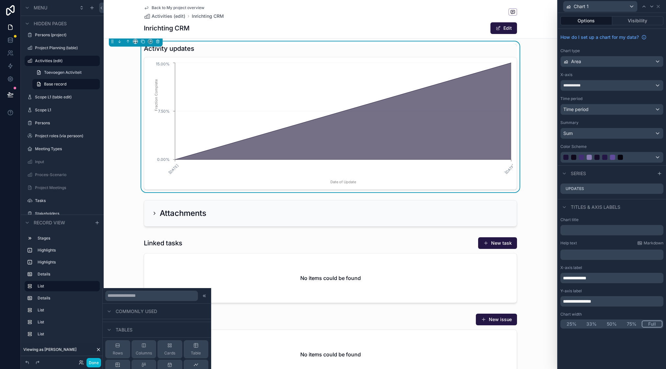
scroll to position [91, 0]
click at [119, 325] on button "Container" at bounding box center [117, 317] width 25 height 18
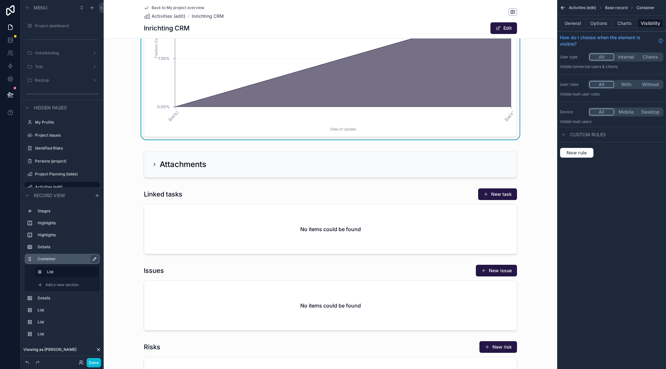
scroll to position [413, 0]
click at [96, 258] on icon "scrollable content" at bounding box center [94, 258] width 5 height 5
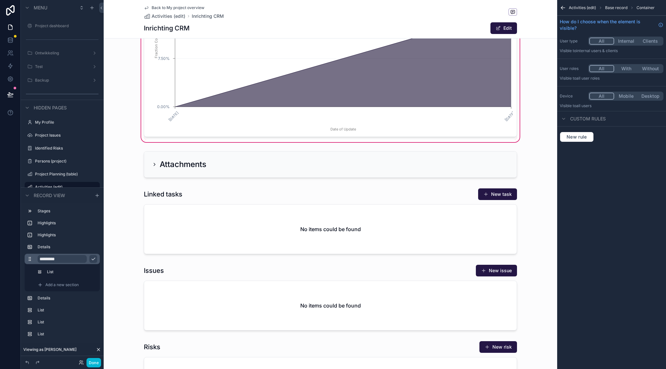
click at [80, 259] on input "*********" at bounding box center [62, 259] width 49 height 8
type input "**********"
click at [94, 270] on icon "scrollable content" at bounding box center [93, 271] width 3 height 3
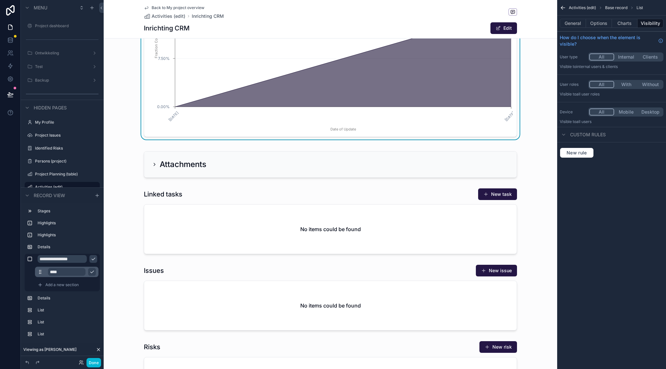
click at [67, 272] on input "****" at bounding box center [67, 272] width 38 height 8
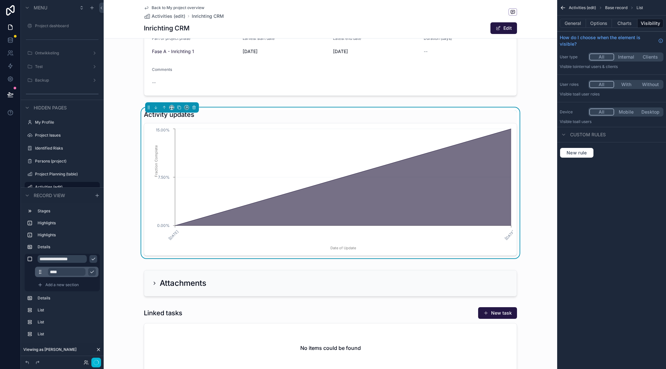
click at [67, 272] on input "****" at bounding box center [67, 272] width 38 height 8
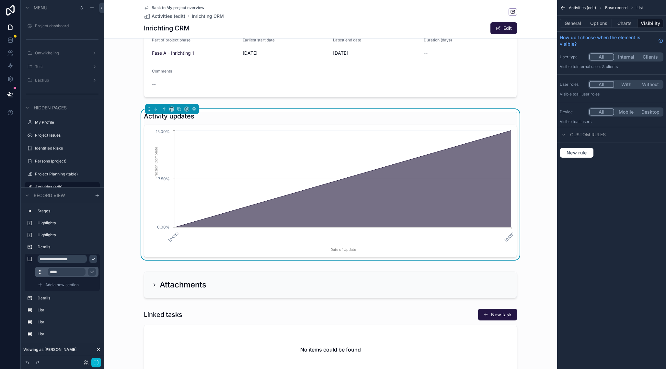
scroll to position [292, 0]
type input "*"
type input "**********"
click at [92, 272] on icon "scrollable content" at bounding box center [91, 272] width 3 height 2
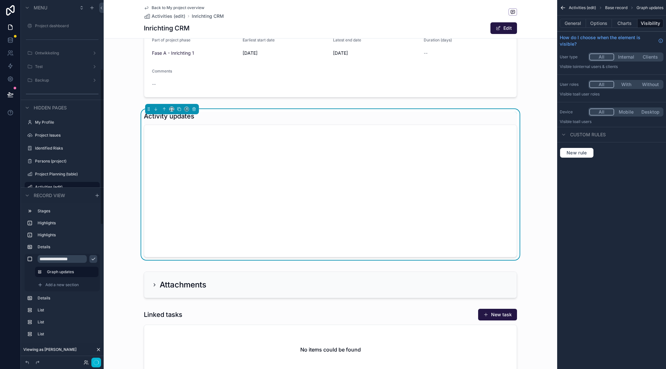
scroll to position [161, 0]
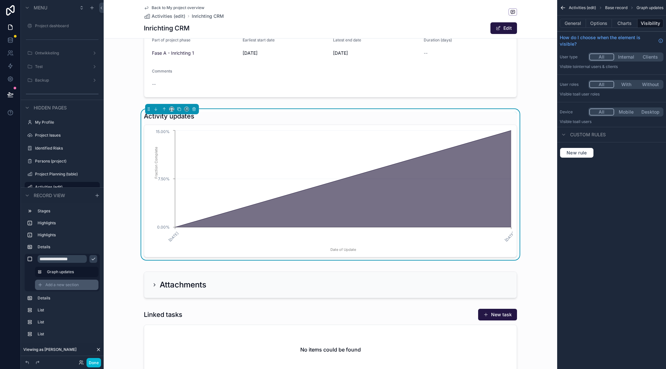
click at [53, 285] on span "Add a new section" at bounding box center [61, 284] width 33 height 5
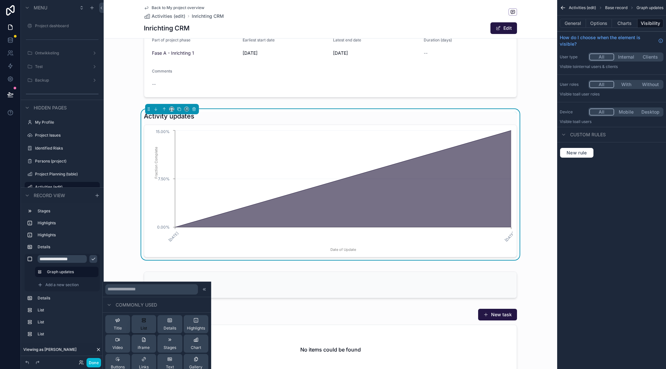
click at [143, 324] on div "List" at bounding box center [143, 324] width 6 height 13
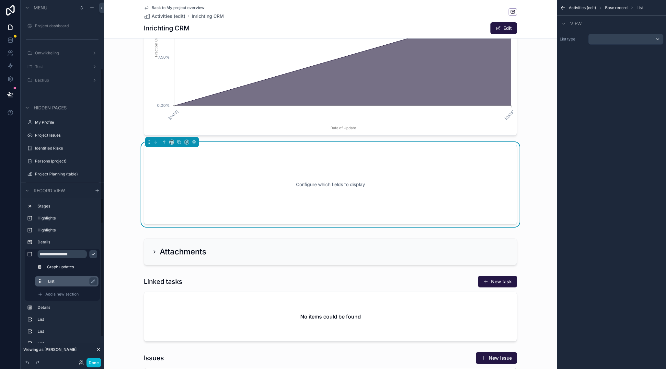
scroll to position [414, 0]
click at [92, 281] on icon "scrollable content" at bounding box center [93, 281] width 5 height 5
click at [60, 282] on input "****" at bounding box center [67, 281] width 38 height 8
type input "**********"
click at [95, 282] on button "scrollable content" at bounding box center [92, 281] width 8 height 8
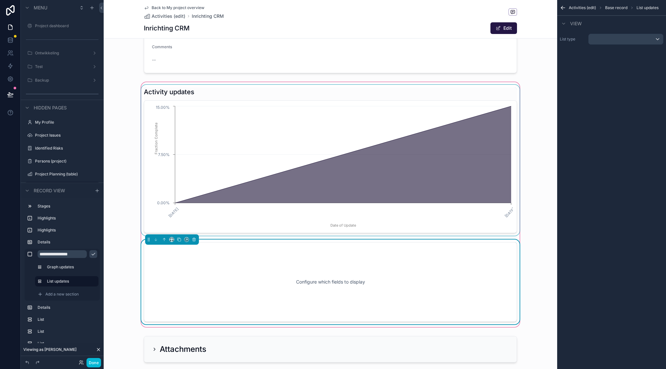
scroll to position [316, 0]
click at [247, 89] on div "scrollable content" at bounding box center [330, 160] width 381 height 151
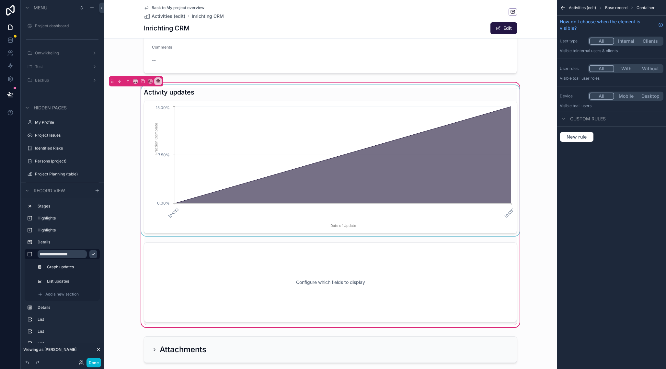
click at [253, 91] on div "scrollable content" at bounding box center [330, 160] width 381 height 151
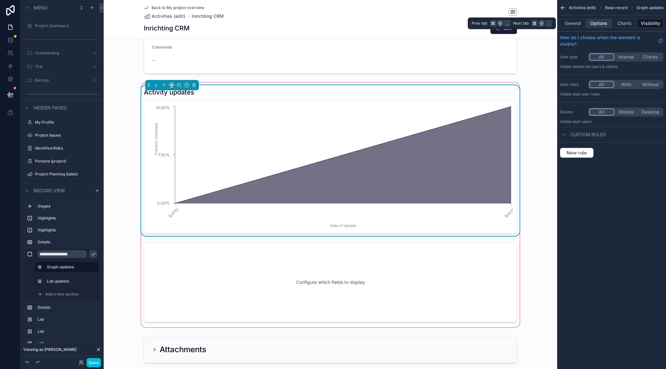
click at [600, 22] on button "Options" at bounding box center [599, 23] width 26 height 9
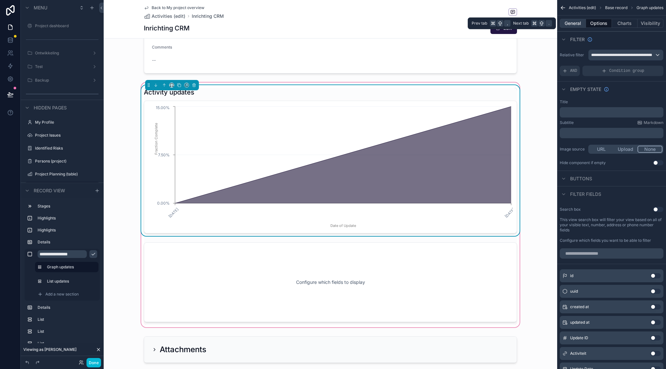
click at [584, 23] on button "General" at bounding box center [572, 23] width 26 height 9
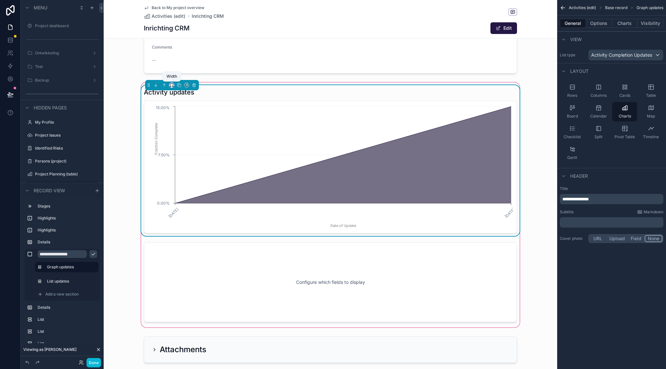
click at [171, 84] on icon "scrollable content" at bounding box center [171, 85] width 5 height 5
click at [184, 132] on span "50%" at bounding box center [179, 134] width 10 height 8
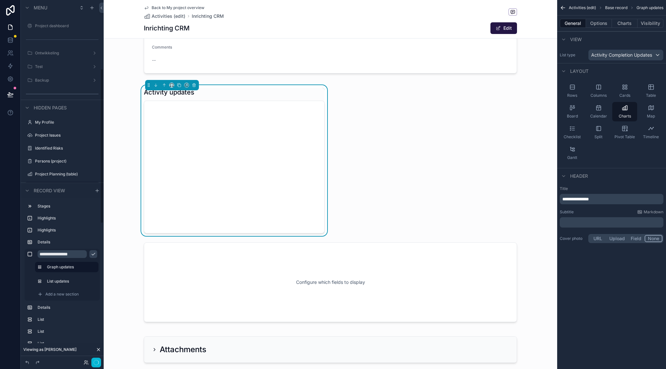
scroll to position [161, 0]
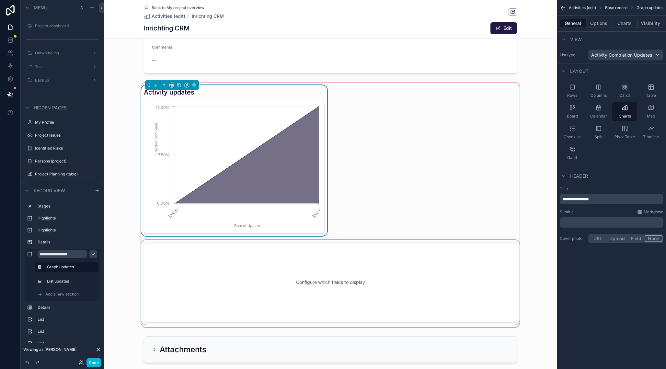
click at [214, 253] on div "scrollable content" at bounding box center [330, 282] width 381 height 85
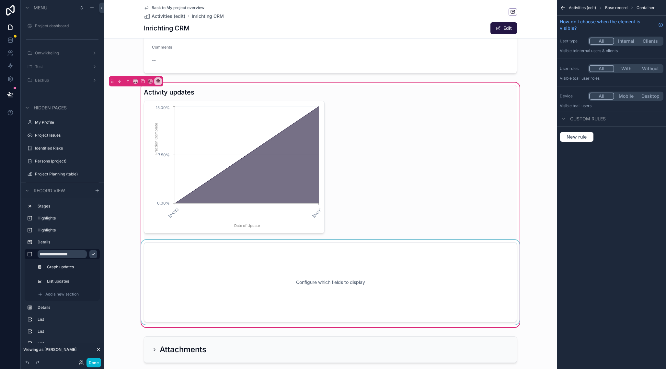
click at [230, 296] on div "scrollable content" at bounding box center [330, 282] width 381 height 85
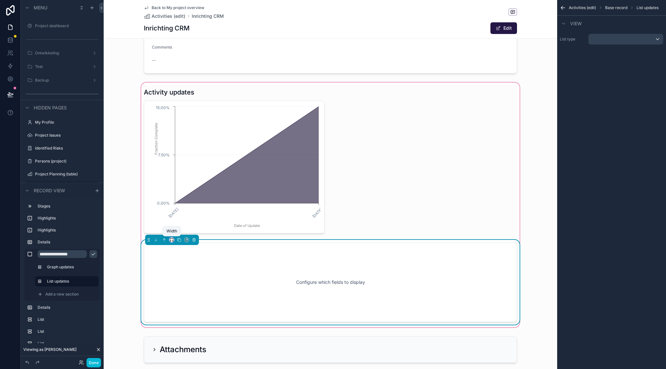
click at [172, 239] on icon "scrollable content" at bounding box center [171, 240] width 5 height 5
click at [191, 289] on div "50%" at bounding box center [184, 289] width 20 height 8
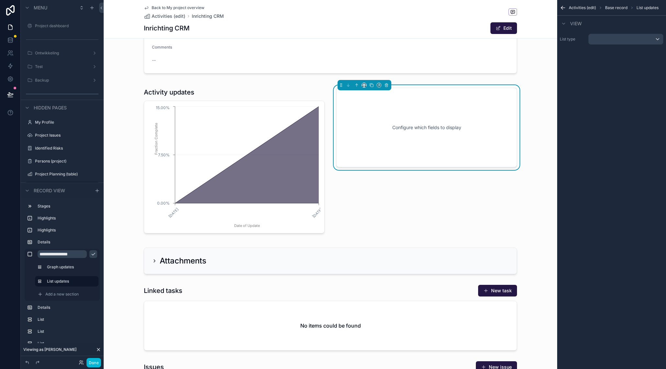
scroll to position [316, 0]
click at [564, 8] on icon "scrollable content" at bounding box center [562, 8] width 6 height 6
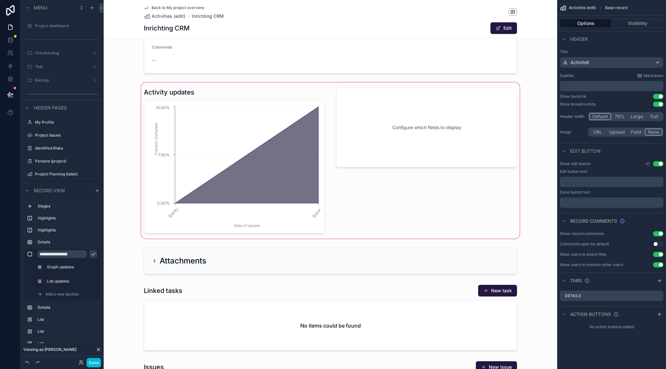
click at [463, 143] on div "scrollable content" at bounding box center [330, 160] width 453 height 159
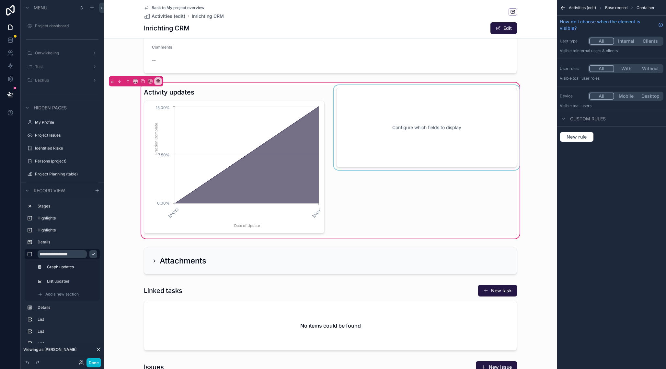
click at [470, 128] on div "scrollable content" at bounding box center [426, 160] width 188 height 151
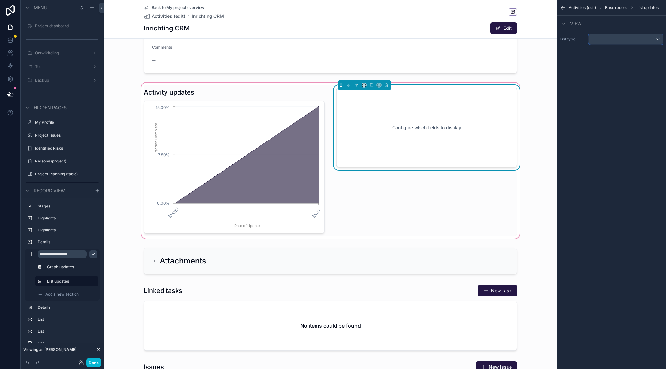
click at [598, 40] on div "scrollable content" at bounding box center [625, 39] width 74 height 10
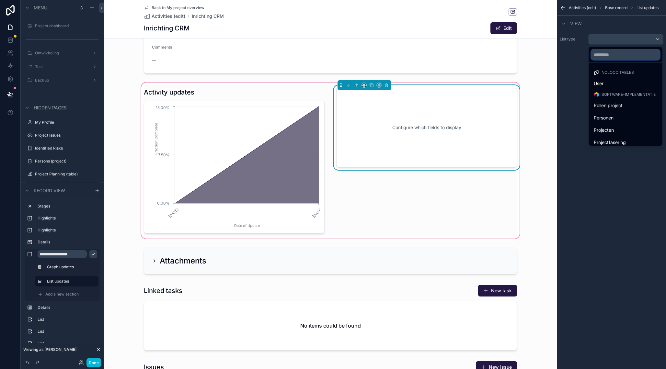
click at [602, 55] on input "text" at bounding box center [625, 55] width 69 height 10
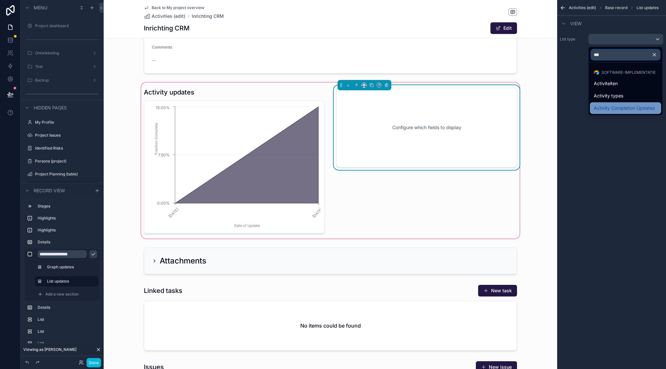
type input "***"
click at [609, 104] on div "Activity Completion Updates" at bounding box center [624, 108] width 71 height 12
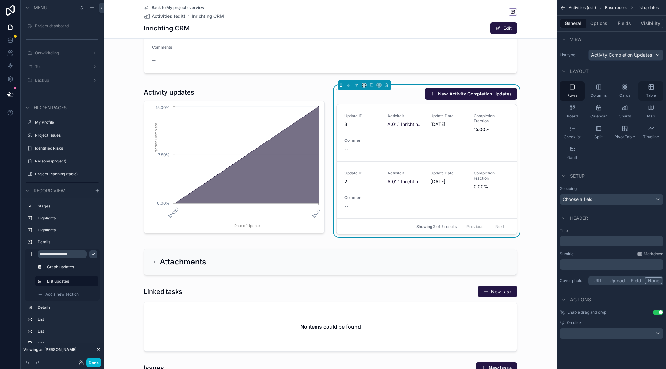
click at [649, 91] on div "Table" at bounding box center [650, 90] width 25 height 19
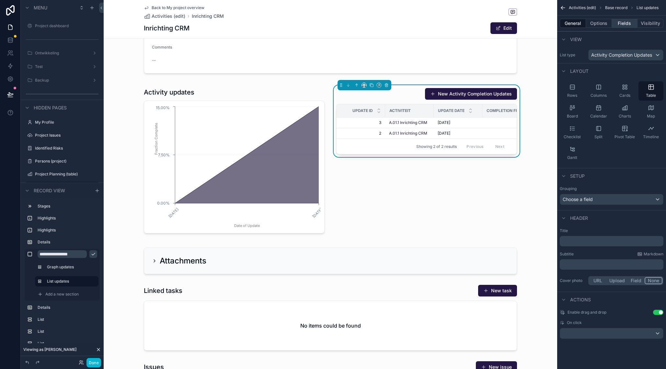
click at [622, 22] on button "Fields" at bounding box center [624, 23] width 26 height 9
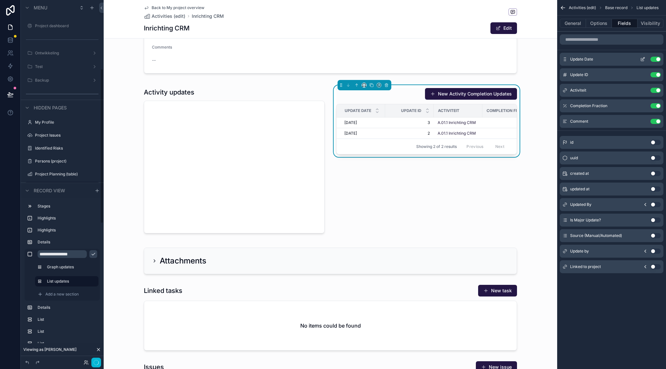
scroll to position [161, 0]
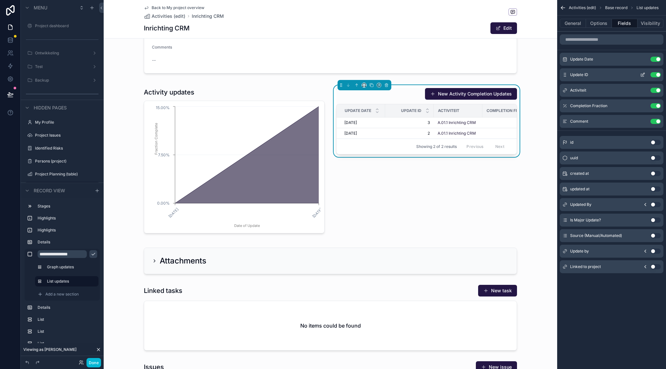
click at [656, 74] on button "Use setting" at bounding box center [655, 74] width 10 height 5
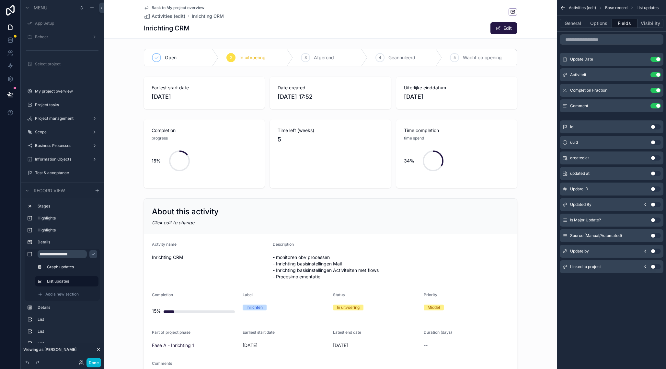
scroll to position [316, 0]
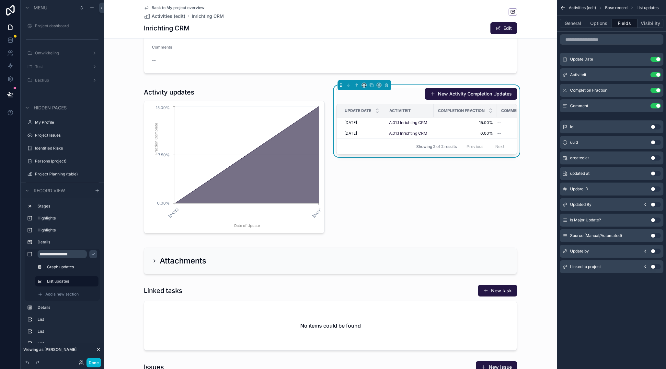
click at [656, 75] on button "Use setting" at bounding box center [655, 74] width 10 height 5
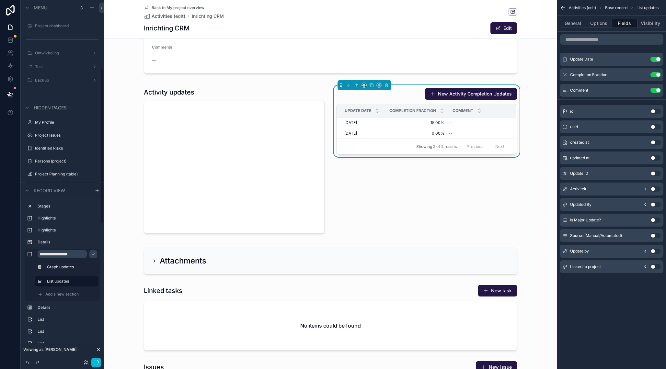
scroll to position [161, 0]
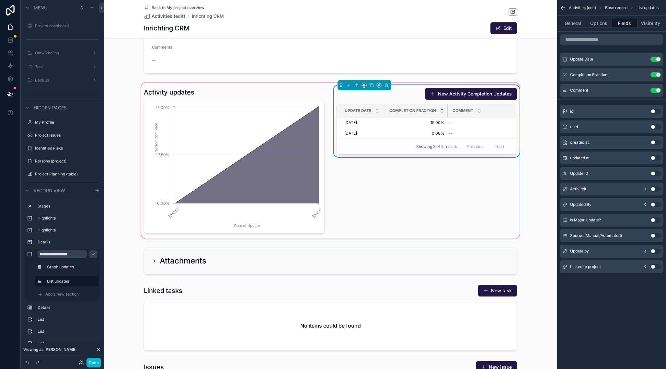
drag, startPoint x: 447, startPoint y: 110, endPoint x: 444, endPoint y: 110, distance: 3.6
click at [444, 110] on th "Completion Fraction" at bounding box center [416, 110] width 63 height 13
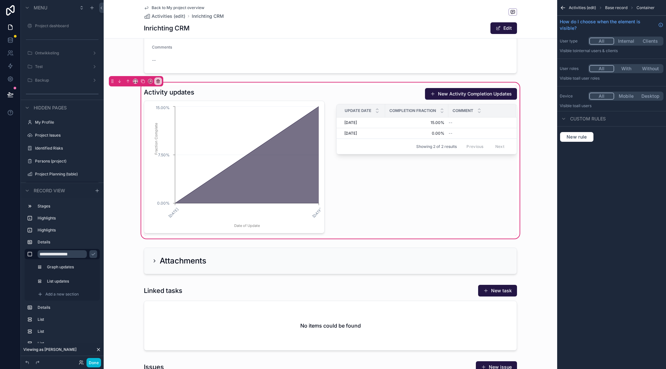
click at [563, 8] on icon "scrollable content" at bounding box center [563, 8] width 4 height 0
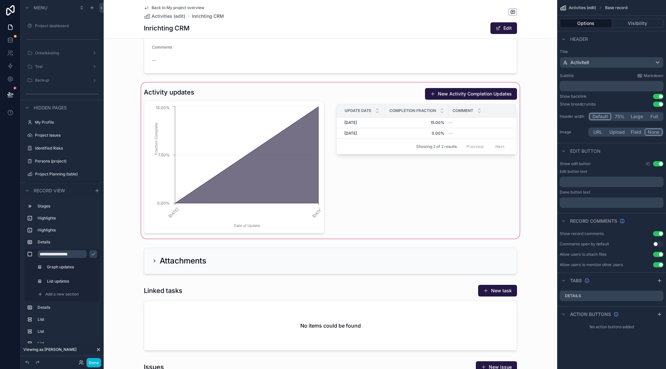
click at [422, 123] on div "scrollable content" at bounding box center [330, 160] width 453 height 159
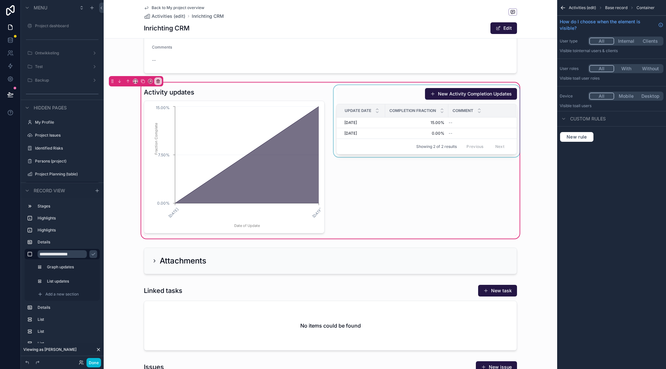
click at [414, 123] on div "scrollable content" at bounding box center [426, 160] width 188 height 151
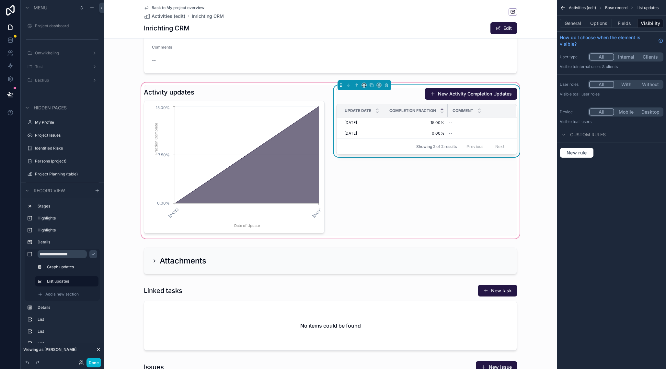
drag, startPoint x: 448, startPoint y: 109, endPoint x: 443, endPoint y: 109, distance: 4.5
click at [443, 109] on th "Completion Fraction" at bounding box center [416, 110] width 63 height 13
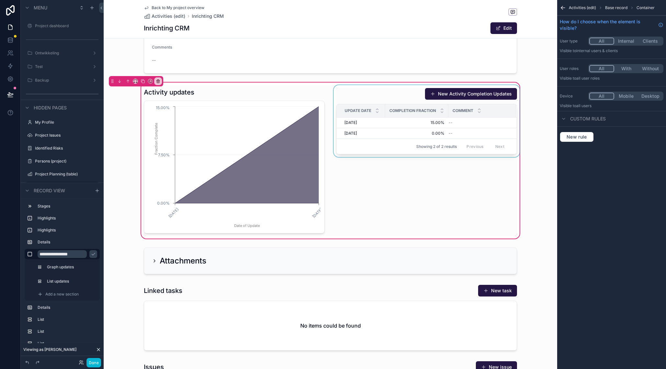
click at [408, 122] on div "scrollable content" at bounding box center [426, 160] width 188 height 151
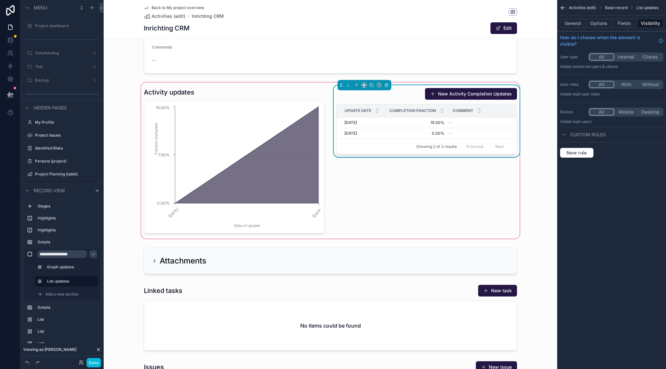
click at [421, 122] on span "15.00%" at bounding box center [416, 122] width 55 height 5
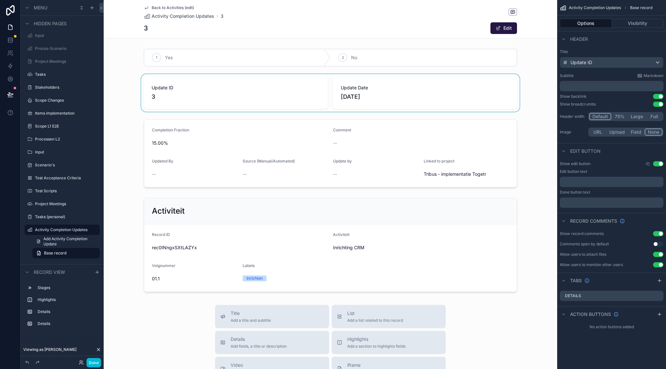
click at [313, 96] on div "scrollable content" at bounding box center [330, 93] width 453 height 38
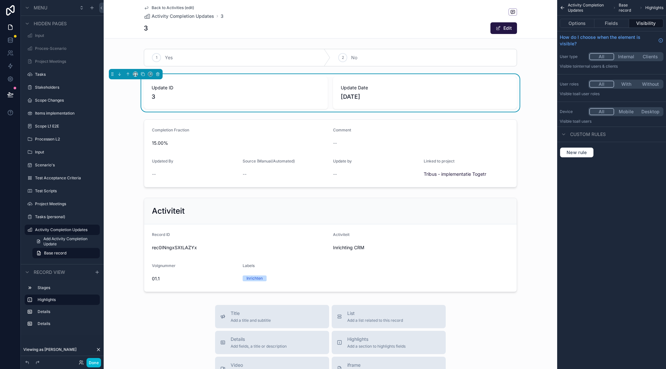
click at [565, 6] on icon "scrollable content" at bounding box center [562, 8] width 6 height 6
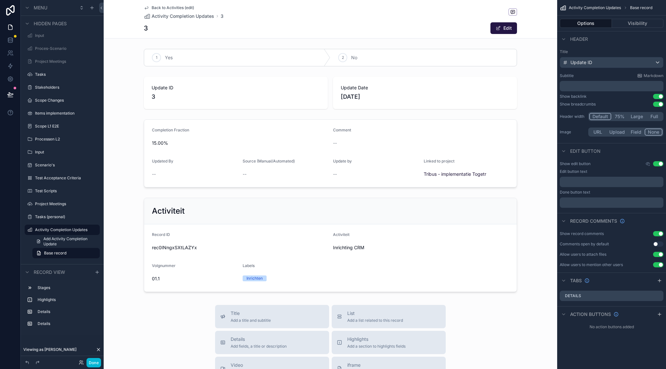
click at [584, 84] on p "﻿" at bounding box center [612, 86] width 100 height 6
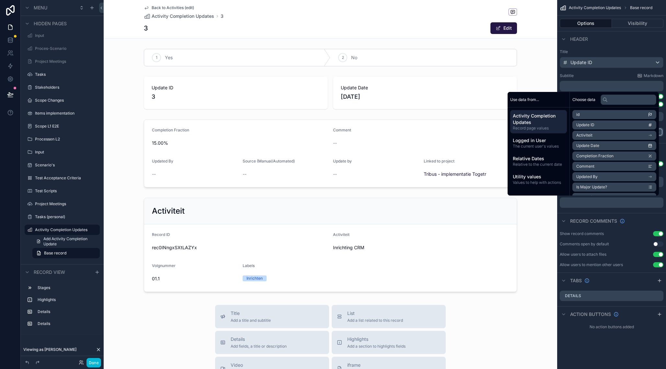
click at [611, 47] on div "Header" at bounding box center [611, 39] width 109 height 16
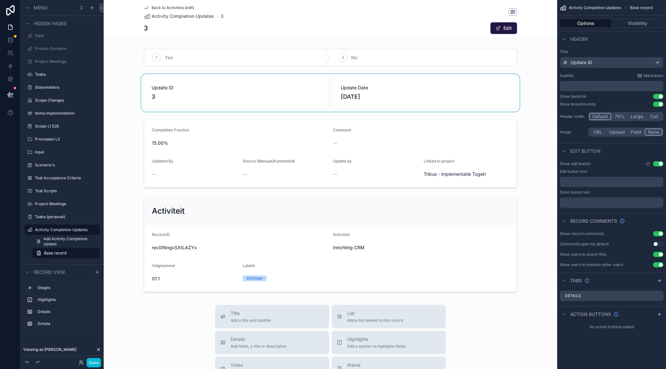
click at [398, 97] on div "scrollable content" at bounding box center [330, 93] width 453 height 38
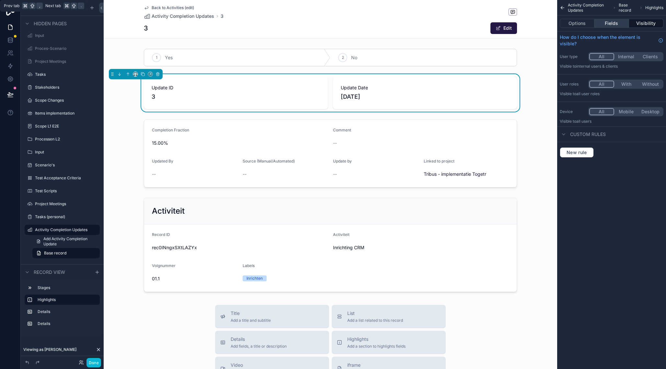
click at [622, 24] on button "Fields" at bounding box center [611, 23] width 34 height 9
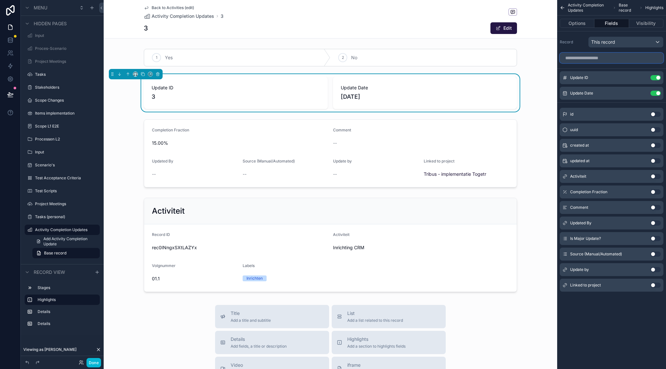
click at [595, 62] on input "scrollable content" at bounding box center [611, 58] width 104 height 10
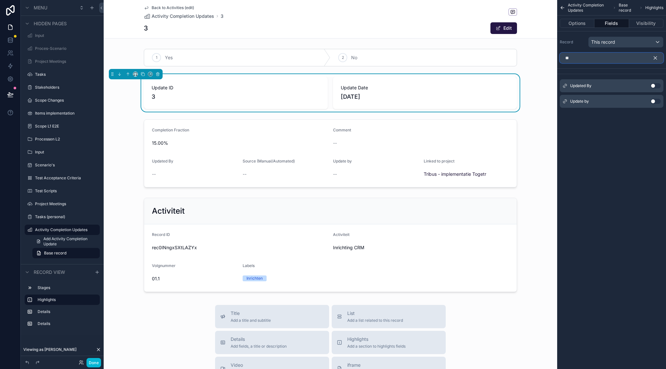
type input "**"
click at [653, 85] on button "Use setting" at bounding box center [655, 85] width 10 height 5
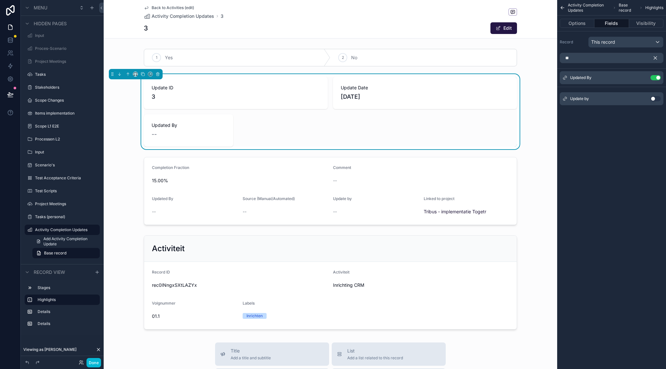
click at [656, 97] on button "Use setting" at bounding box center [655, 98] width 10 height 5
click at [654, 93] on button "Use setting" at bounding box center [655, 93] width 10 height 5
click at [310, 104] on div "Update ID 3" at bounding box center [236, 93] width 184 height 32
click at [644, 77] on icon "scrollable content" at bounding box center [643, 77] width 3 height 3
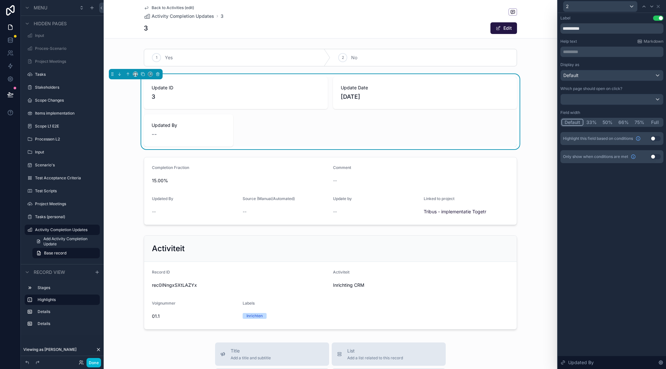
click at [423, 98] on span "[DATE]" at bounding box center [425, 96] width 168 height 9
click at [658, 6] on icon at bounding box center [657, 6] width 3 height 3
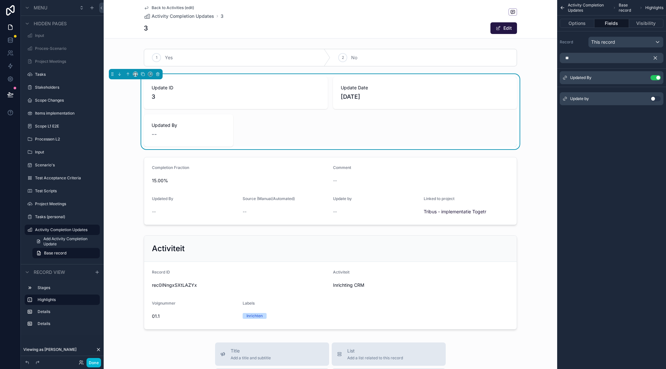
click at [656, 58] on icon "scrollable content" at bounding box center [655, 58] width 6 height 6
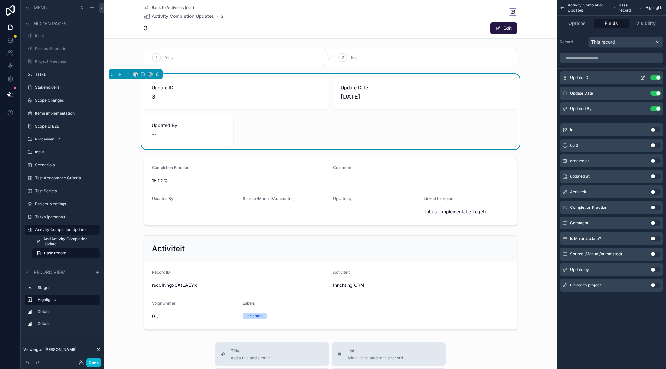
click at [643, 77] on icon "scrollable content" at bounding box center [642, 77] width 5 height 5
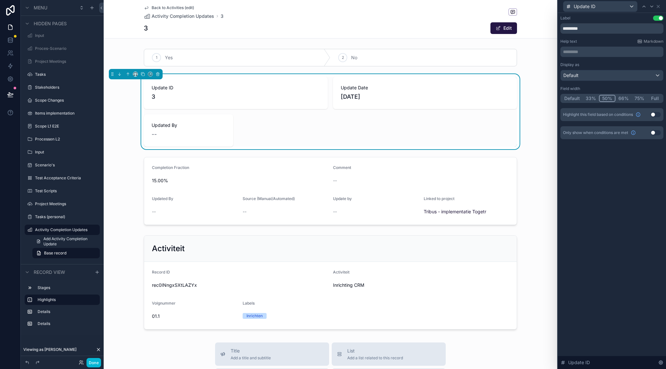
click at [573, 98] on button "Default" at bounding box center [571, 98] width 21 height 7
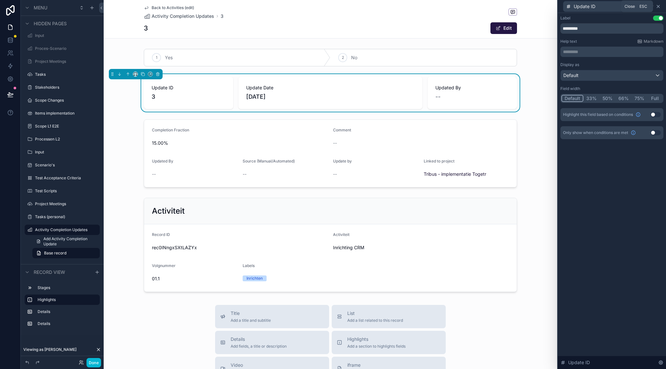
click at [659, 6] on icon at bounding box center [657, 6] width 3 height 3
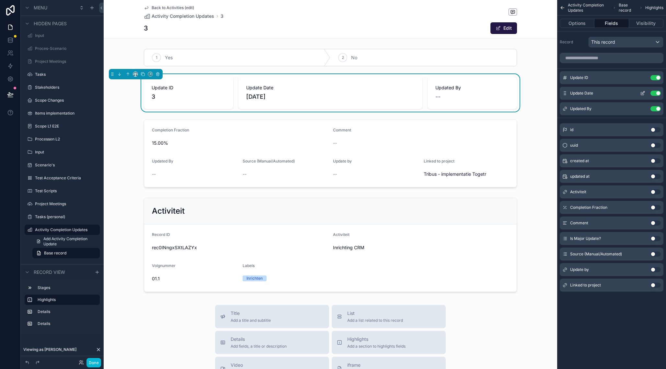
click at [644, 92] on icon "scrollable content" at bounding box center [642, 93] width 5 height 5
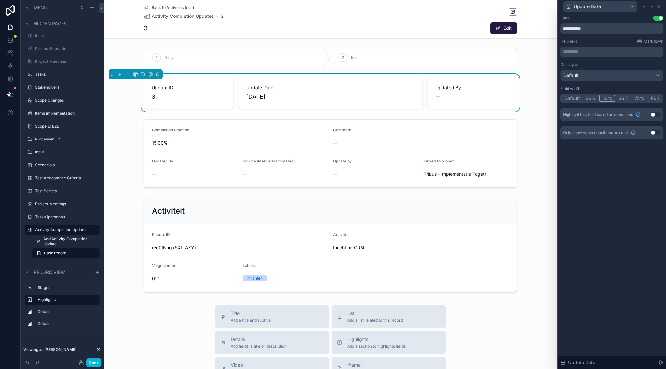
click at [574, 98] on button "Default" at bounding box center [571, 98] width 21 height 7
click at [659, 6] on icon at bounding box center [657, 6] width 5 height 5
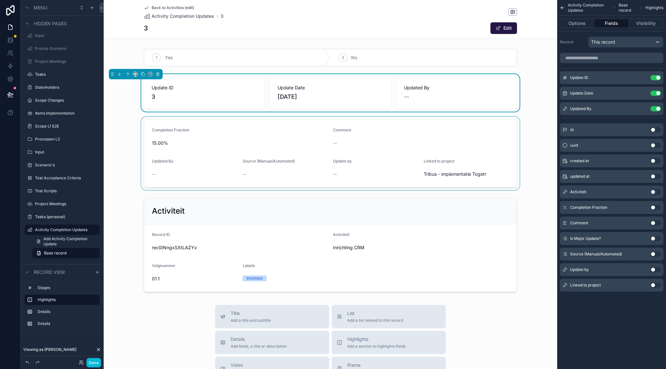
click at [278, 129] on div "scrollable content" at bounding box center [330, 153] width 453 height 73
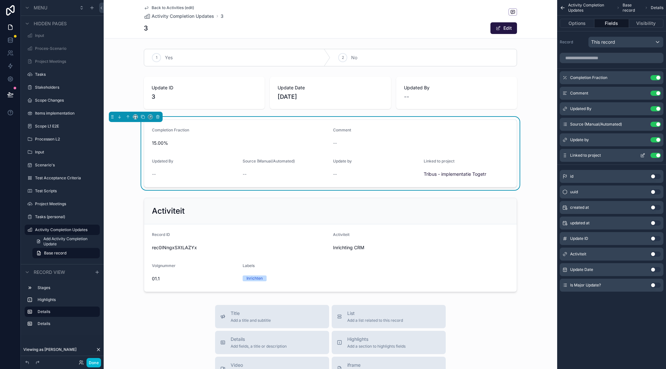
click at [652, 155] on button "Use setting" at bounding box center [655, 155] width 10 height 5
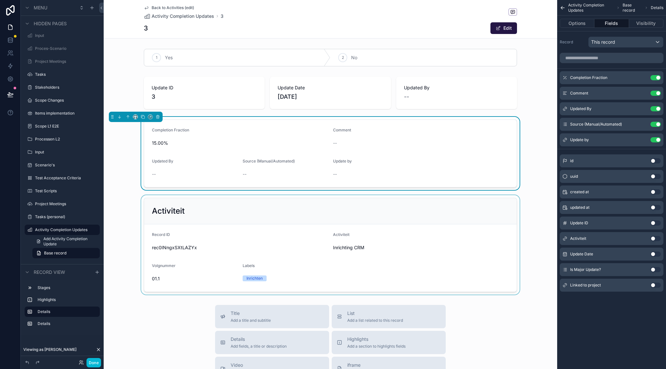
click at [422, 212] on div "scrollable content" at bounding box center [330, 244] width 453 height 99
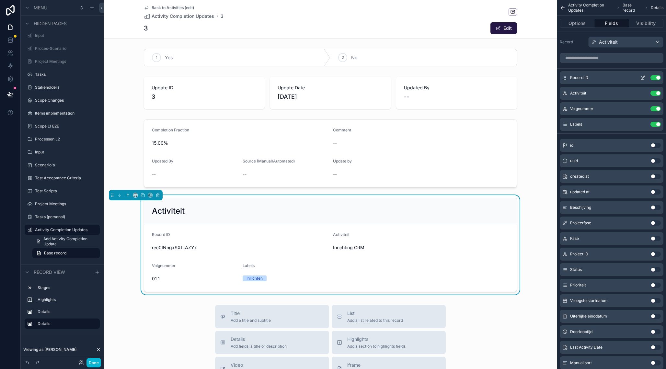
click at [653, 75] on div "Record ID Use setting" at bounding box center [611, 77] width 104 height 13
click at [653, 78] on button "Use setting" at bounding box center [655, 77] width 10 height 5
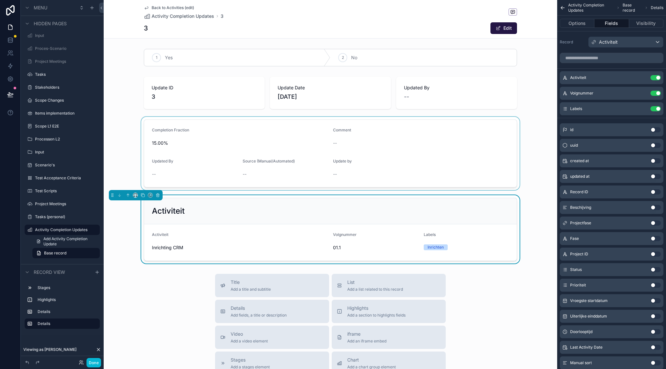
click at [216, 126] on div "scrollable content" at bounding box center [330, 153] width 453 height 73
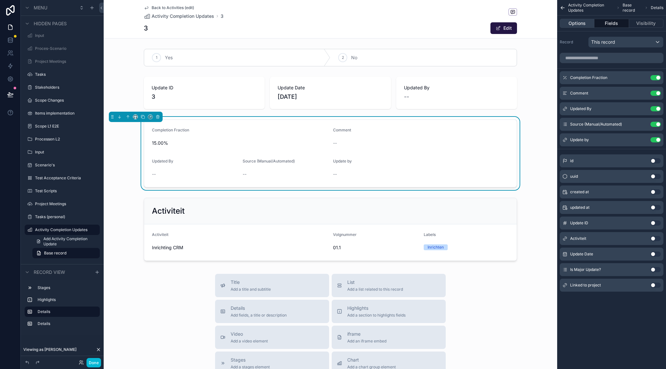
click at [576, 21] on button "Options" at bounding box center [576, 23] width 35 height 9
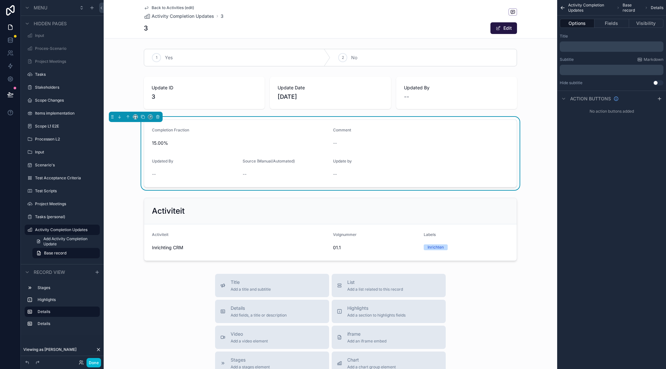
click at [577, 45] on p "﻿" at bounding box center [612, 46] width 100 height 5
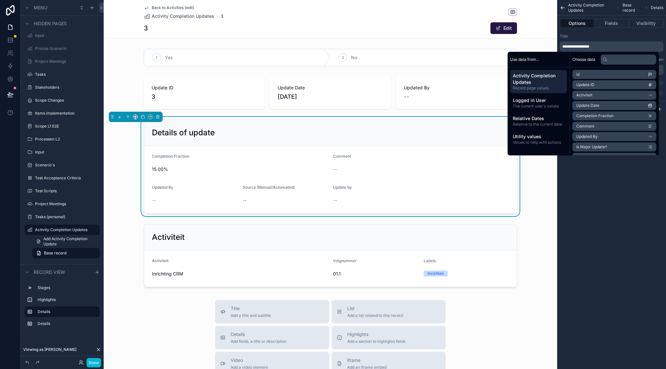
click at [630, 217] on div "**********" at bounding box center [611, 184] width 109 height 369
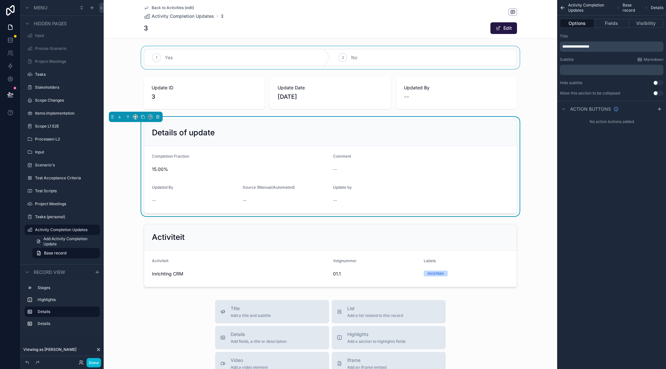
click at [308, 50] on div "scrollable content" at bounding box center [330, 57] width 453 height 23
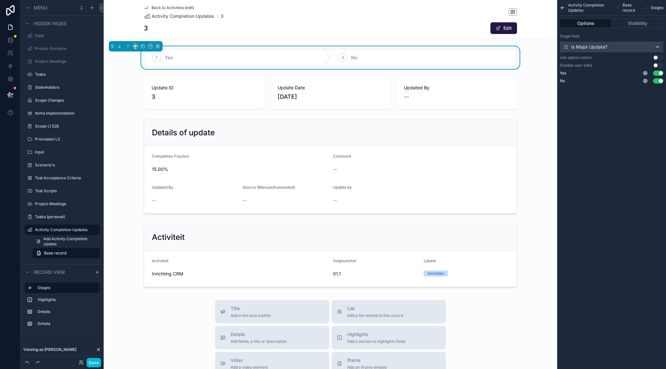
click at [625, 48] on div "Is Major Update?" at bounding box center [611, 47] width 103 height 10
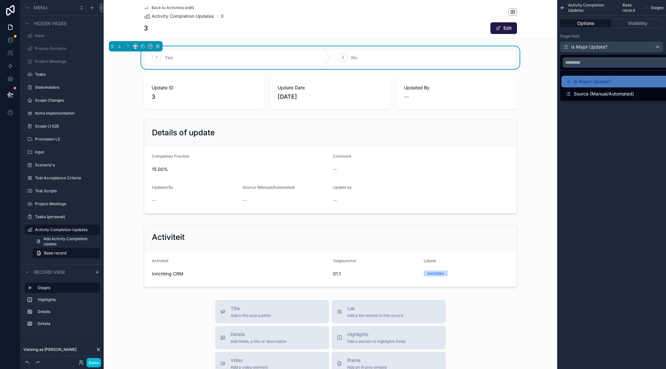
click at [625, 48] on div "scrollable content" at bounding box center [333, 184] width 666 height 369
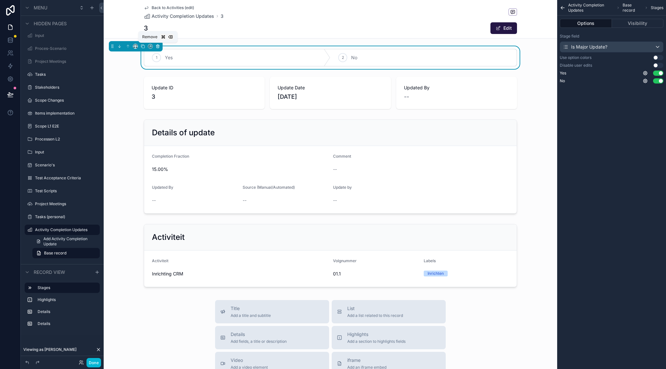
click at [159, 46] on icon "scrollable content" at bounding box center [157, 46] width 5 height 5
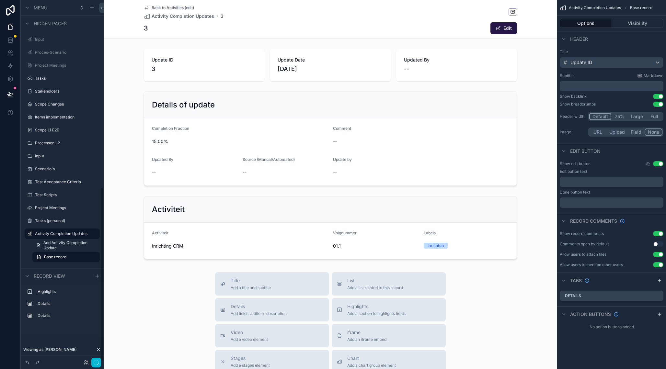
scroll to position [386, 0]
click at [405, 102] on div "scrollable content" at bounding box center [330, 138] width 453 height 99
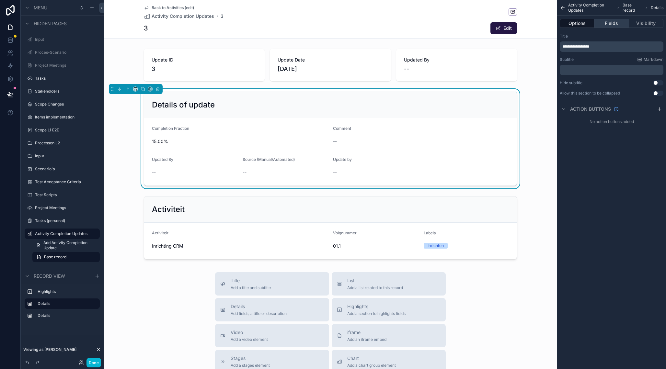
click at [613, 25] on button "Fields" at bounding box center [611, 23] width 34 height 9
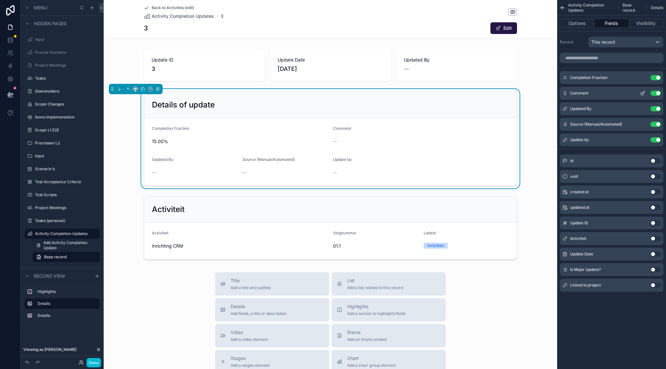
click at [644, 92] on icon "scrollable content" at bounding box center [642, 93] width 5 height 5
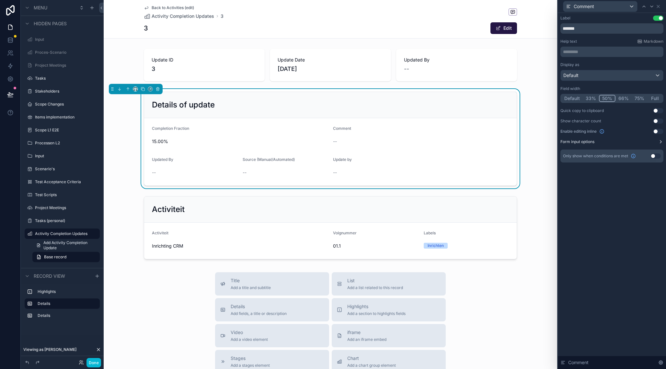
click at [659, 142] on icon at bounding box center [660, 141] width 5 height 5
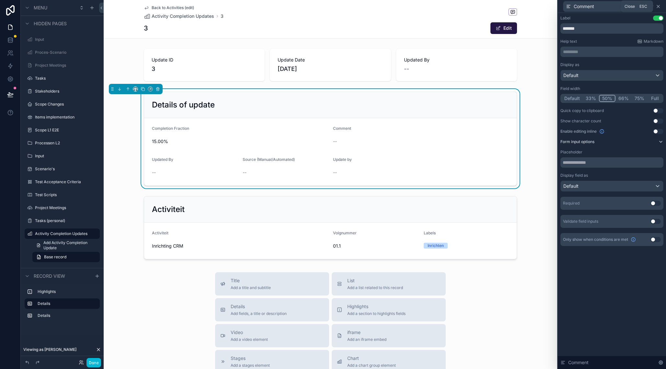
click at [658, 6] on icon at bounding box center [657, 6] width 3 height 3
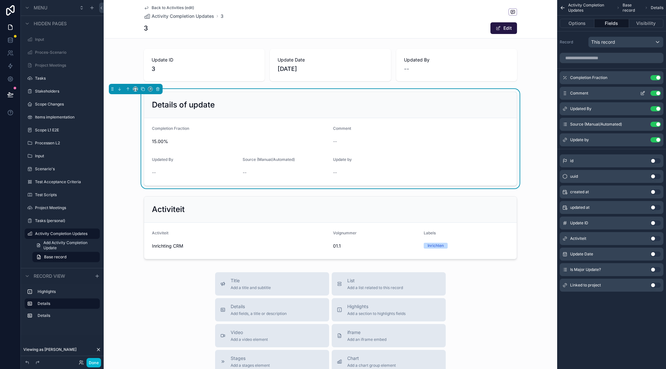
click at [643, 93] on icon "scrollable content" at bounding box center [643, 92] width 3 height 3
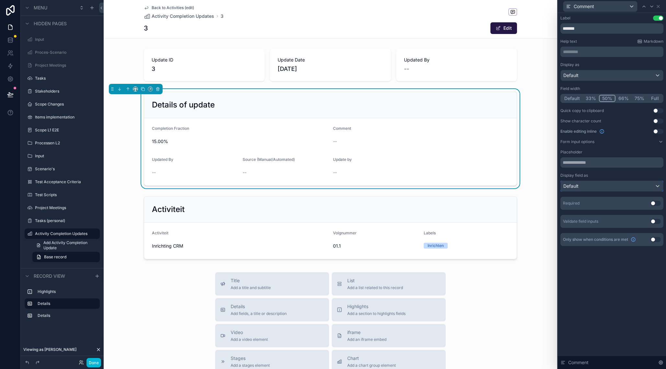
click at [612, 187] on div "Default" at bounding box center [611, 186] width 102 height 10
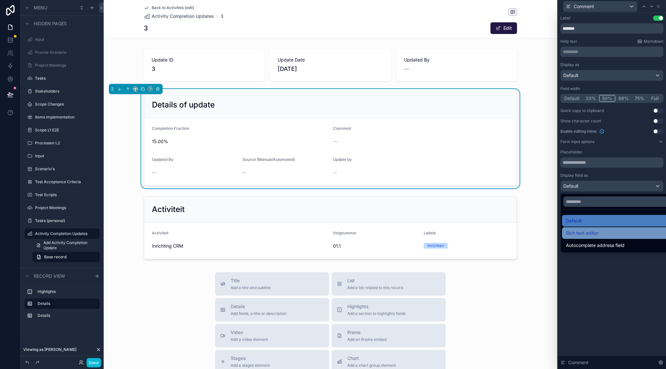
click at [643, 232] on div "Rich text editor" at bounding box center [619, 233] width 107 height 8
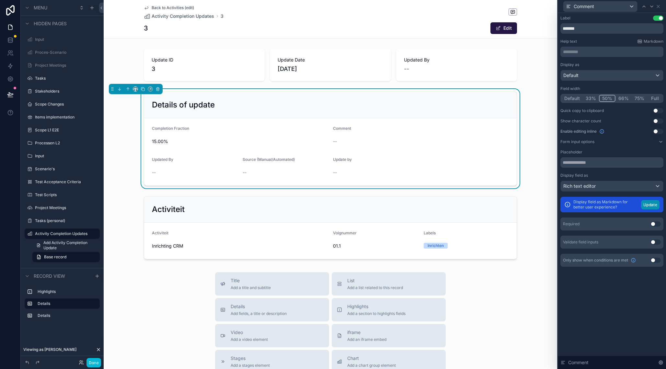
click at [648, 208] on button "Update" at bounding box center [650, 204] width 18 height 9
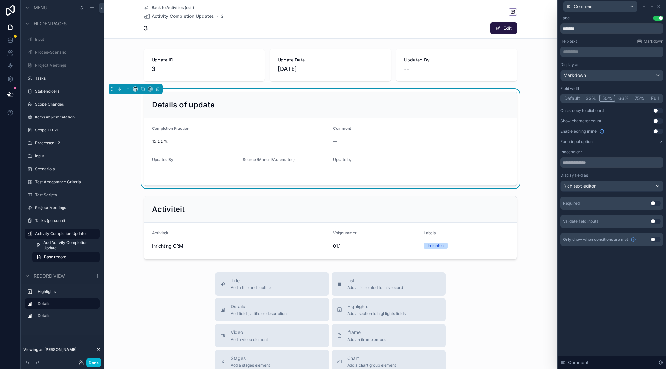
click at [434, 135] on div "Comment --" at bounding box center [421, 136] width 176 height 21
click at [658, 6] on icon at bounding box center [657, 6] width 5 height 5
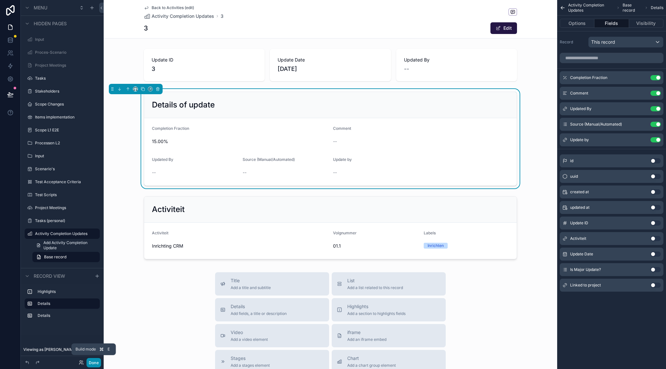
click at [96, 361] on button "Done" at bounding box center [93, 362] width 15 height 9
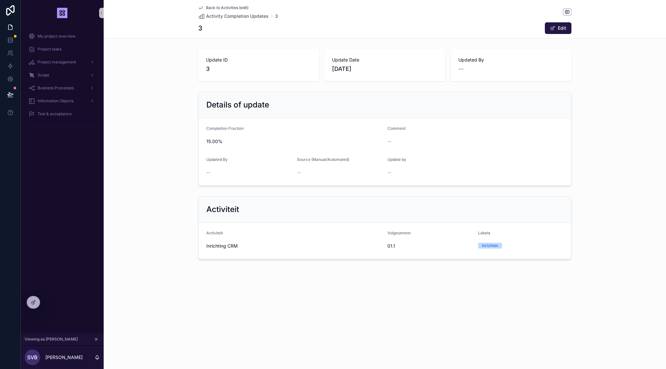
click at [211, 7] on span "Back to Activities (edit)" at bounding box center [227, 7] width 42 height 5
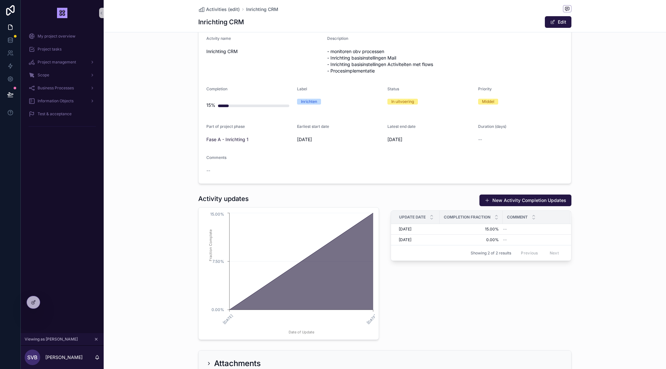
scroll to position [217, 0]
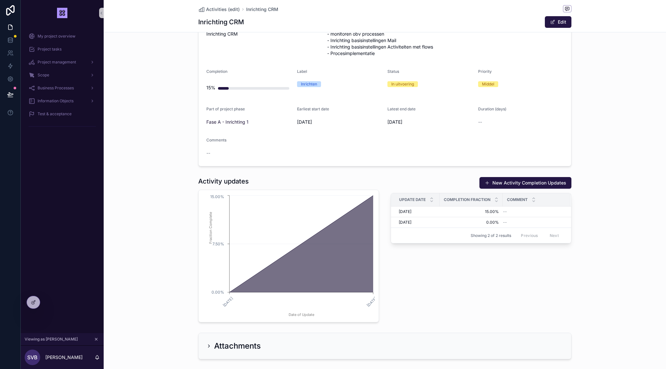
click at [455, 284] on div "New Activity Completion Updates Update Date Completion Fraction Comment [DATE] …" at bounding box center [481, 249] width 188 height 151
click at [97, 339] on icon "scrollable content" at bounding box center [96, 339] width 5 height 5
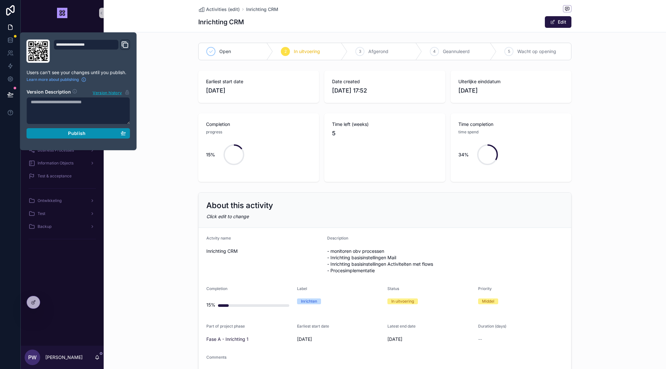
click at [82, 135] on span "Publish" at bounding box center [76, 133] width 17 height 6
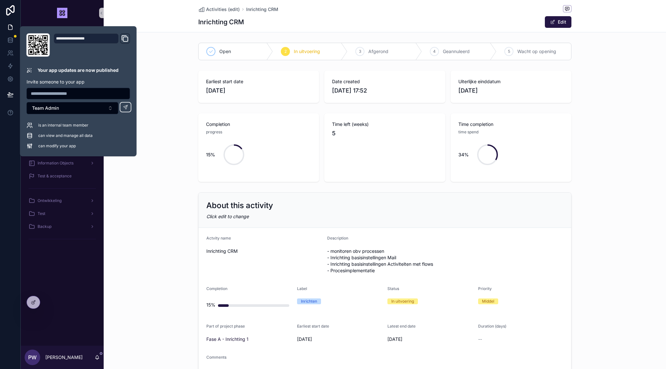
click at [163, 201] on div "About this activity Click edit to change Actvity name Inrichting CRM Descriptio…" at bounding box center [385, 288] width 562 height 196
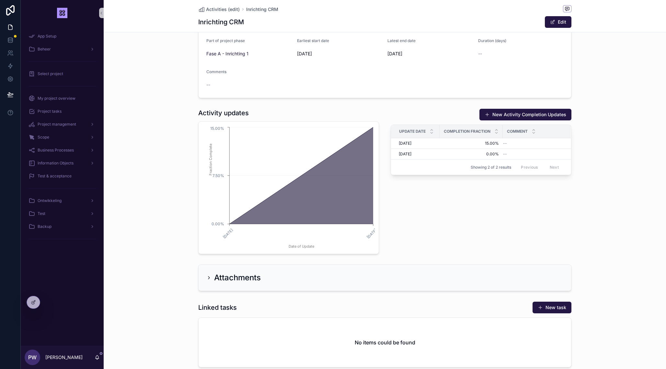
scroll to position [290, 0]
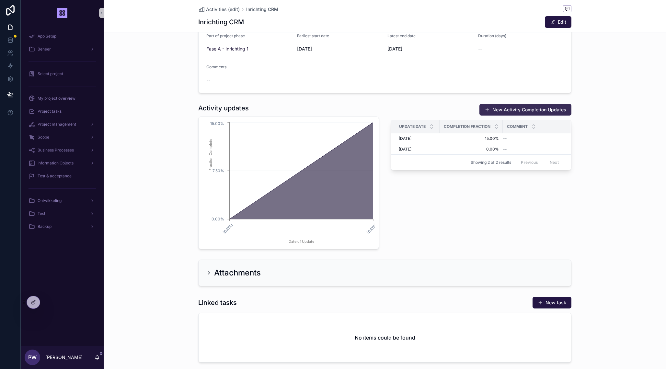
click at [509, 111] on button "New Activity Completion Updates" at bounding box center [525, 110] width 92 height 12
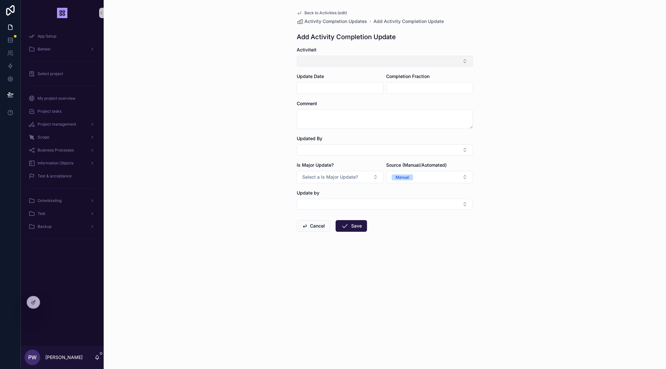
click at [398, 63] on button "Select Button" at bounding box center [385, 61] width 176 height 11
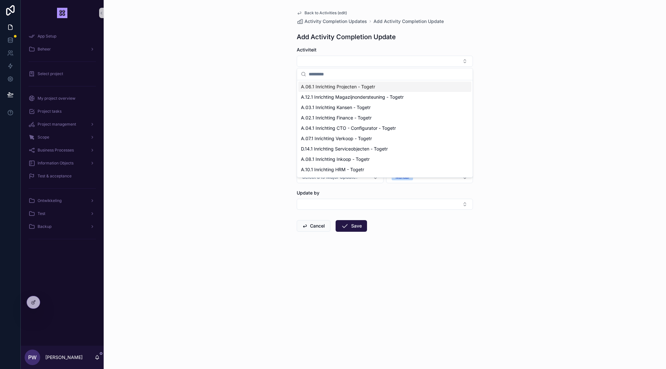
click at [220, 84] on div "Back to Activities (edit) Activity Completion Updates Add Activity Completion U…" at bounding box center [385, 184] width 562 height 369
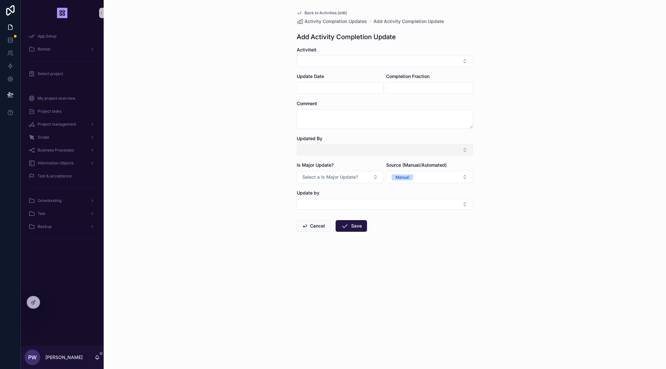
click at [329, 150] on button "Select Button" at bounding box center [385, 149] width 176 height 11
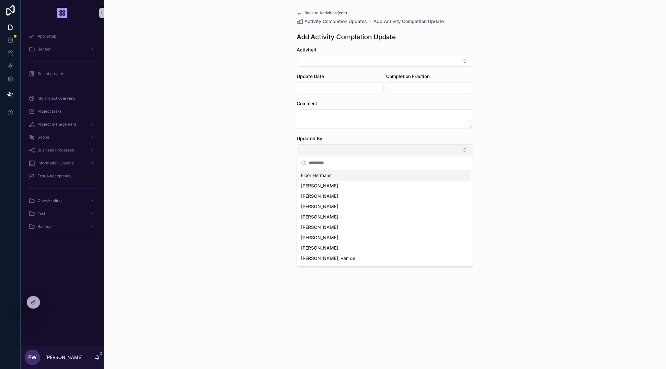
click at [329, 150] on button "Select Button" at bounding box center [385, 149] width 176 height 11
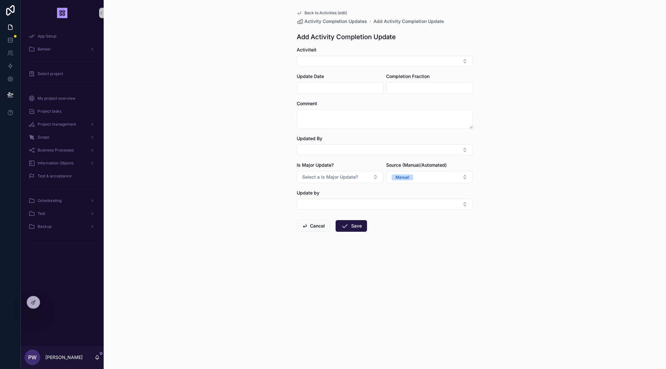
click at [239, 122] on div "Back to Activities (edit) Activity Completion Updates Add Activity Completion U…" at bounding box center [385, 184] width 562 height 369
click at [35, 304] on icon at bounding box center [33, 302] width 5 height 5
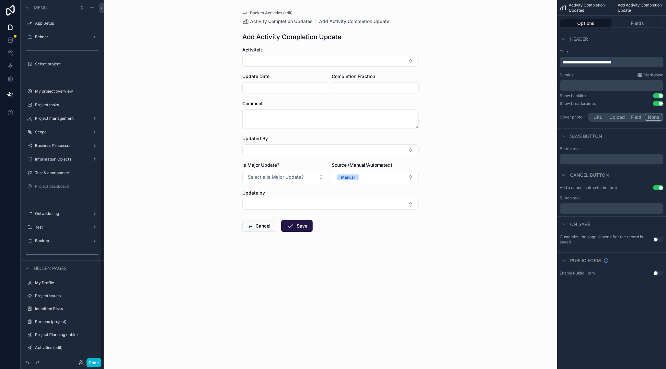
scroll to position [286, 0]
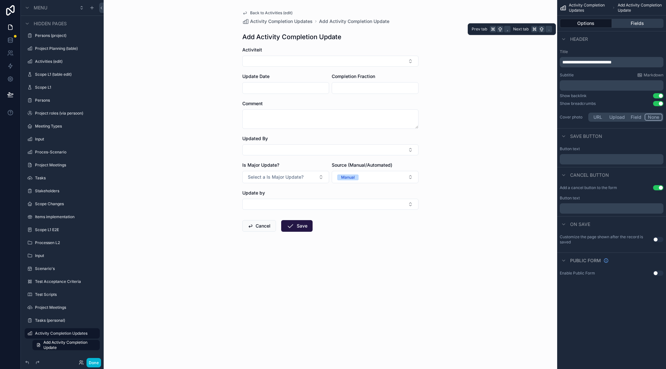
click at [632, 24] on button "Fields" at bounding box center [637, 23] width 52 height 9
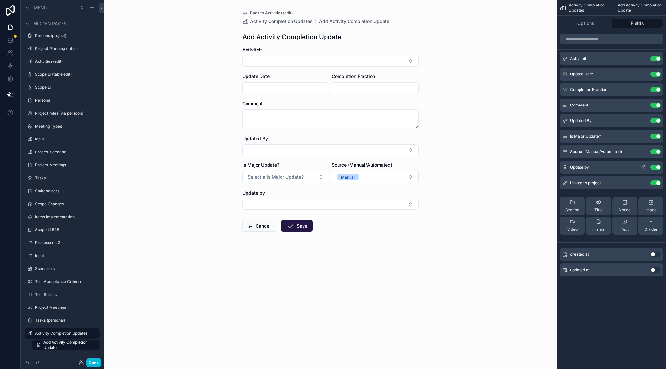
click at [642, 166] on icon "scrollable content" at bounding box center [642, 167] width 5 height 5
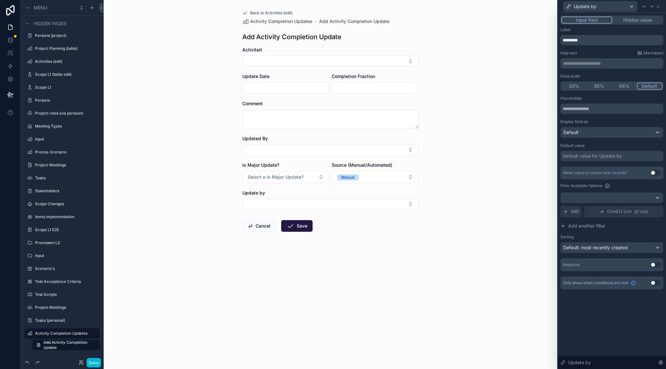
click at [598, 158] on div "Default value for Update by" at bounding box center [592, 156] width 59 height 6
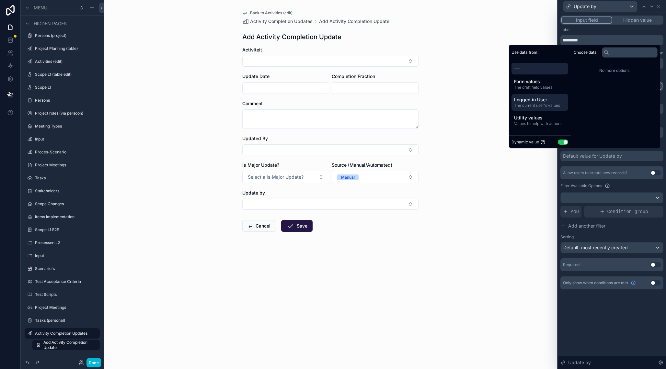
click at [530, 104] on span "The current user's values" at bounding box center [539, 105] width 51 height 5
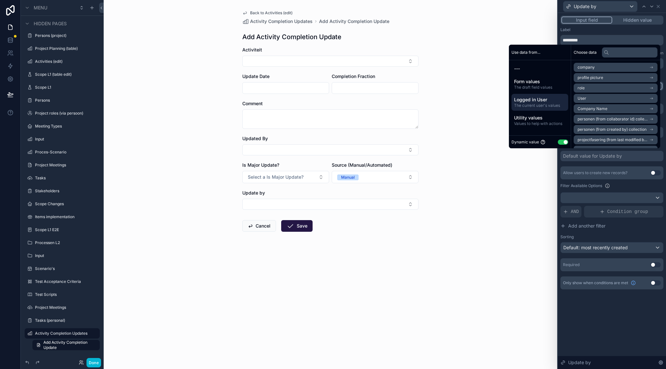
click at [589, 98] on li "User" at bounding box center [615, 98] width 84 height 9
click at [623, 80] on li "User" at bounding box center [615, 78] width 84 height 9
click at [495, 196] on div "Back to Activities (edit) Activity Completion Updates Add Activity Completion U…" at bounding box center [330, 184] width 453 height 369
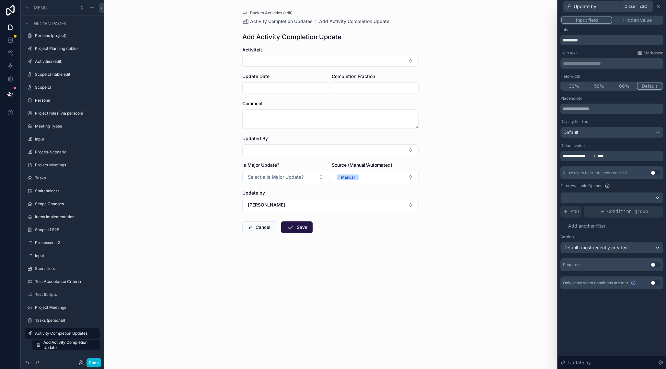
click at [660, 5] on icon at bounding box center [657, 6] width 5 height 5
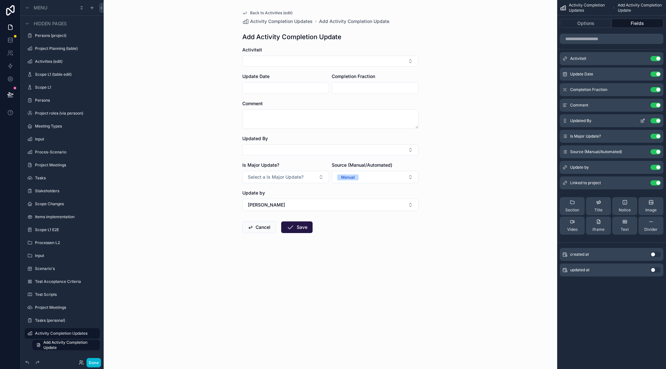
click at [654, 119] on button "Use setting" at bounding box center [655, 120] width 10 height 5
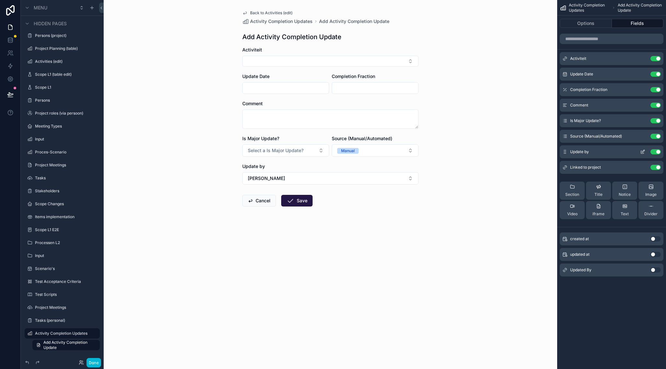
click at [643, 152] on icon "scrollable content" at bounding box center [642, 151] width 5 height 5
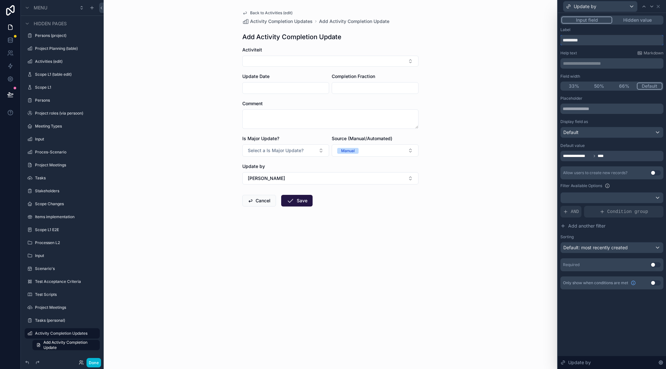
drag, startPoint x: 581, startPoint y: 41, endPoint x: 585, endPoint y: 43, distance: 4.9
click at [581, 41] on input "*********" at bounding box center [611, 40] width 103 height 10
type input "*********"
click at [533, 90] on div "Back to Activities (edit) Activity Completion Updates Add Activity Completion U…" at bounding box center [330, 184] width 453 height 369
click at [658, 6] on icon at bounding box center [657, 6] width 5 height 5
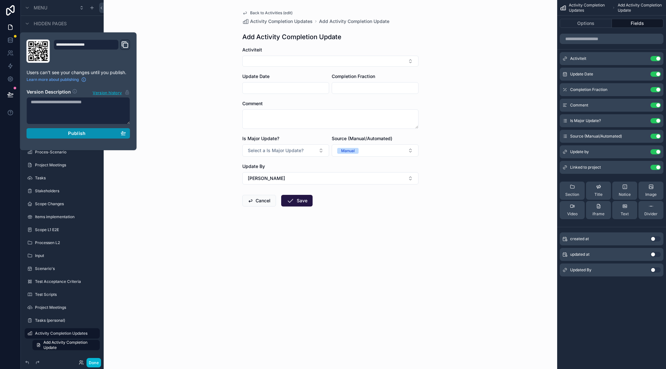
click at [95, 135] on div "Publish" at bounding box center [78, 133] width 95 height 6
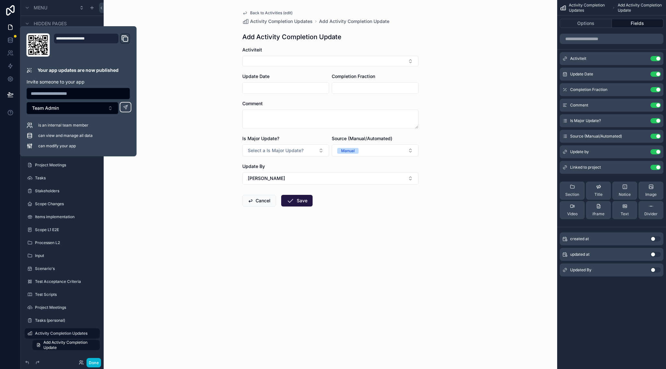
click at [180, 88] on div "Back to Activities (edit) Activity Completion Updates Add Activity Completion U…" at bounding box center [330, 184] width 453 height 369
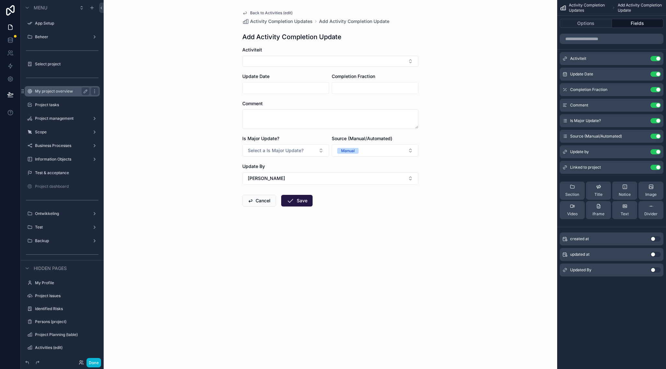
click at [66, 92] on label "My project overview" at bounding box center [61, 91] width 52 height 5
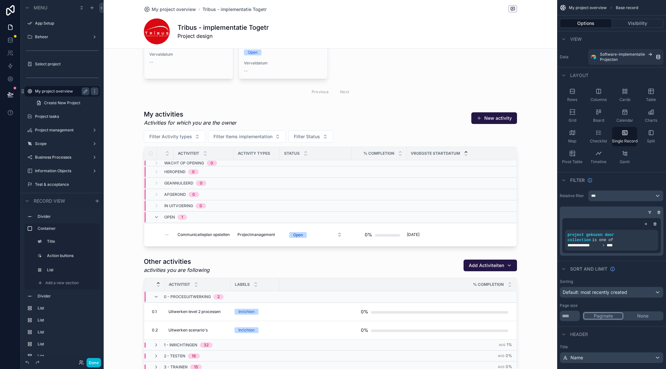
scroll to position [297, 0]
click at [544, 185] on div "scrollable content" at bounding box center [330, 369] width 453 height 1333
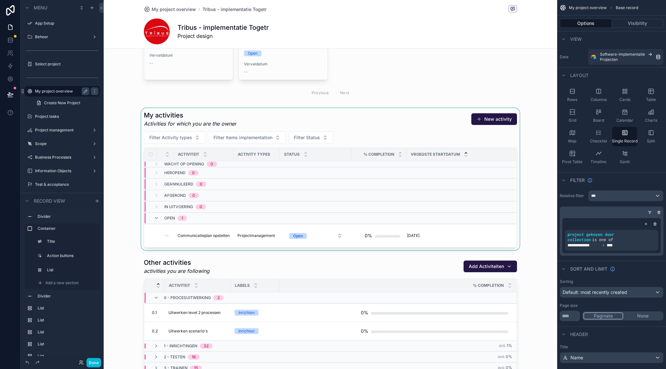
click at [456, 121] on div "scrollable content" at bounding box center [330, 179] width 453 height 142
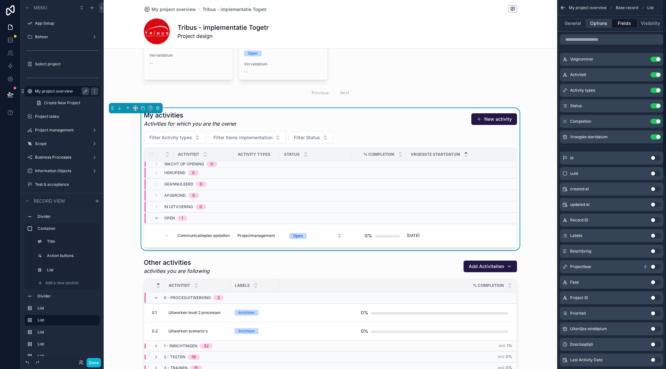
click at [600, 20] on button "Options" at bounding box center [599, 23] width 26 height 9
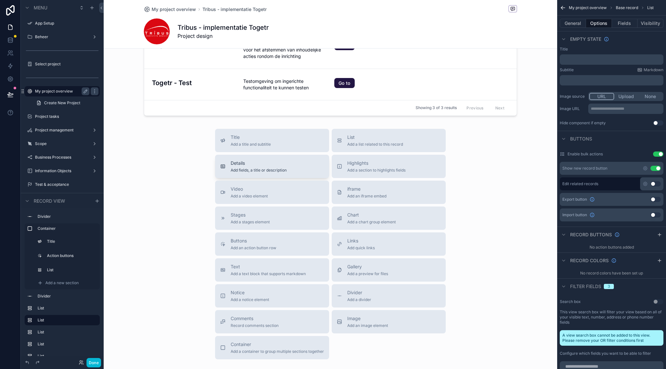
scroll to position [924, 0]
click at [296, 323] on div "Comments Record comments section" at bounding box center [272, 319] width 104 height 13
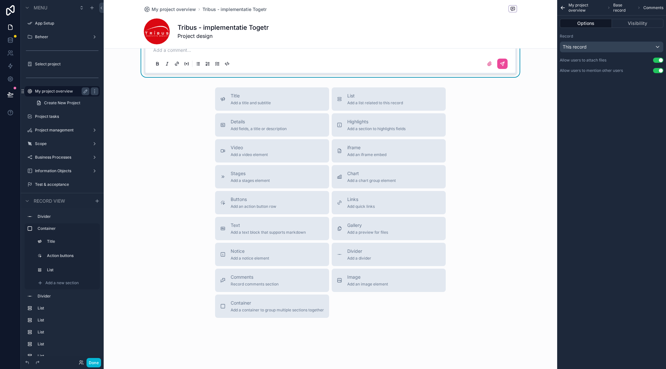
scroll to position [1136, 0]
click at [306, 252] on div "Notice Add a notice element" at bounding box center [272, 253] width 104 height 13
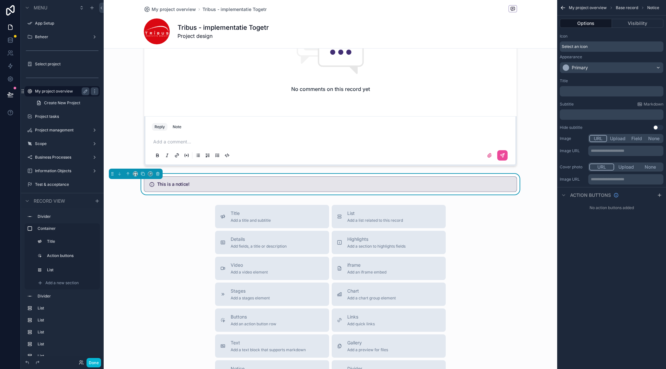
scroll to position [1043, 0]
click at [174, 186] on h5 "This is a notice!" at bounding box center [334, 184] width 354 height 5
click at [600, 44] on div "Select an icon" at bounding box center [611, 46] width 104 height 10
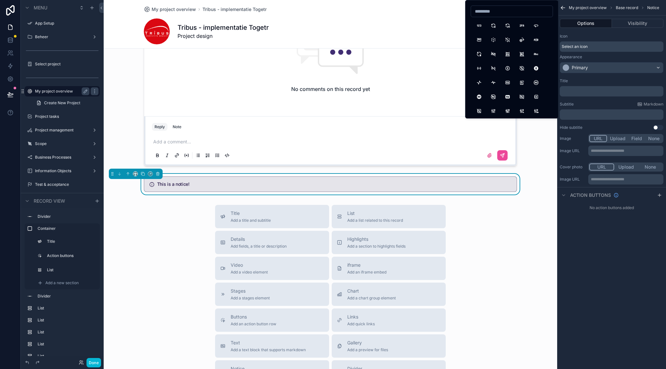
click at [601, 38] on div "Icon" at bounding box center [611, 36] width 104 height 5
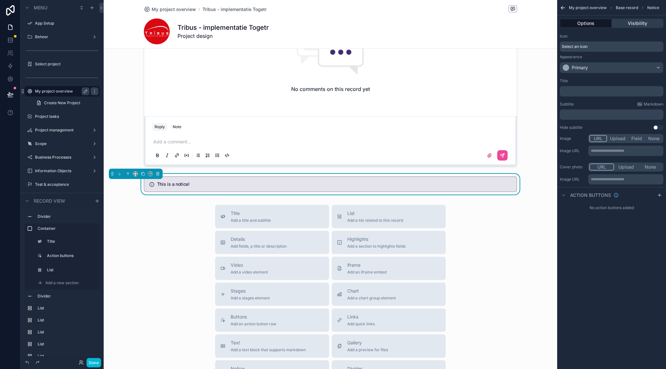
click at [622, 20] on button "Visibility" at bounding box center [637, 23] width 52 height 9
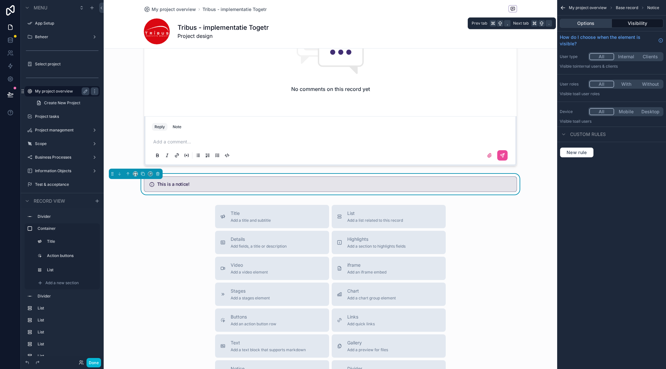
click at [586, 24] on button "Options" at bounding box center [585, 23] width 52 height 9
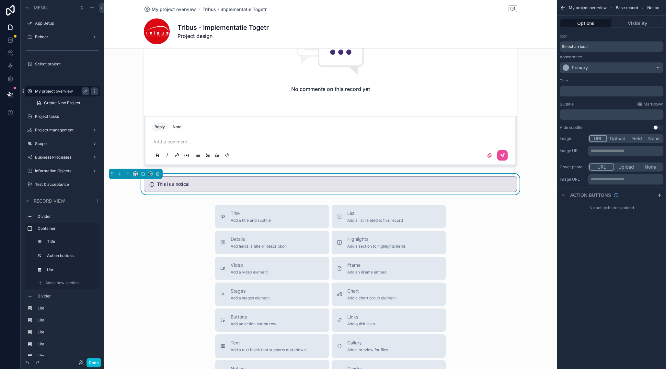
click at [583, 116] on p "﻿" at bounding box center [612, 114] width 100 height 5
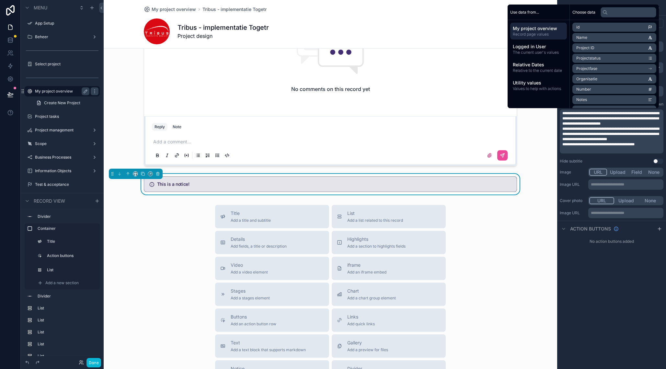
scroll to position [0, 0]
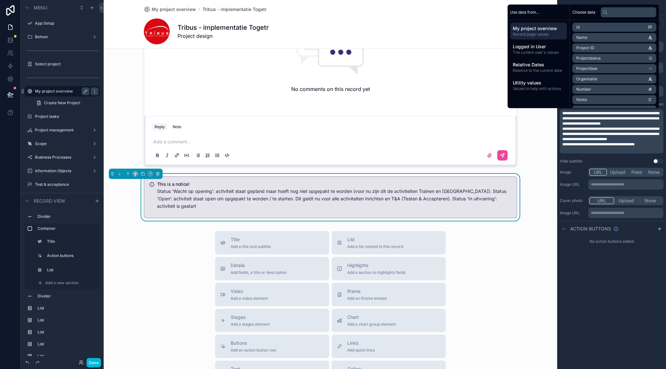
click at [588, 133] on span "**********" at bounding box center [610, 134] width 97 height 14
click at [613, 113] on span "**********" at bounding box center [610, 118] width 97 height 14
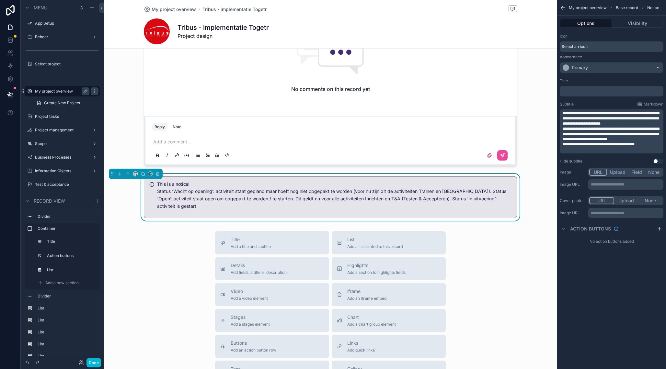
drag, startPoint x: 563, startPoint y: 129, endPoint x: 567, endPoint y: 134, distance: 6.0
click at [563, 129] on span "**********" at bounding box center [610, 134] width 97 height 14
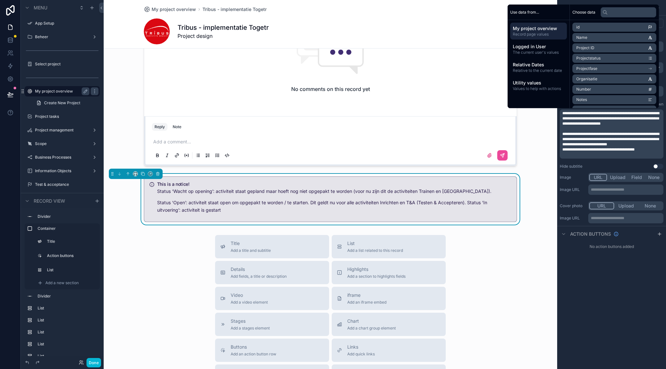
click at [565, 150] on span "**********" at bounding box center [598, 150] width 72 height 4
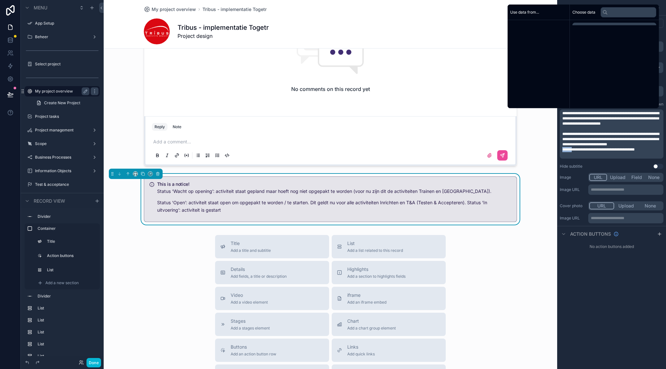
click at [565, 150] on span "**********" at bounding box center [598, 150] width 72 height 4
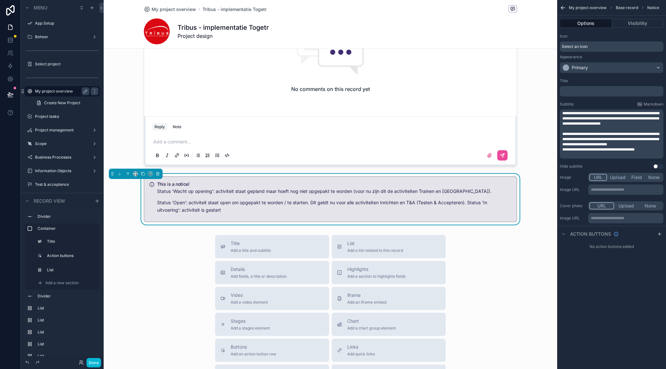
click at [563, 149] on span "**********" at bounding box center [598, 150] width 72 height 4
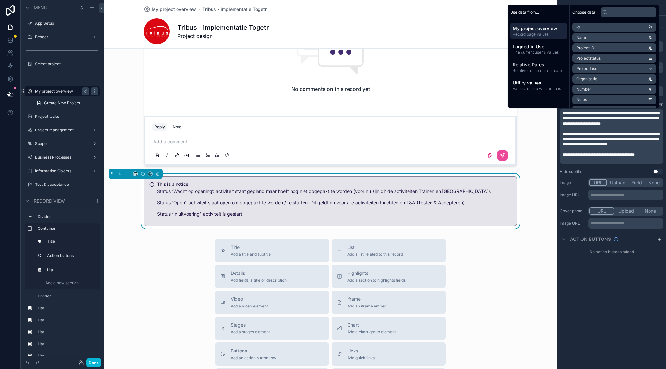
click at [647, 154] on p "**********" at bounding box center [612, 154] width 100 height 5
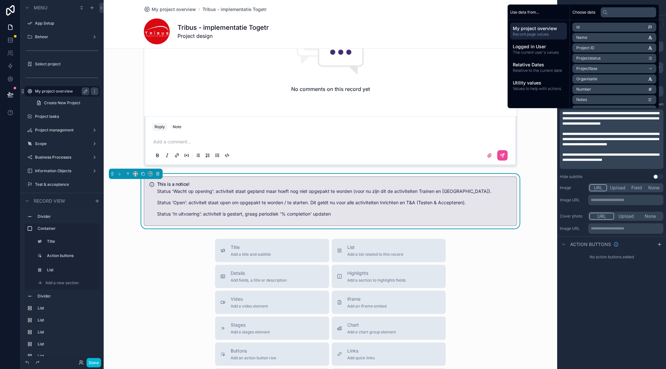
click at [624, 256] on div "No action buttons added" at bounding box center [611, 257] width 109 height 10
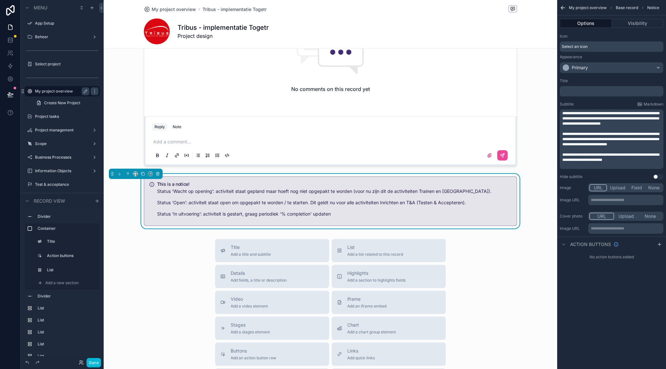
click at [586, 93] on p "﻿" at bounding box center [612, 91] width 100 height 5
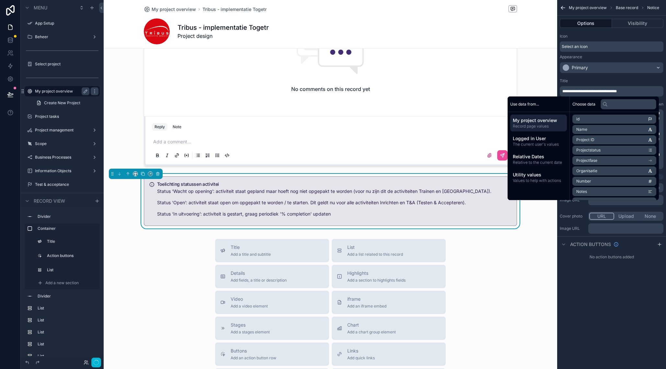
click at [648, 325] on div "**********" at bounding box center [611, 184] width 109 height 369
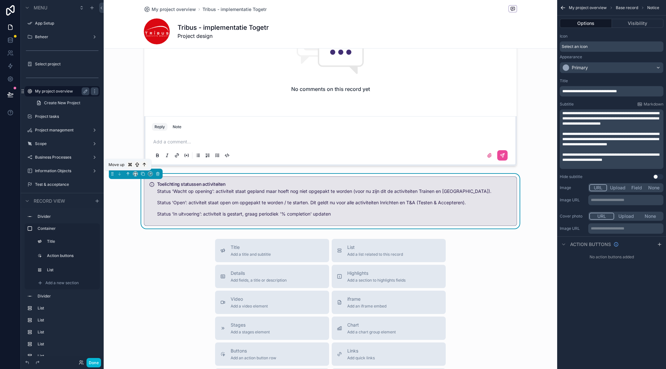
click at [127, 173] on icon "scrollable content" at bounding box center [128, 174] width 5 height 5
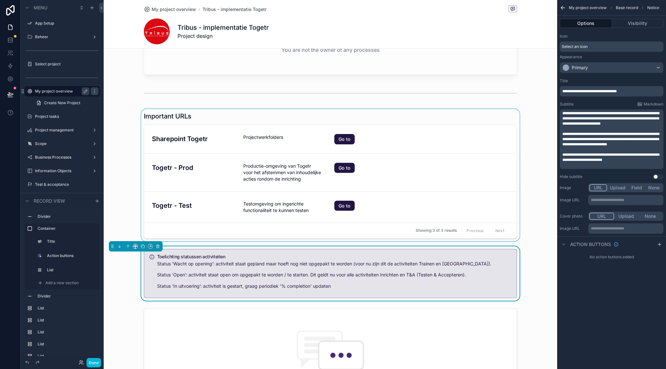
scroll to position [798, 0]
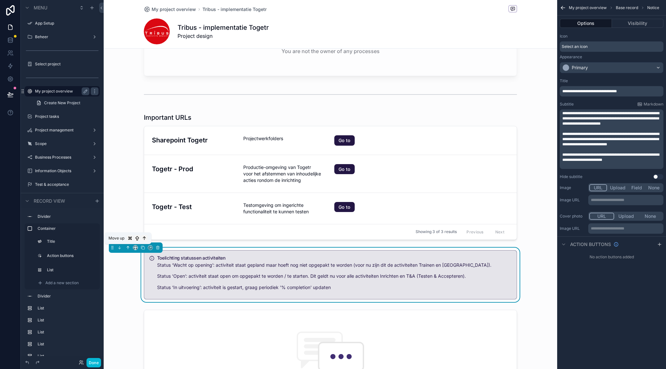
click at [128, 248] on icon "scrollable content" at bounding box center [128, 247] width 0 height 3
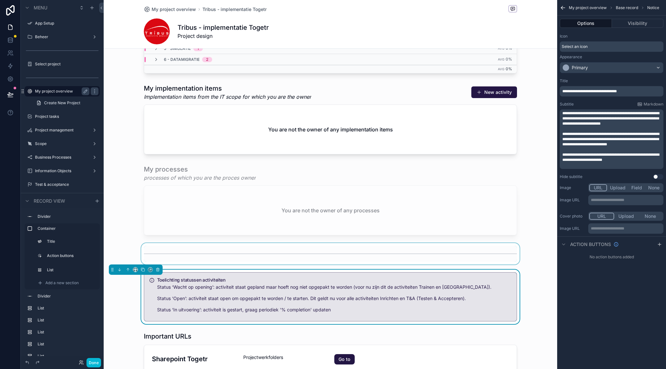
scroll to position [628, 0]
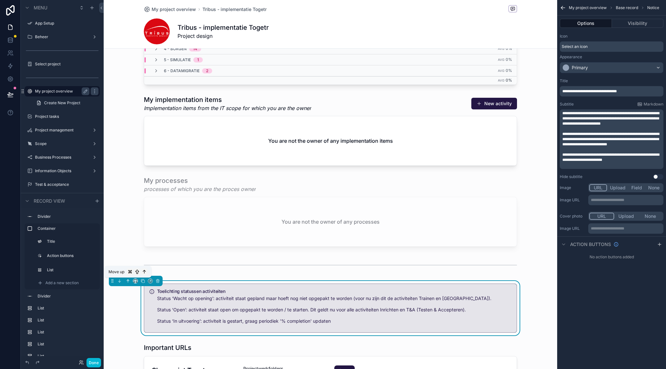
click at [128, 278] on button "scrollable content" at bounding box center [127, 280] width 7 height 7
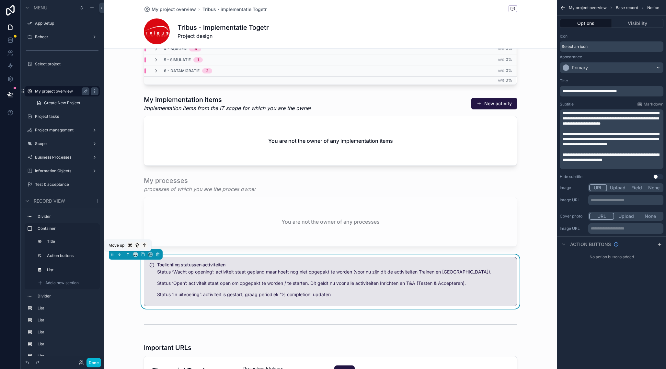
click at [128, 254] on icon "scrollable content" at bounding box center [128, 254] width 0 height 3
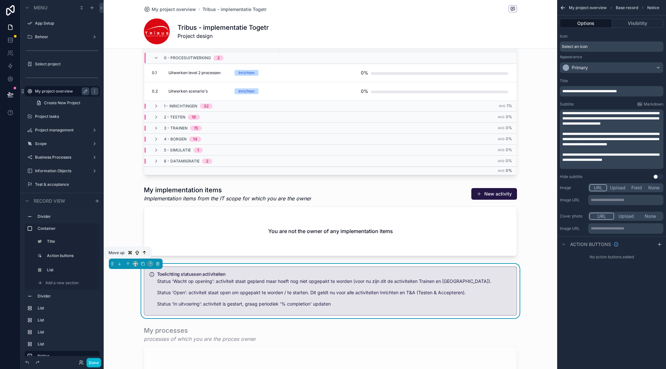
scroll to position [533, 0]
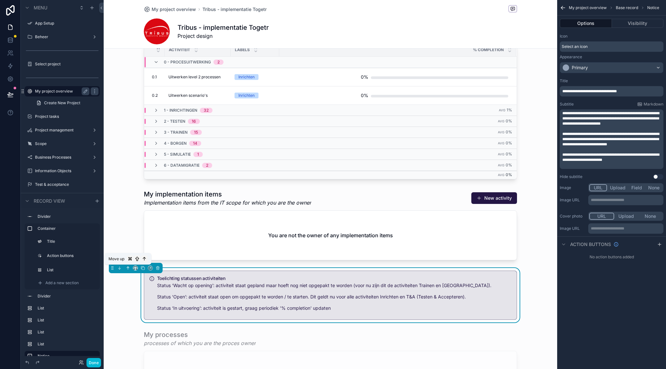
click at [128, 269] on icon "scrollable content" at bounding box center [128, 268] width 5 height 5
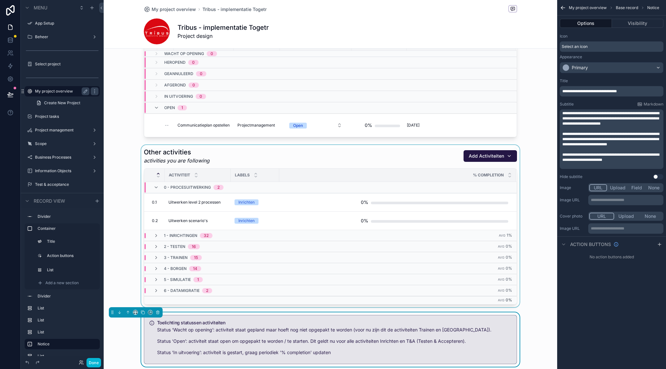
scroll to position [408, 0]
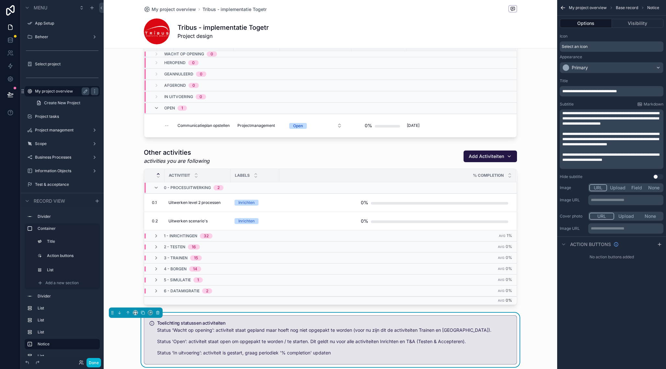
click at [124, 192] on div "scrollable content" at bounding box center [330, 226] width 453 height 162
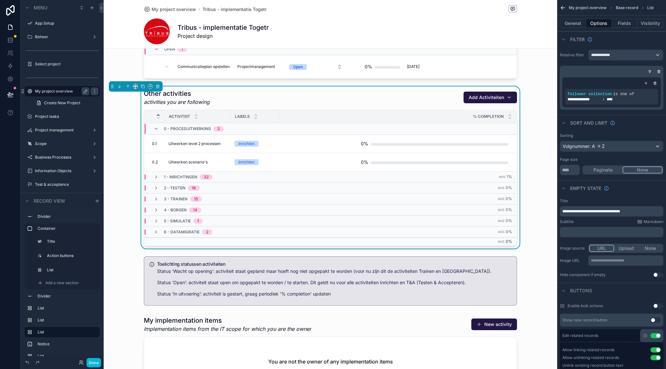
scroll to position [473, 0]
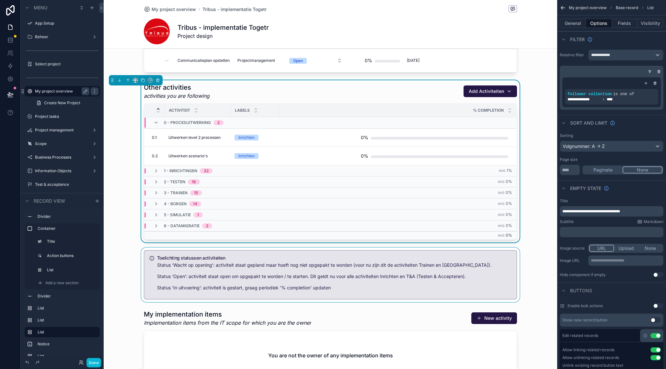
click at [174, 283] on div "scrollable content" at bounding box center [330, 275] width 453 height 54
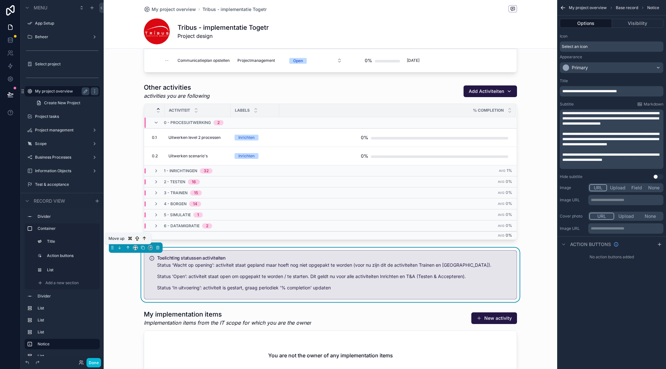
click at [129, 247] on icon "scrollable content" at bounding box center [128, 247] width 5 height 5
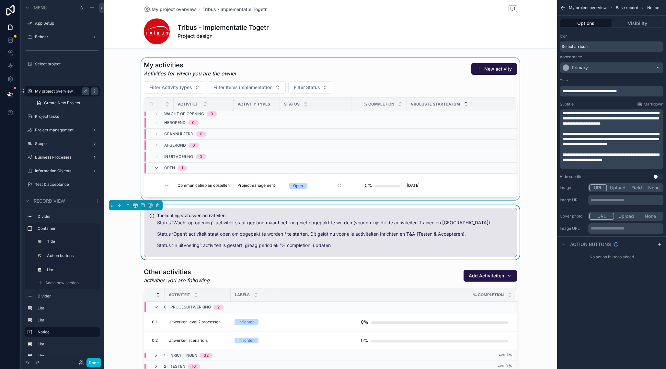
scroll to position [320, 0]
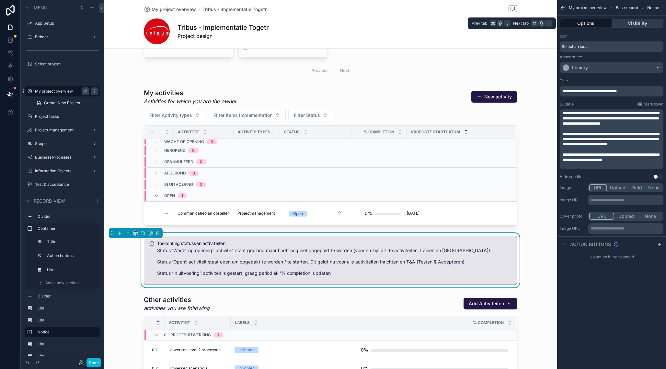
click at [636, 26] on button "Visibility" at bounding box center [637, 23] width 52 height 9
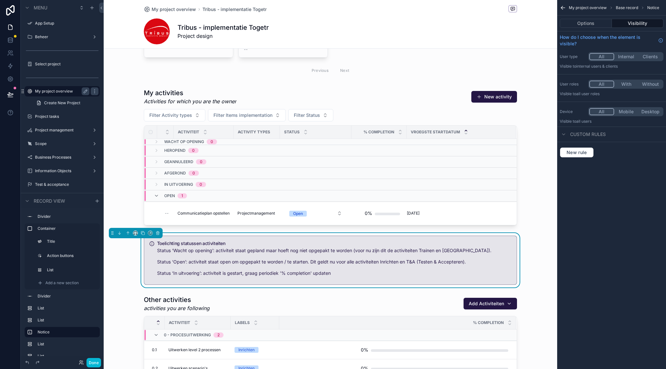
click at [120, 253] on div "Toelichting statussen activiteiten Status ‘Wacht op opening’: activiteit staat …" at bounding box center [330, 260] width 453 height 54
click at [127, 181] on div "scrollable content" at bounding box center [330, 157] width 453 height 142
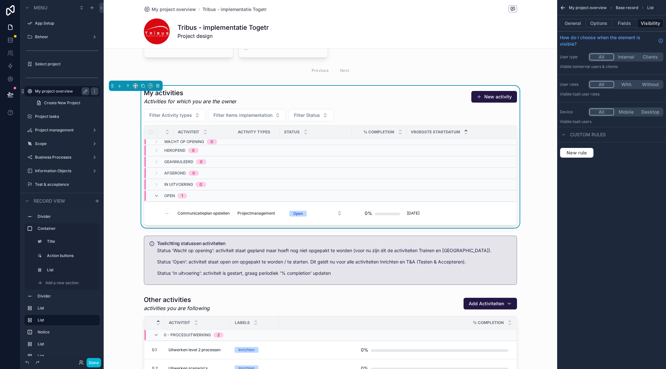
click at [132, 133] on div "My activities Activities for which you are the owner New activity Filter Activi…" at bounding box center [330, 157] width 453 height 142
click at [159, 195] on icon "scrollable content" at bounding box center [156, 195] width 5 height 5
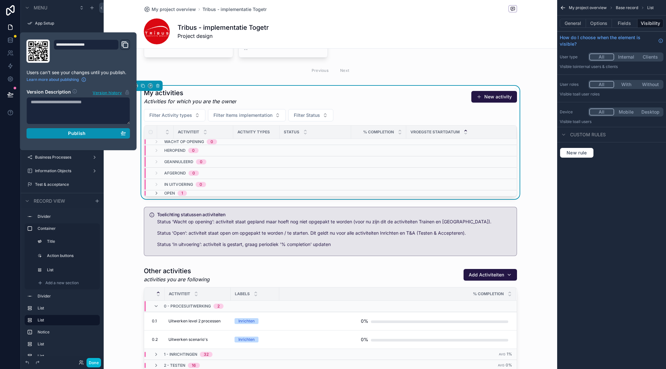
click at [99, 136] on div "Publish" at bounding box center [78, 133] width 95 height 6
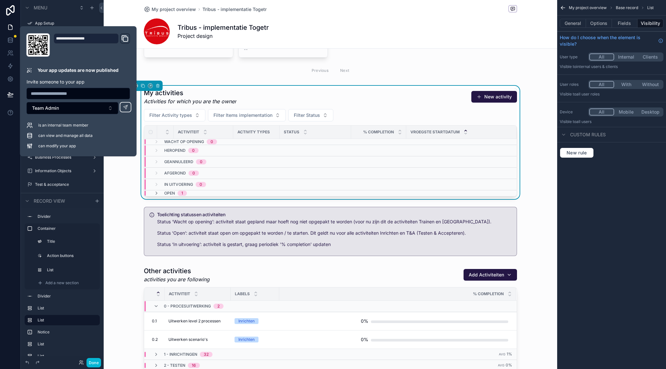
click at [425, 45] on div "My project overview Tribus - implementatie Togetr Tribus - implementatie Togetr…" at bounding box center [330, 24] width 373 height 48
